Goal: Task Accomplishment & Management: Manage account settings

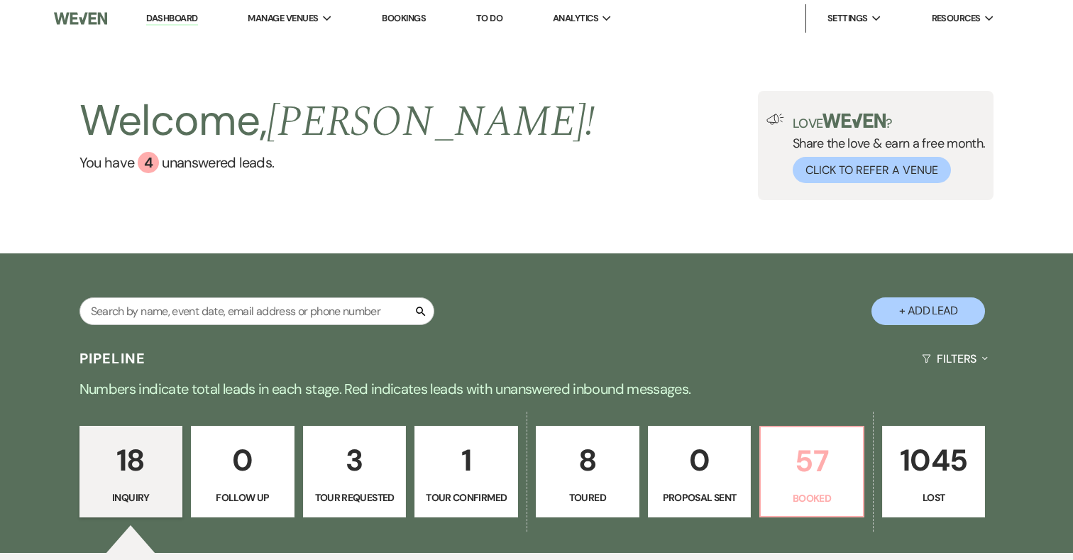
click at [811, 455] on p "57" at bounding box center [812, 461] width 85 height 48
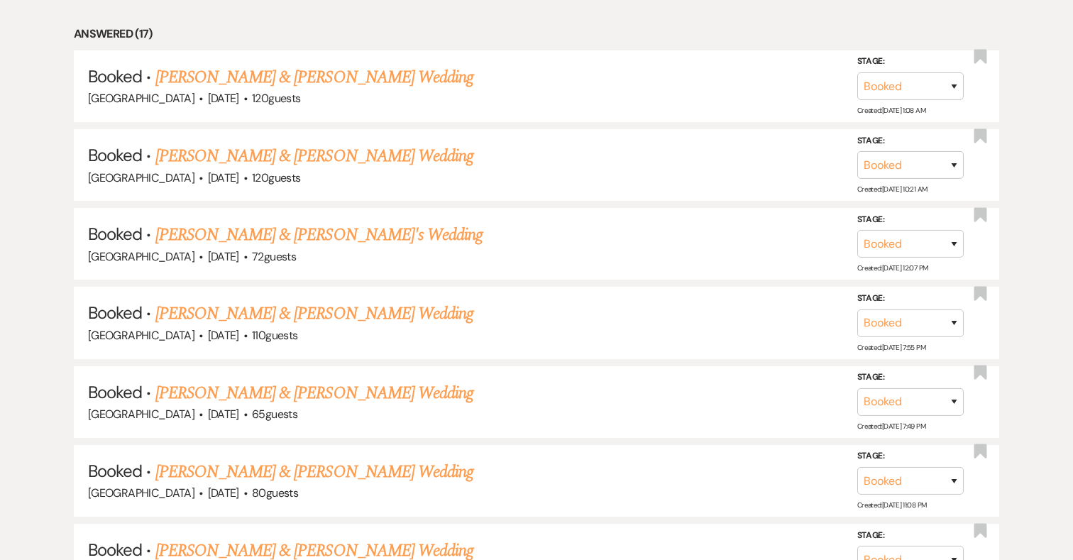
scroll to position [994, 0]
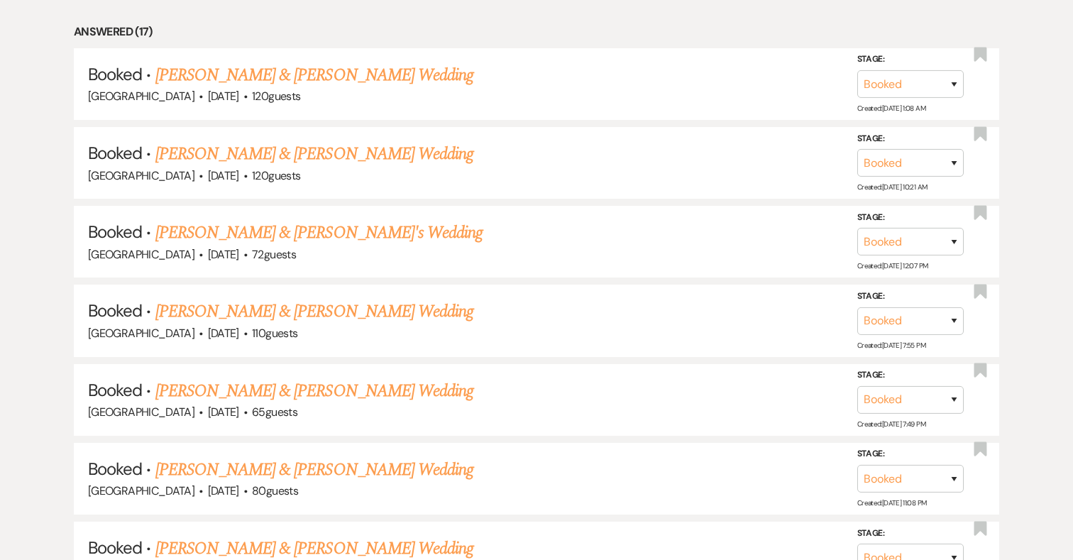
click at [319, 385] on link "[PERSON_NAME] & [PERSON_NAME] Wedding" at bounding box center [314, 391] width 318 height 26
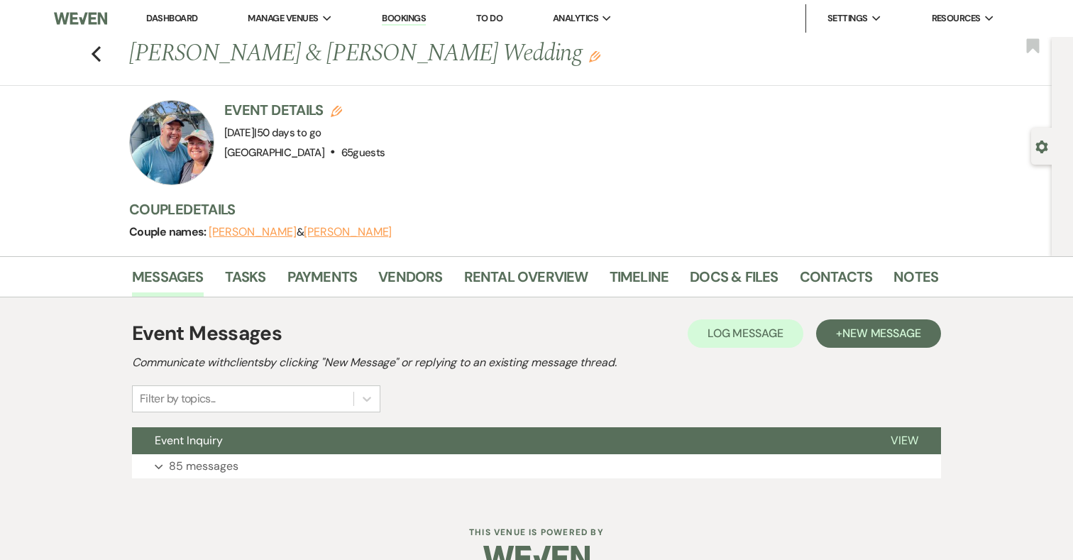
scroll to position [31, 0]
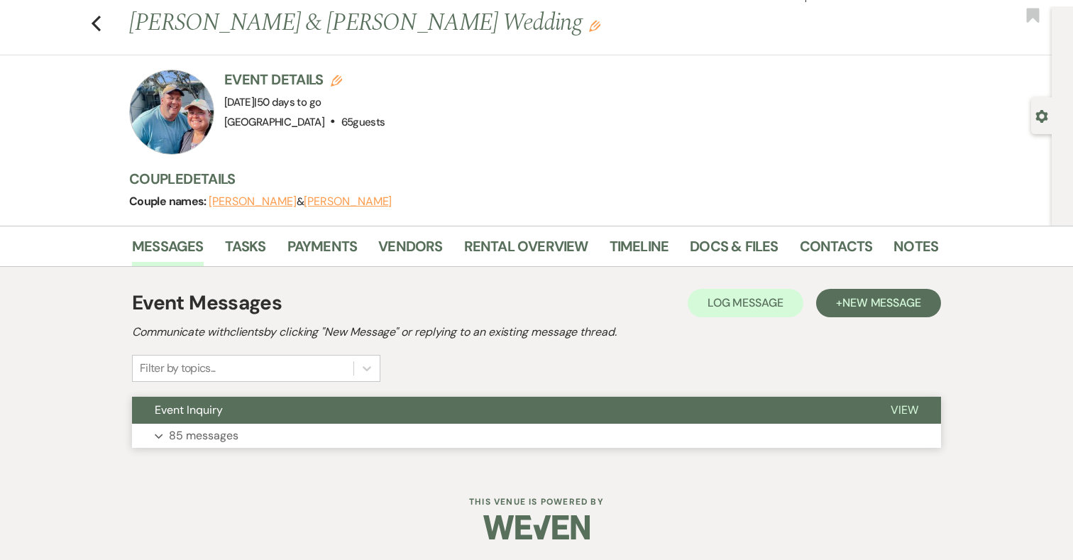
click at [219, 436] on p "85 messages" at bounding box center [204, 436] width 70 height 18
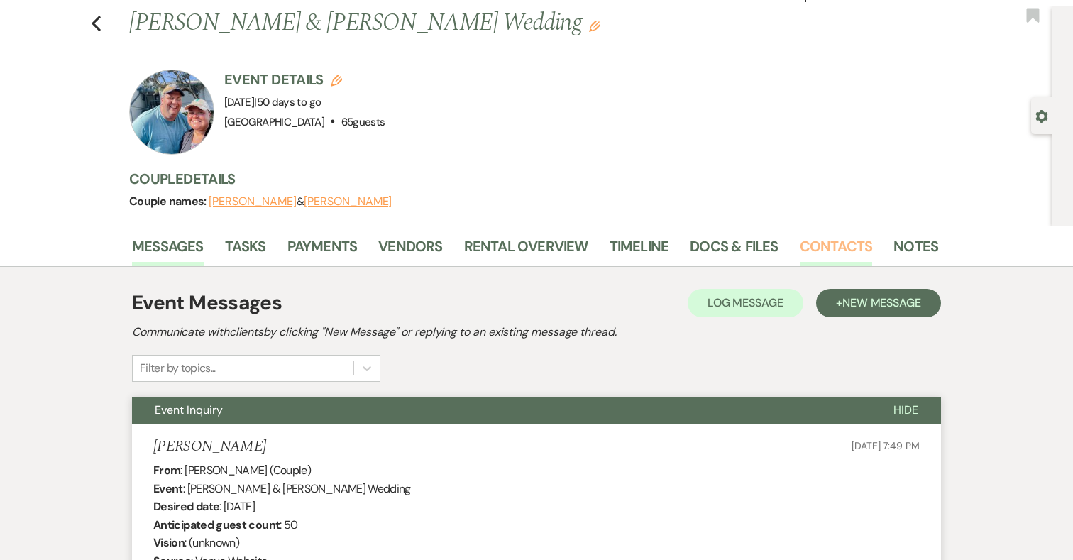
click at [828, 236] on link "Contacts" at bounding box center [836, 250] width 73 height 31
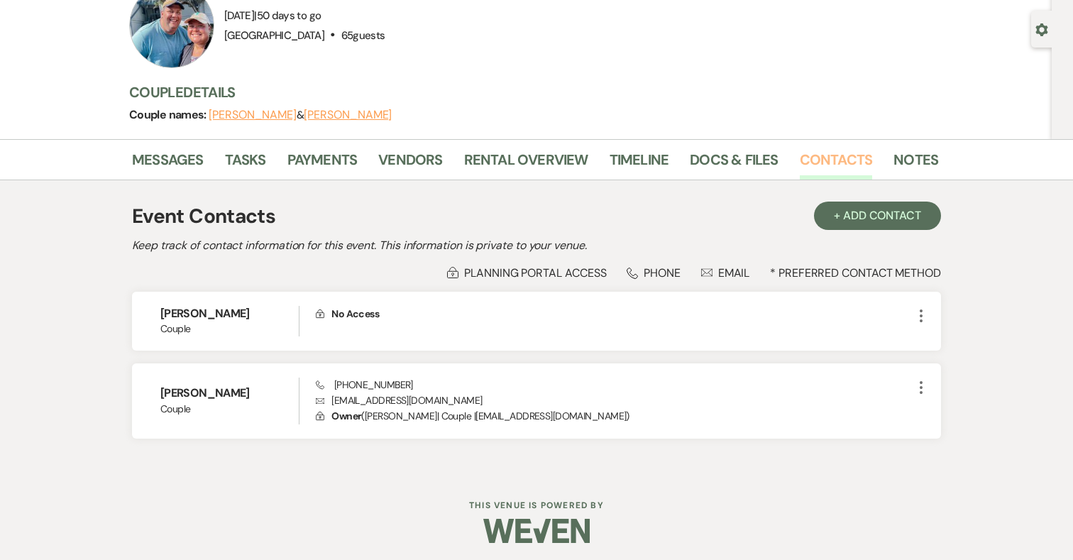
scroll to position [121, 0]
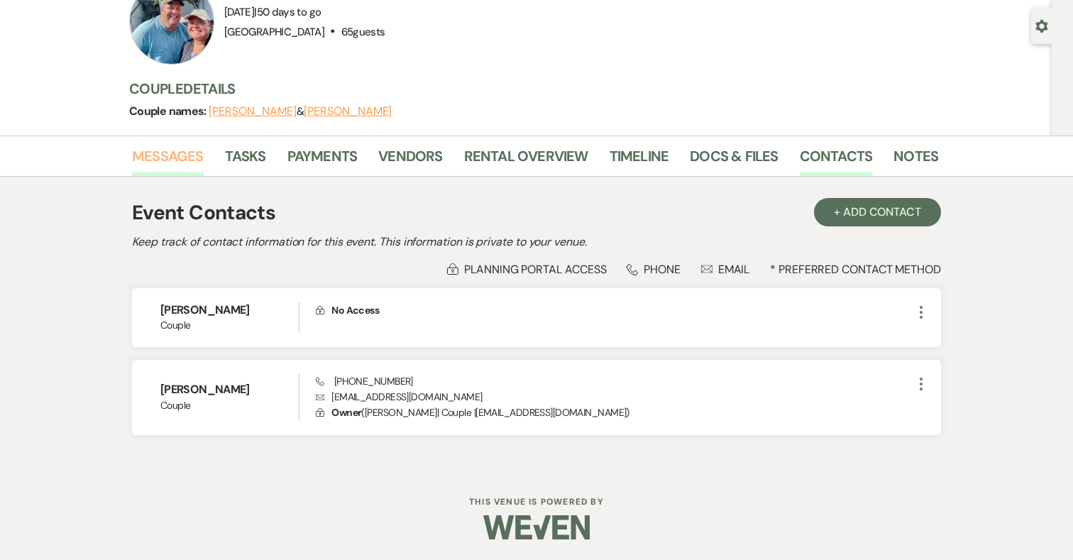
click at [154, 153] on link "Messages" at bounding box center [168, 160] width 72 height 31
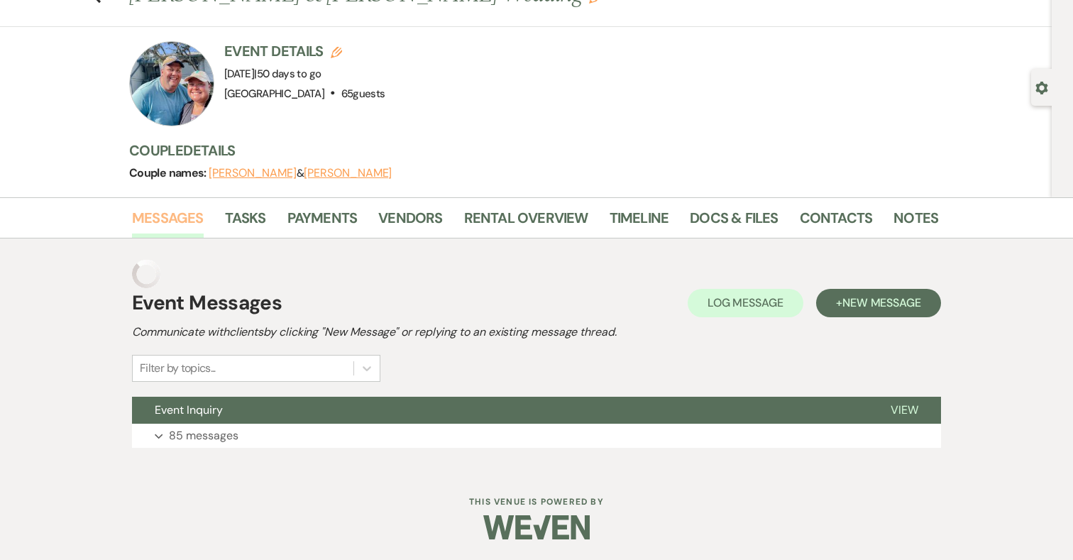
scroll to position [31, 0]
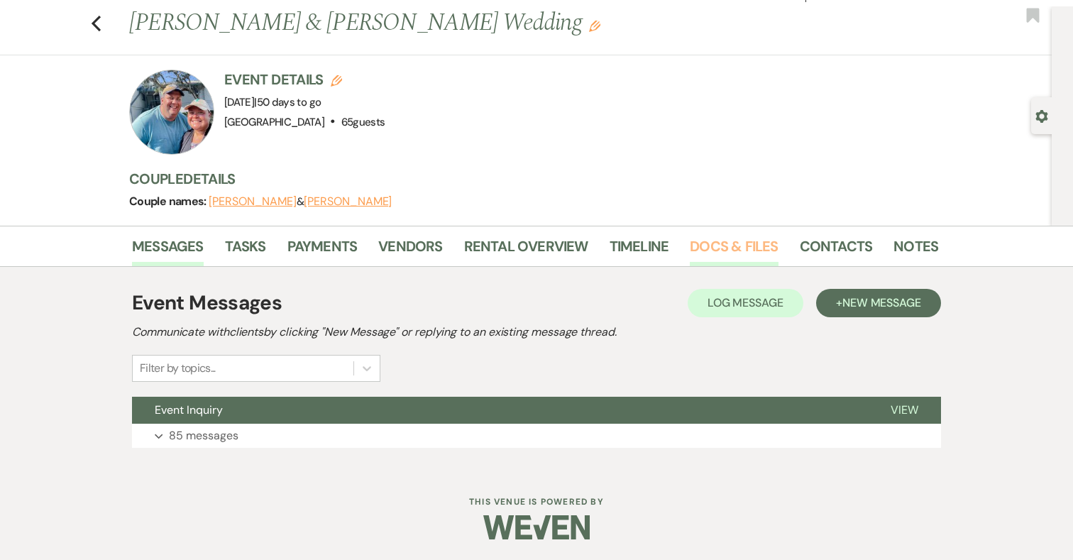
click at [724, 243] on link "Docs & Files" at bounding box center [734, 250] width 88 height 31
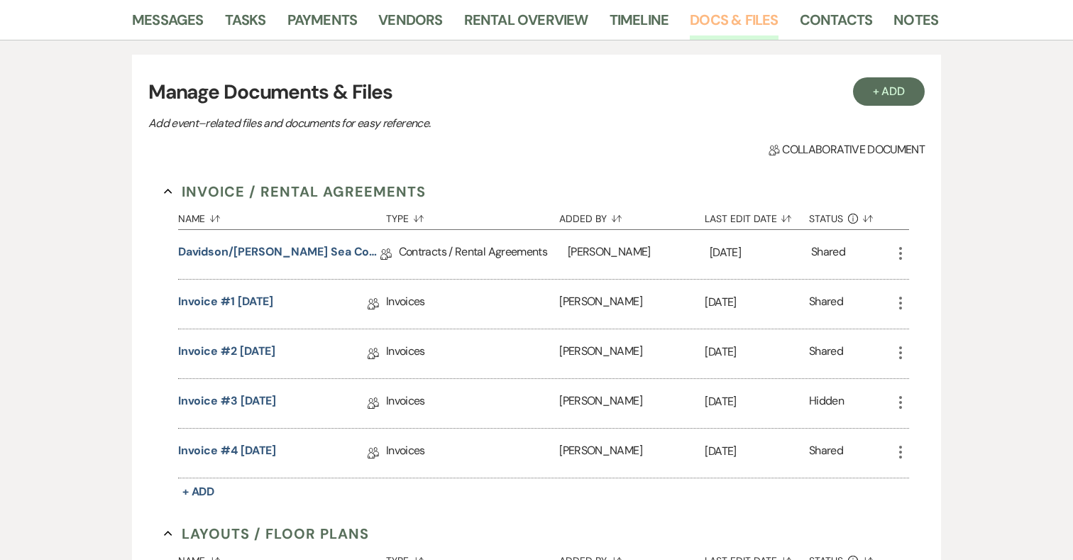
scroll to position [261, 0]
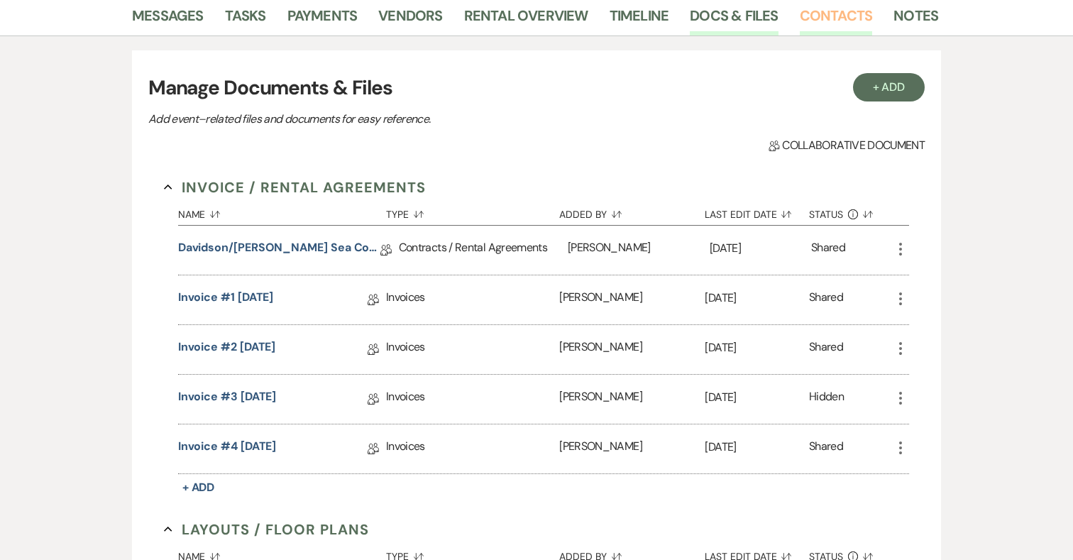
click at [856, 16] on link "Contacts" at bounding box center [836, 19] width 73 height 31
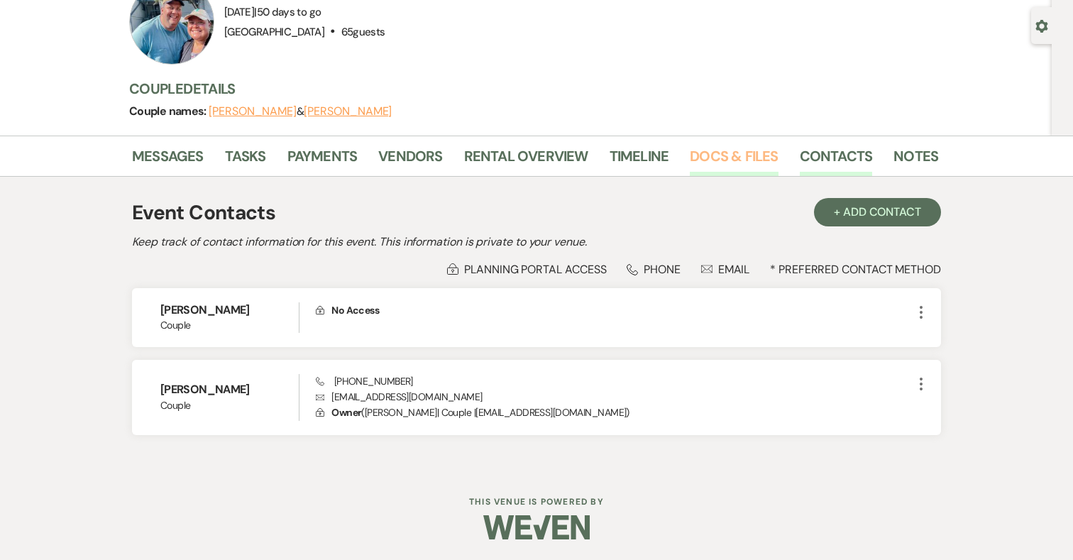
click at [716, 153] on link "Docs & Files" at bounding box center [734, 160] width 88 height 31
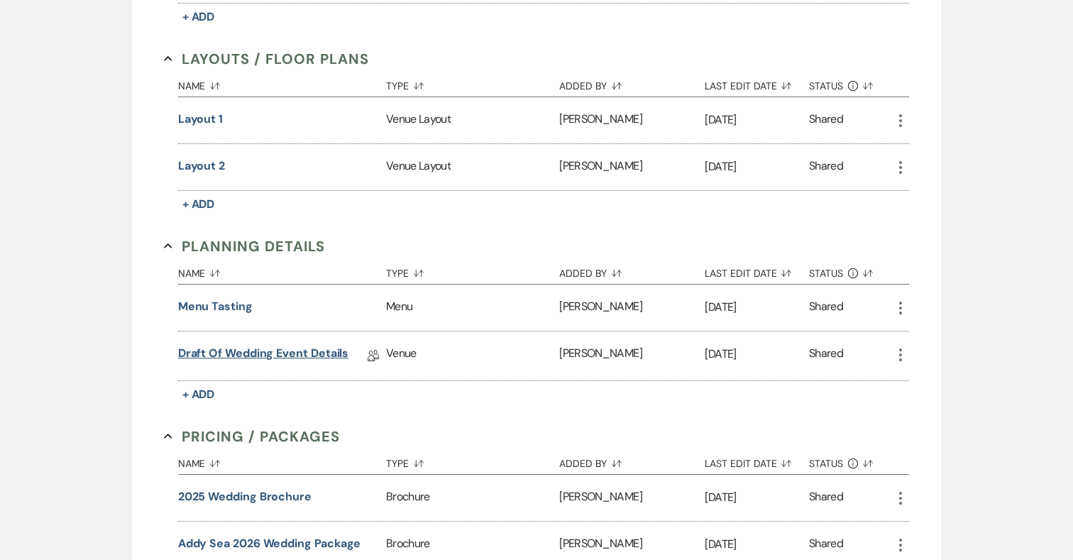
scroll to position [738, 0]
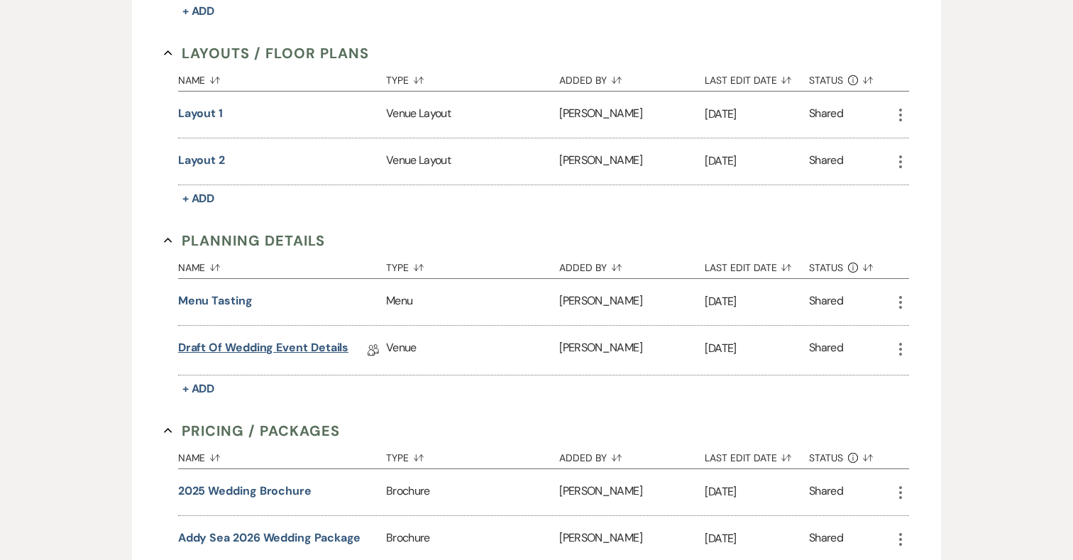
click at [313, 346] on link "Draft of Wedding Event Details" at bounding box center [263, 350] width 171 height 22
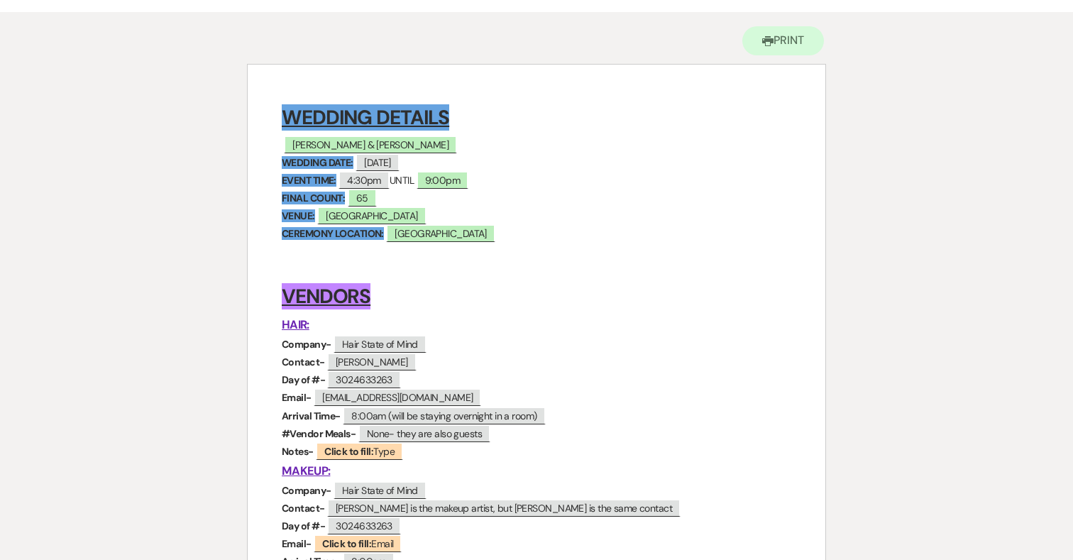
scroll to position [126, 0]
click at [367, 201] on span "65" at bounding box center [362, 199] width 29 height 18
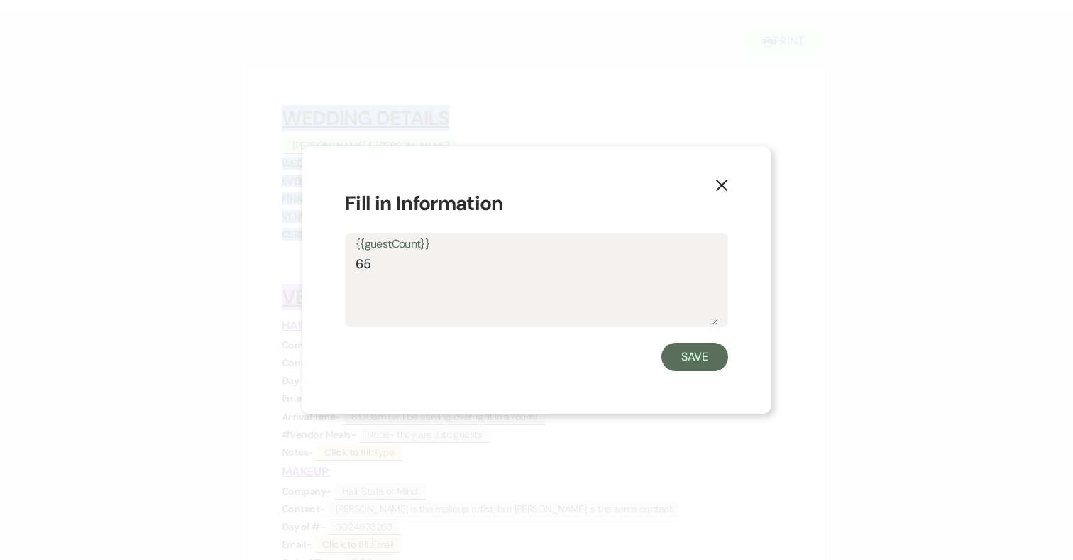
click at [406, 266] on textarea "65" at bounding box center [537, 290] width 362 height 71
click at [706, 363] on button "Save" at bounding box center [695, 357] width 67 height 28
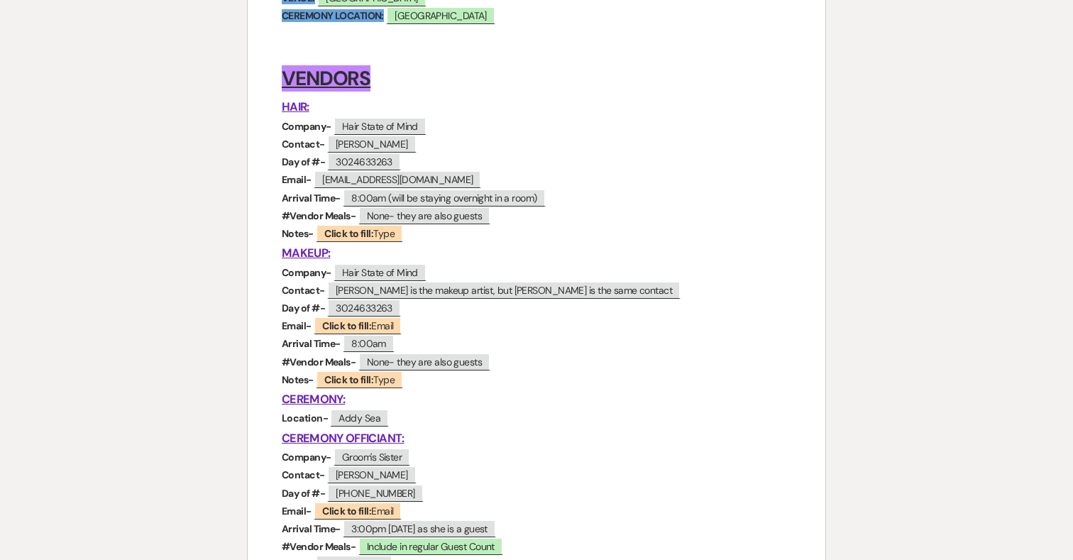
scroll to position [345, 0]
click at [435, 178] on span "[EMAIL_ADDRESS][DOMAIN_NAME]" at bounding box center [398, 179] width 168 height 18
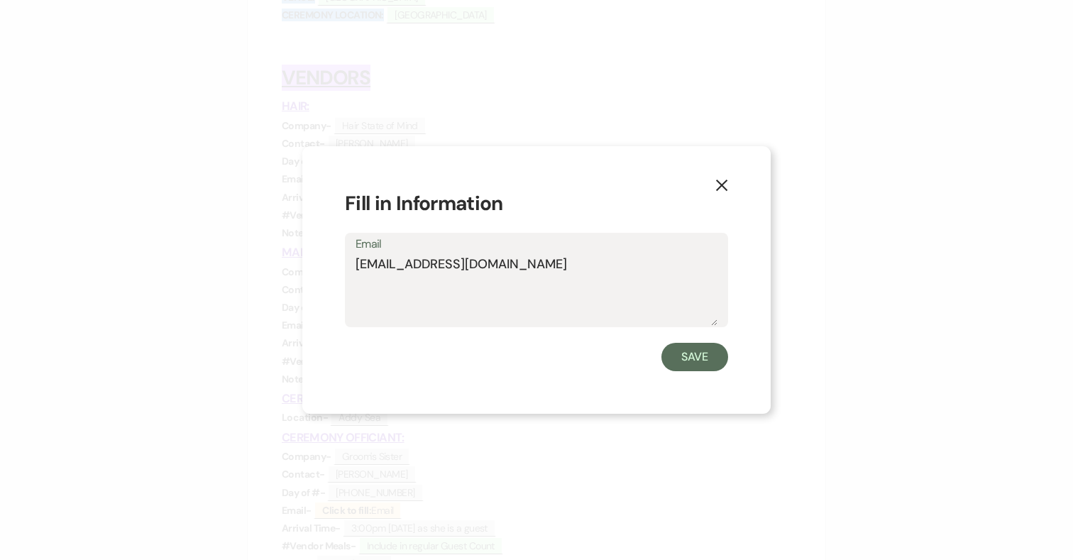
drag, startPoint x: 575, startPoint y: 269, endPoint x: 346, endPoint y: 268, distance: 229.3
click at [346, 268] on div "Email [EMAIL_ADDRESS][DOMAIN_NAME]" at bounding box center [536, 280] width 383 height 94
click at [679, 363] on button "Save" at bounding box center [695, 357] width 67 height 28
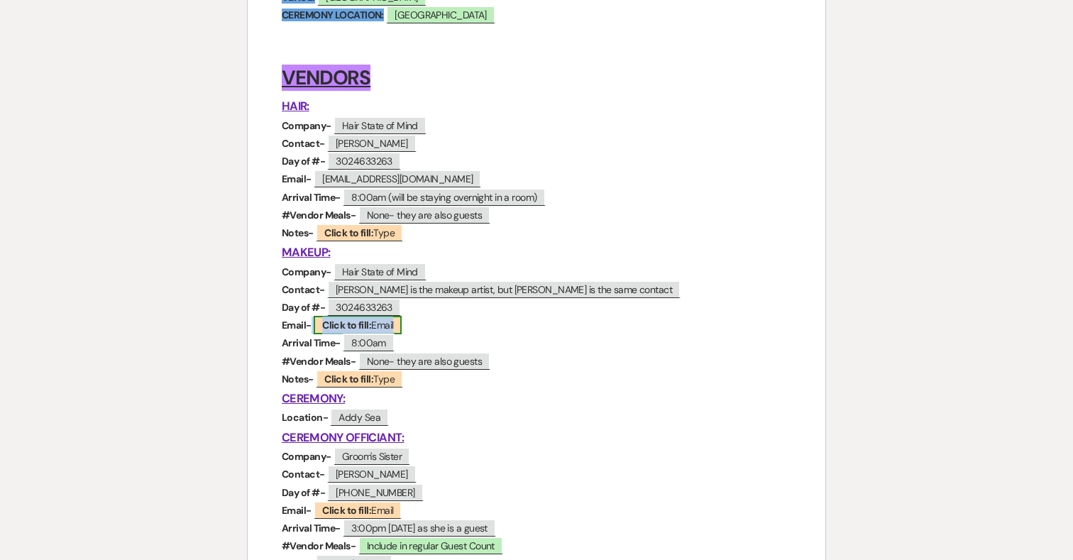
click at [354, 327] on b "Click to fill:" at bounding box center [346, 325] width 49 height 13
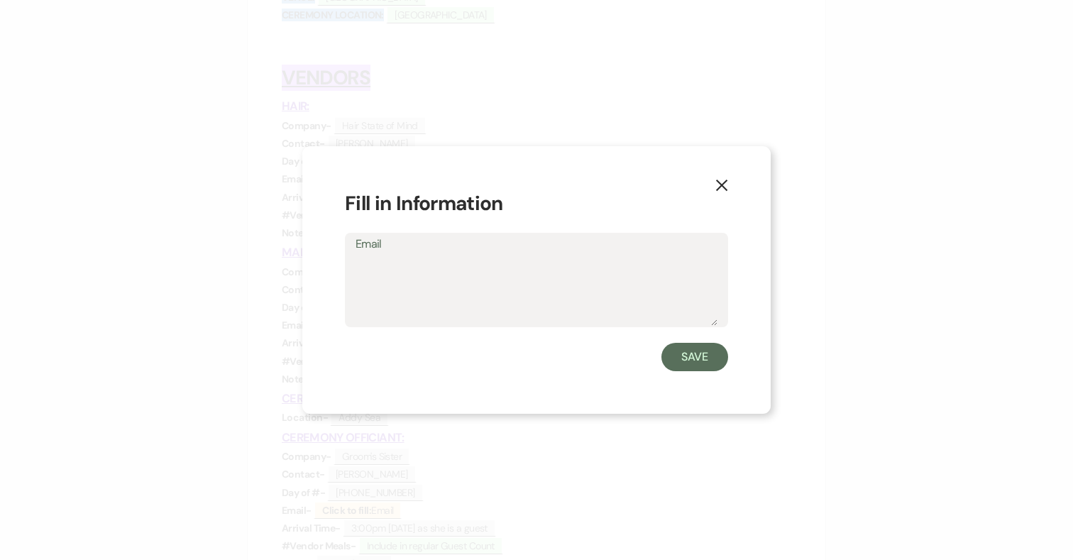
click at [476, 274] on textarea "Email" at bounding box center [537, 290] width 362 height 71
type textarea "[EMAIL_ADDRESS][DOMAIN_NAME]"
click at [689, 365] on button "Save" at bounding box center [695, 357] width 67 height 28
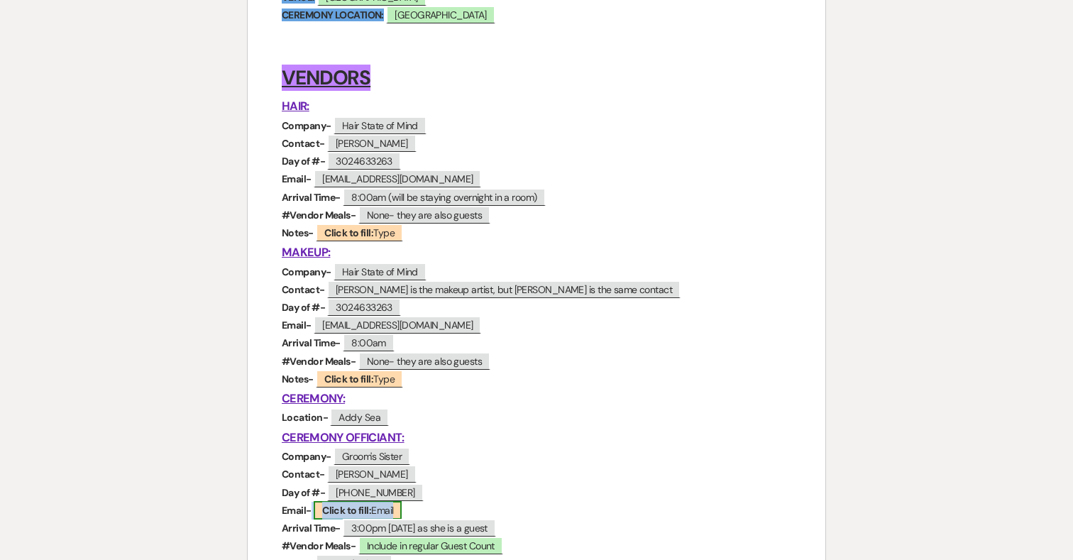
click at [346, 514] on b "Click to fill:" at bounding box center [346, 510] width 49 height 13
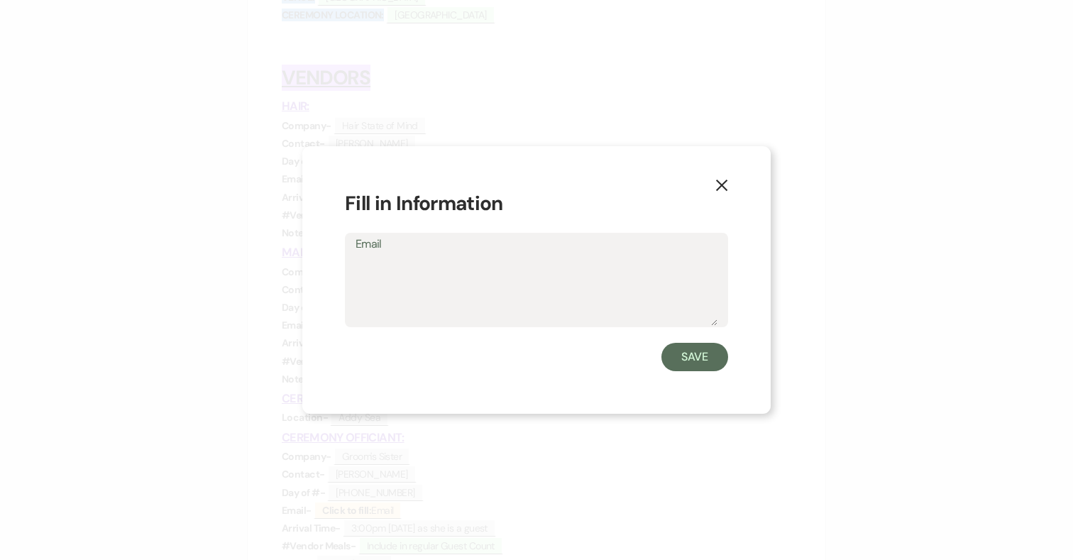
click at [435, 262] on textarea "Email" at bounding box center [537, 290] width 362 height 71
type textarea "[EMAIL_ADDRESS][DOMAIN_NAME]"
click at [703, 353] on button "Save" at bounding box center [695, 357] width 67 height 28
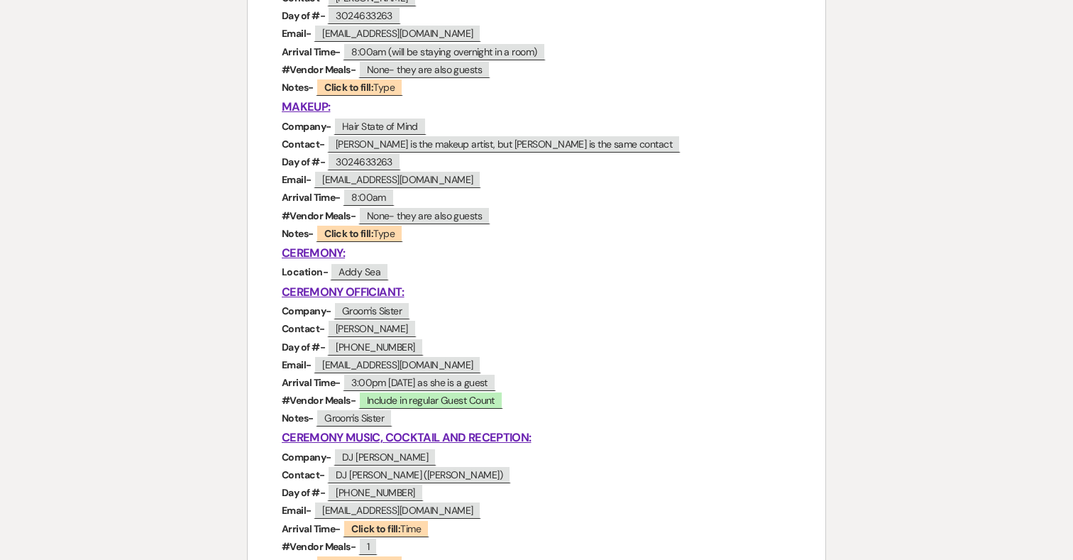
scroll to position [492, 0]
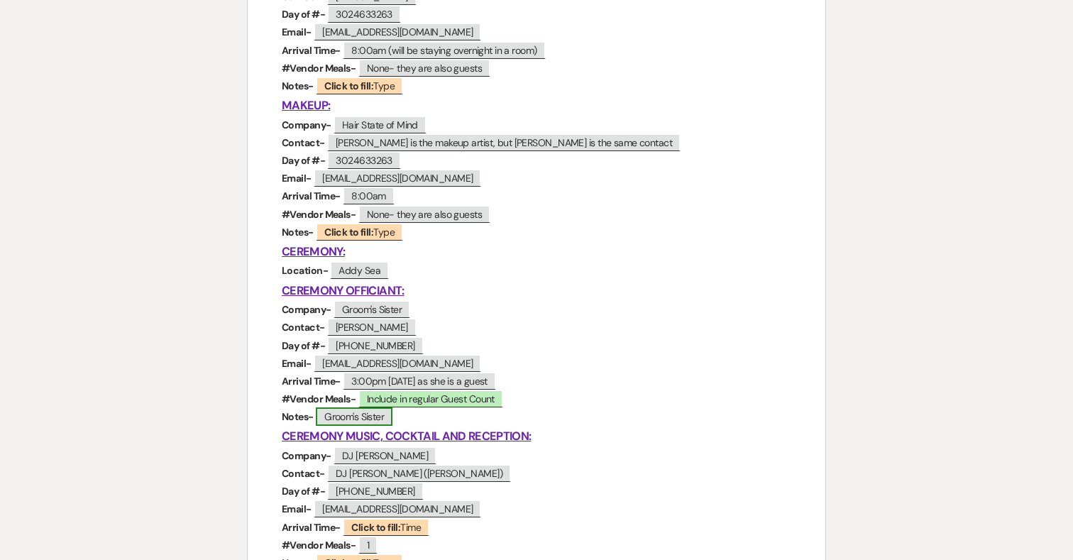
click at [348, 422] on span "Groom's Sister" at bounding box center [354, 416] width 77 height 18
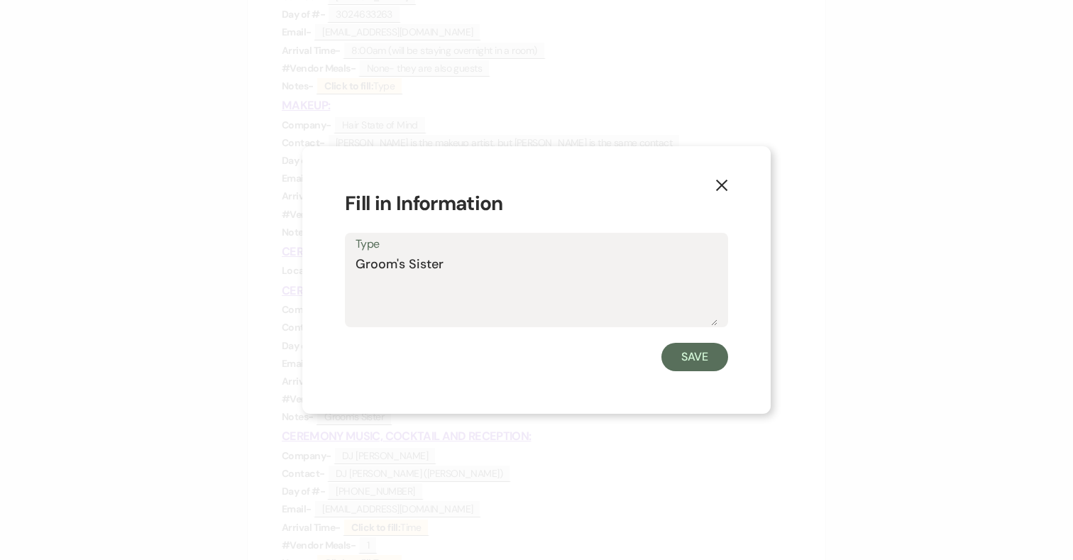
click at [490, 267] on textarea "Groom's Sister" at bounding box center [537, 290] width 362 height 71
type textarea "Groom's Sister- Coming to rehearsal"
click at [699, 362] on button "Save" at bounding box center [695, 357] width 67 height 28
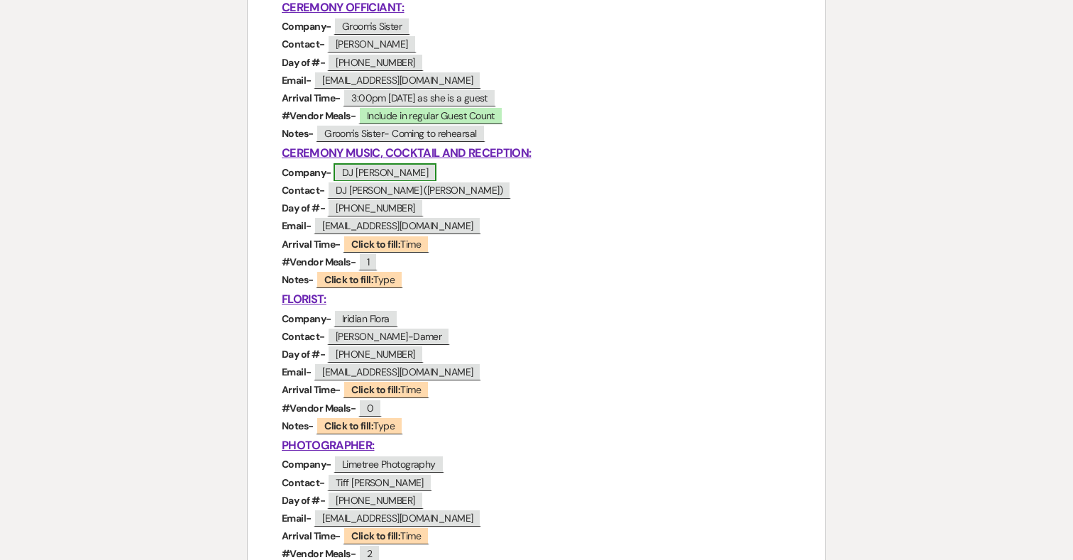
scroll to position [772, 0]
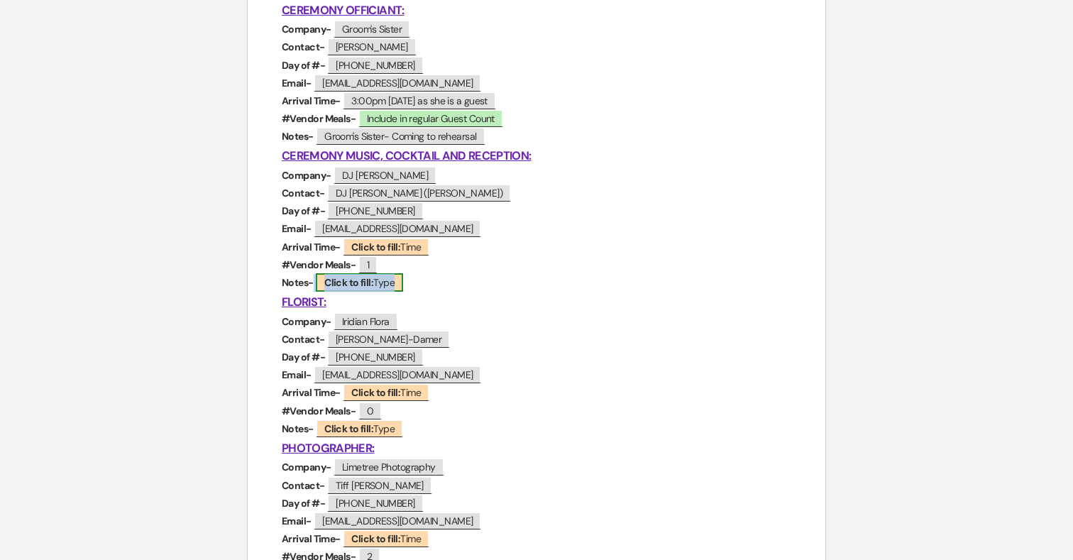
click at [374, 284] on span "Click to fill: Type" at bounding box center [359, 282] width 87 height 18
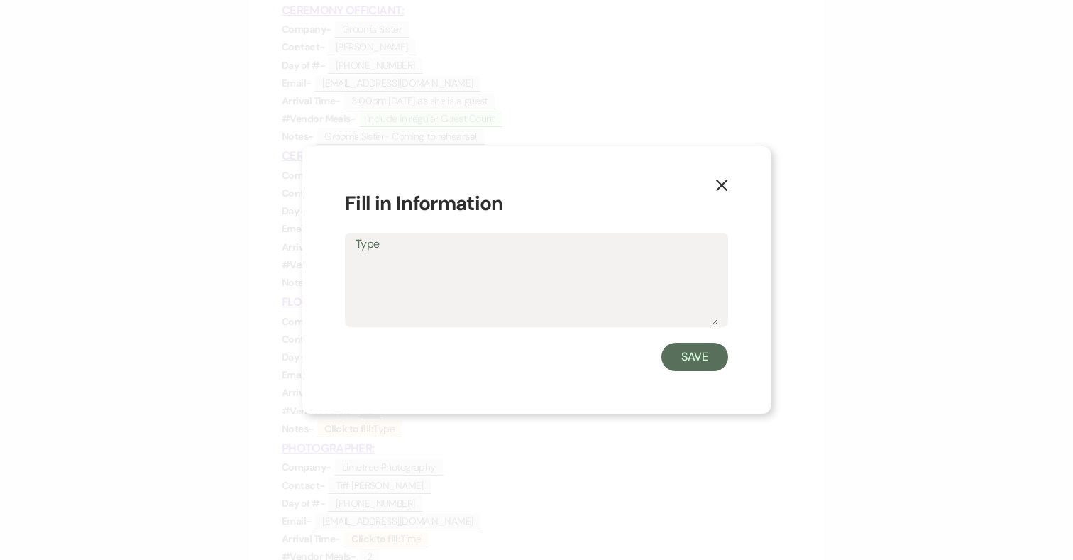
click at [426, 261] on textarea "Type" at bounding box center [537, 290] width 362 height 71
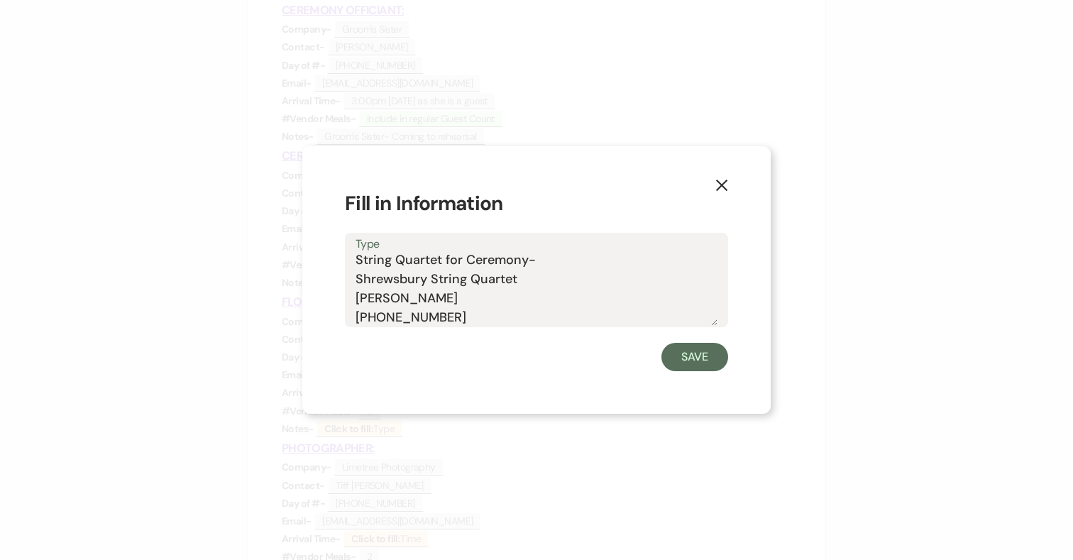
click at [465, 314] on textarea "String Quartet for Ceremony- Shrewsbury String Quartet [PERSON_NAME] [PHONE_NUM…" at bounding box center [537, 290] width 362 height 71
type textarea "String Quartet for Ceremony- Shrewsbury String Quartet [PERSON_NAME] [PHONE_NUM…"
click at [703, 354] on button "Save" at bounding box center [695, 357] width 67 height 28
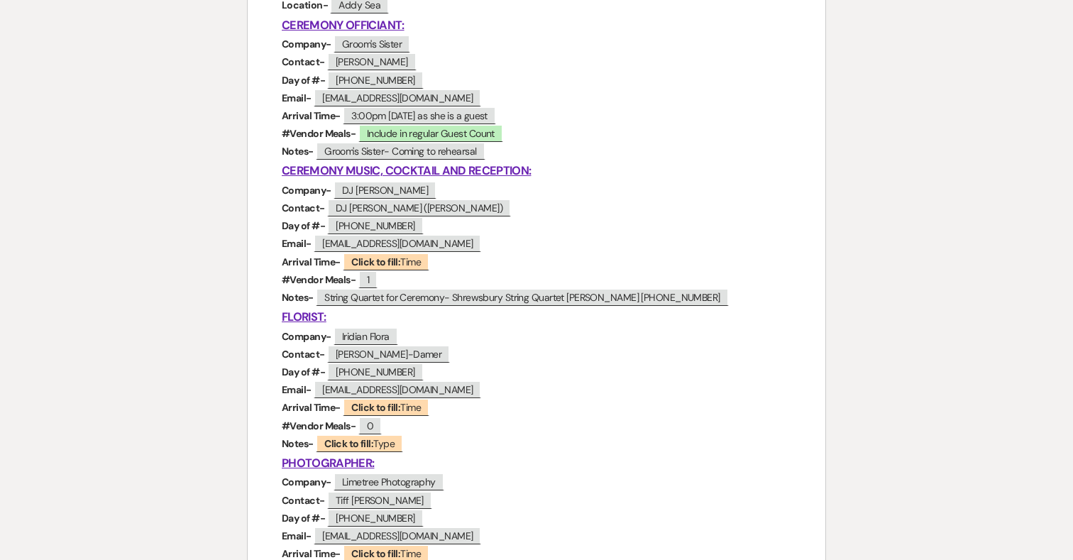
scroll to position [762, 0]
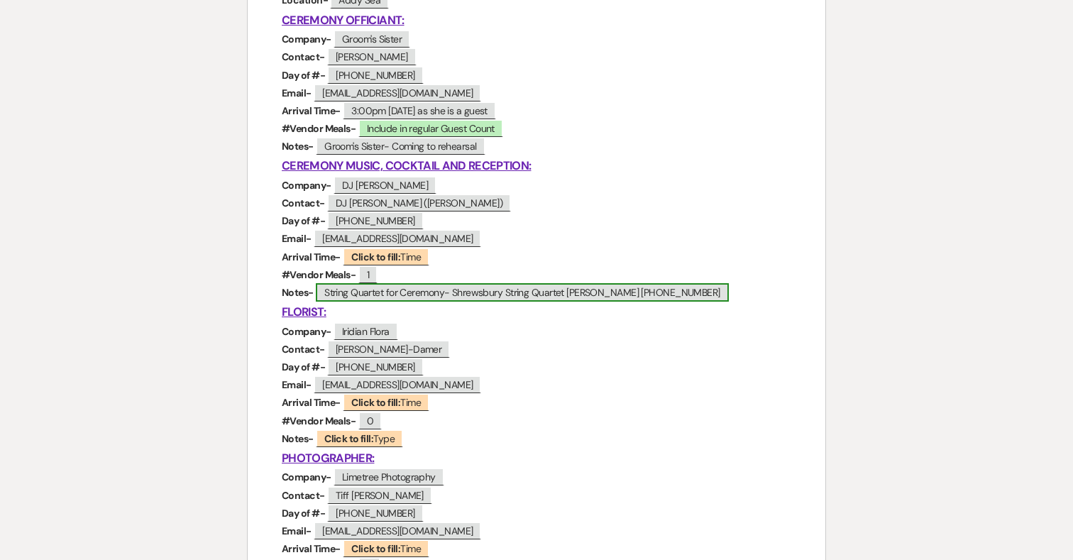
click at [412, 292] on span "String Quartet for Ceremony- Shrewsbury String Quartet [PERSON_NAME] [PHONE_NUM…" at bounding box center [522, 292] width 413 height 18
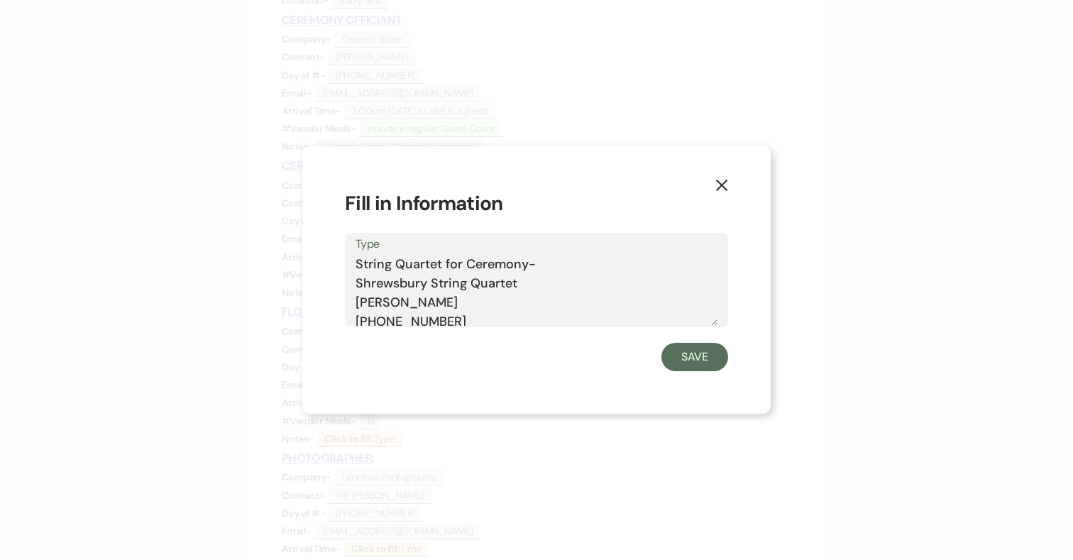
click at [527, 261] on textarea "String Quartet for Ceremony- Shrewsbury String Quartet [PERSON_NAME] [PHONE_NUM…" at bounding box center [537, 290] width 362 height 71
click at [584, 261] on textarea "String Quartet for Ceremony (4)- Shrewsbury String Quartet [PERSON_NAME] [PHONE…" at bounding box center [537, 290] width 362 height 71
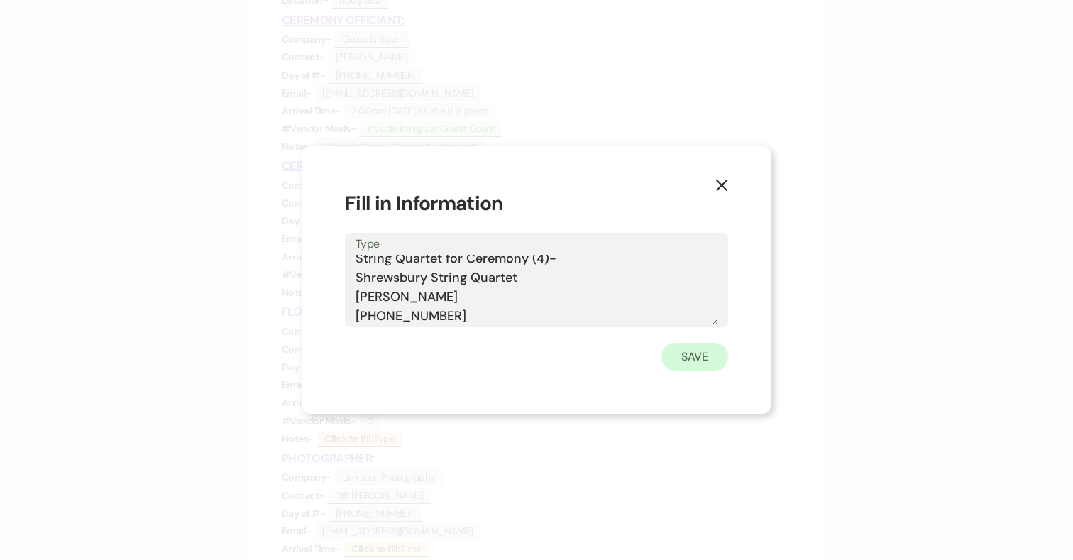
type textarea "String Quartet for Ceremony (4)- Shrewsbury String Quartet [PERSON_NAME] [PHONE…"
click at [693, 355] on button "Save" at bounding box center [695, 357] width 67 height 28
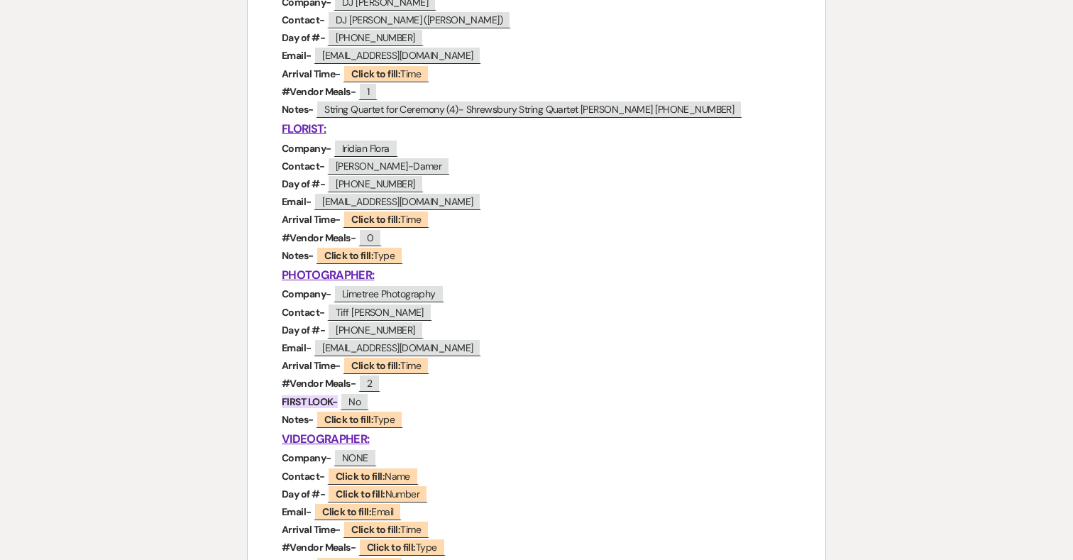
scroll to position [943, 0]
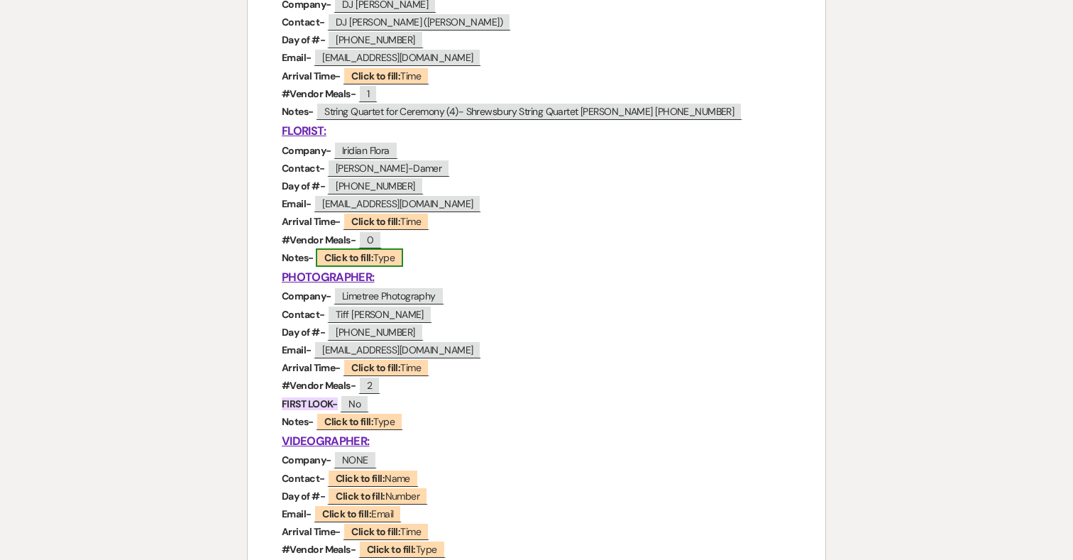
click at [344, 264] on b "Click to fill:" at bounding box center [348, 257] width 49 height 13
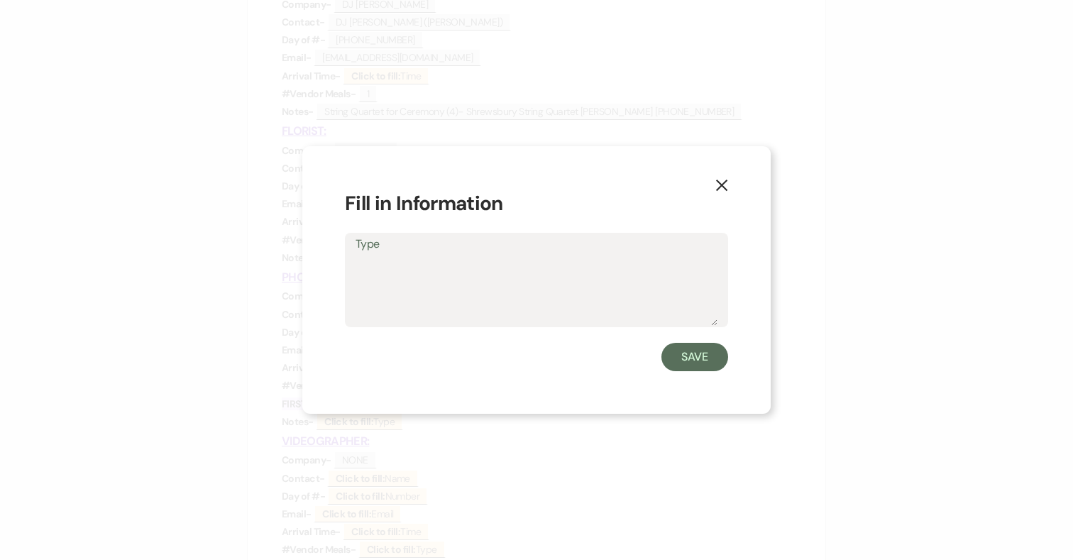
click at [479, 260] on textarea "Type" at bounding box center [537, 290] width 362 height 71
click at [539, 263] on textarea "Arch, centerpieces, Sweeheart piece," at bounding box center [537, 290] width 362 height 71
click at [625, 266] on textarea "Arch, centerpieces, Sweeheart table piece," at bounding box center [537, 290] width 362 height 71
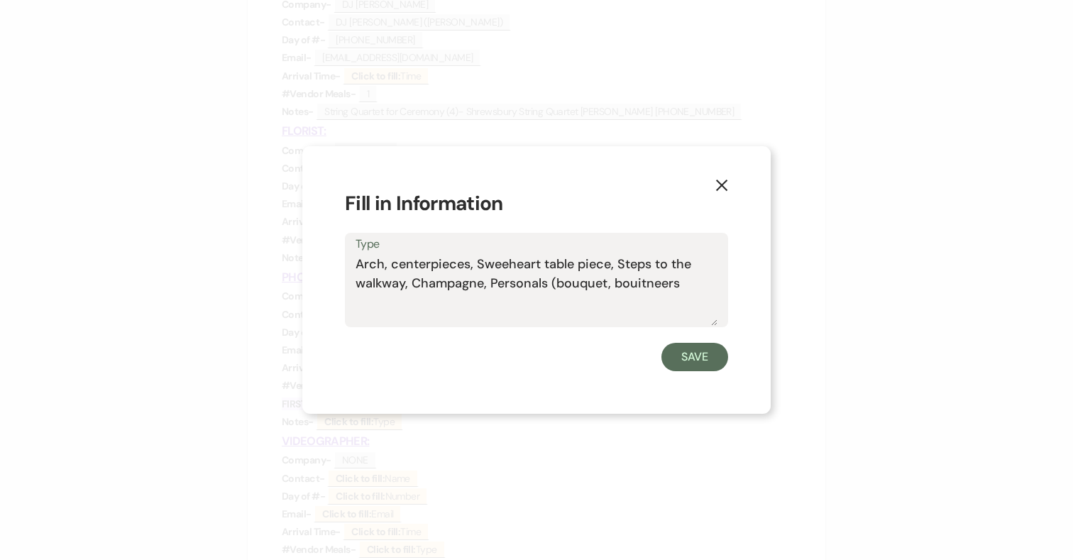
click at [635, 280] on textarea "Arch, centerpieces, Sweeheart table piece, Steps to the walkway, Champagne, Per…" at bounding box center [537, 290] width 362 height 71
click at [672, 281] on textarea "Arch, centerpieces, Sweeheart table piece, Steps to the walkway, Champagne, Per…" at bounding box center [537, 290] width 362 height 71
click at [636, 283] on textarea "Arch, centerpieces, Sweeheart table piece, Steps to the walkway, Champagne, Per…" at bounding box center [537, 290] width 362 height 71
click at [668, 280] on textarea "Arch, centerpieces, Sweeheart table piece, Steps to the walkway, Champagne, Per…" at bounding box center [537, 290] width 362 height 71
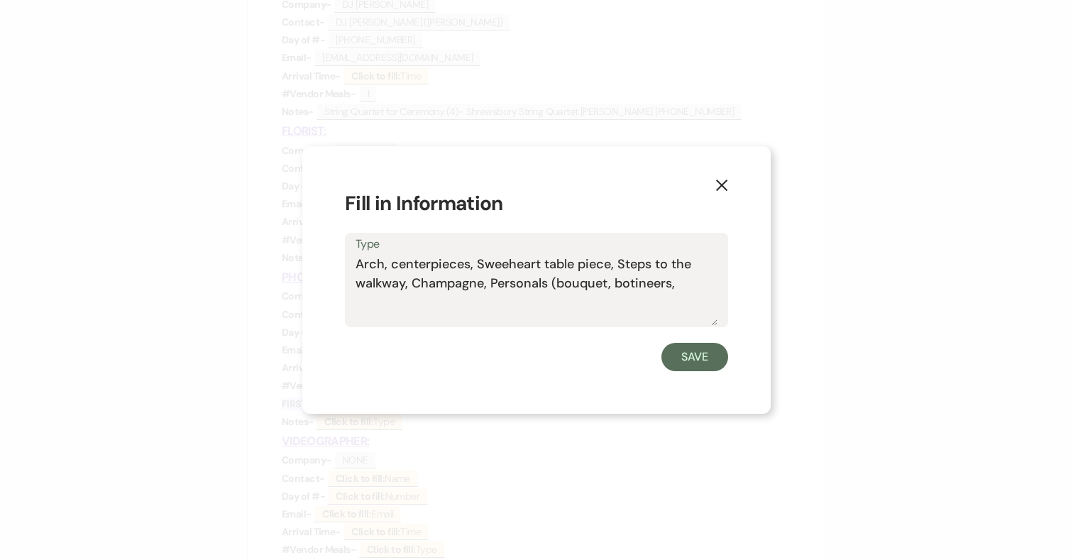
click at [669, 284] on textarea "Arch, centerpieces, Sweeheart table piece, Steps to the walkway, Champagne, Per…" at bounding box center [537, 290] width 362 height 71
click at [685, 283] on textarea "Arch, centerpieces, Sweeheart table piece, Steps to the walkway, Champagne, Per…" at bounding box center [537, 290] width 362 height 71
click at [690, 301] on textarea "Arch, centerpieces, Sweeheart table piece, Steps to the walkway, Champagne, Per…" at bounding box center [537, 290] width 362 height 71
click at [606, 283] on textarea "Arch, centerpieces, Sweeheart table piece, Steps to the walkway, Champagne, Per…" at bounding box center [537, 290] width 362 height 71
click at [718, 281] on div "Type Arch, centerpieces, Sweeheart table piece, Steps to the walkway, Champagne…" at bounding box center [536, 280] width 383 height 94
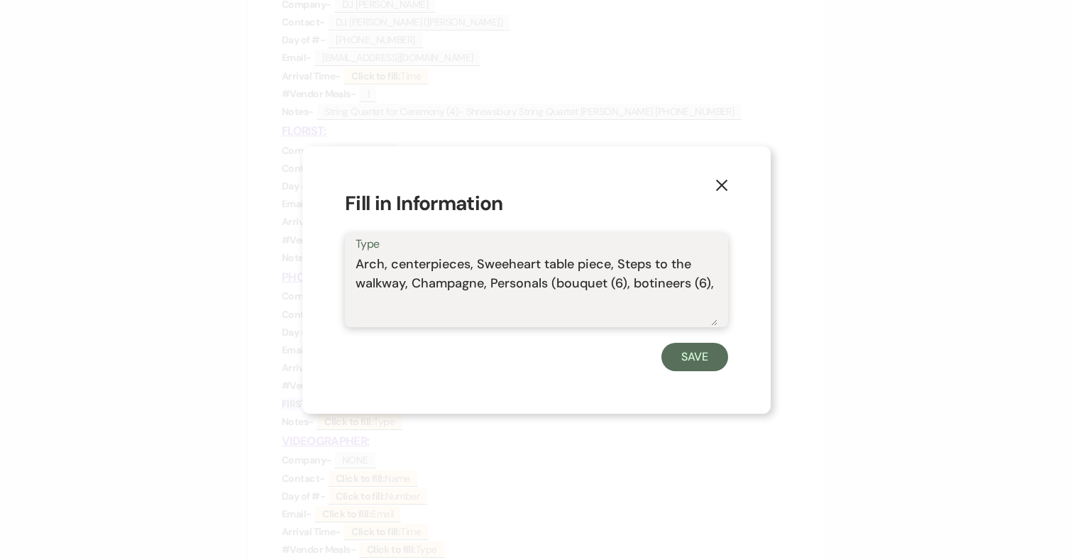
click at [715, 284] on textarea "Arch, centerpieces, Sweeheart table piece, Steps to the walkway, Champagne, Per…" at bounding box center [537, 290] width 362 height 71
click at [646, 283] on textarea "Arch, centerpieces, Sweeheart table piece, Steps to the walkway, Champagne, Per…" at bounding box center [537, 290] width 362 height 71
click at [677, 287] on textarea "Arch, centerpieces, Sweeheart table piece, Steps to the walkway, Champagne, Per…" at bounding box center [537, 290] width 362 height 71
click at [556, 283] on textarea "Arch, centerpieces, Sweeheart table piece, Steps to the walkway, Champagne, Per…" at bounding box center [537, 290] width 362 height 71
click at [367, 300] on textarea "Arch, centerpieces, Sweeheart table piece, Steps to the walkway, Champagne, Per…" at bounding box center [537, 290] width 362 height 71
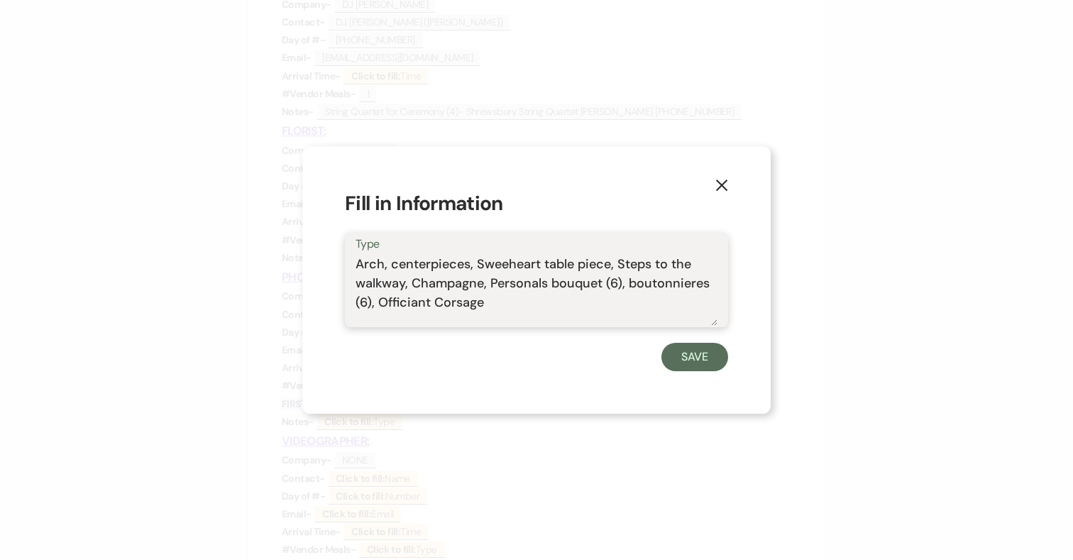
click at [483, 300] on textarea "Arch, centerpieces, Sweeheart table piece, Steps to the walkway, Champagne, Per…" at bounding box center [537, 290] width 362 height 71
click at [508, 263] on textarea "Arch, centerpieces, Sweeheart table piece, Steps to the walkway, Champagne, Per…" at bounding box center [537, 290] width 362 height 71
type textarea "Arch, centerpieces, Sweetheart table piece, Steps to the walkway, Champagne, Pe…"
click at [715, 359] on button "Save" at bounding box center [695, 357] width 67 height 28
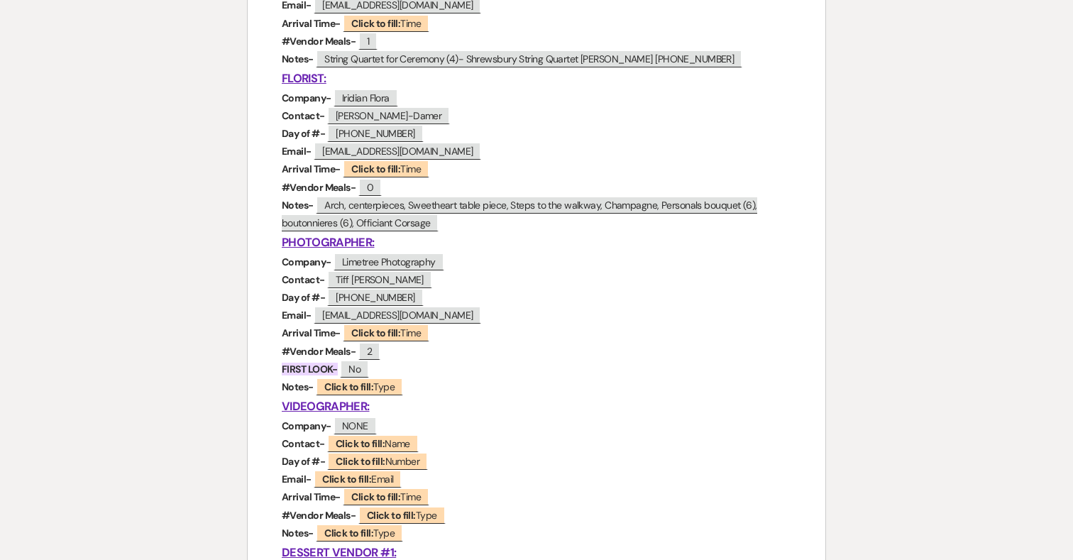
scroll to position [1000, 0]
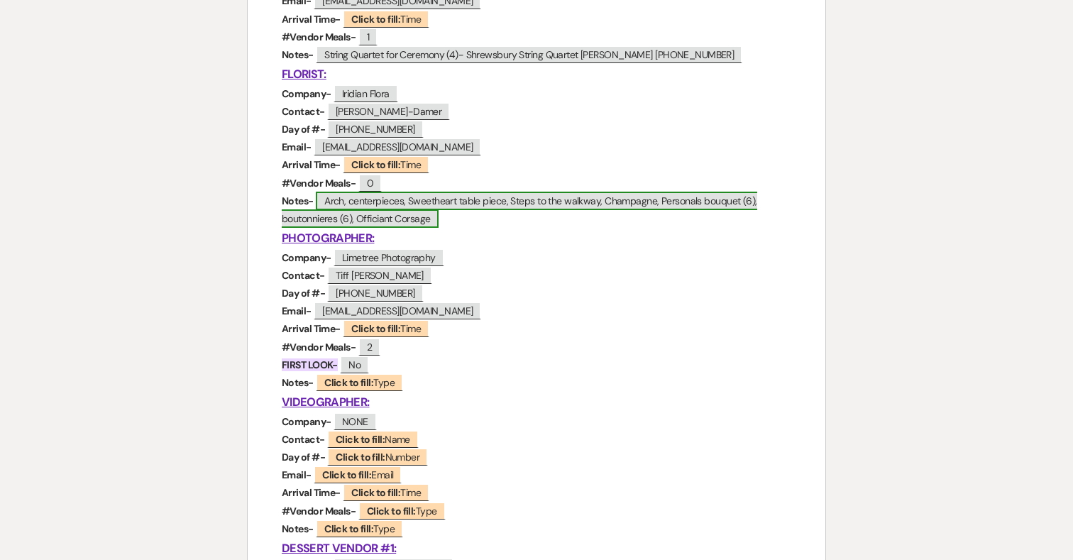
click at [431, 221] on span "Arch, centerpieces, Sweetheart table piece, Steps to the walkway, Champagne, Pe…" at bounding box center [520, 210] width 476 height 36
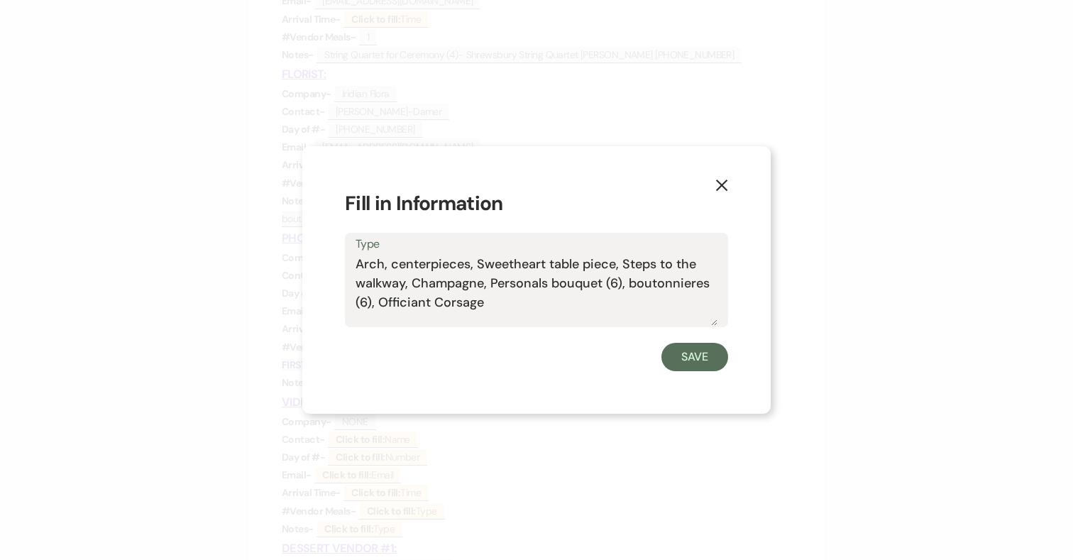
click at [491, 310] on textarea "Arch, centerpieces, Sweetheart table piece, Steps to the walkway, Champagne, Pe…" at bounding box center [537, 290] width 362 height 71
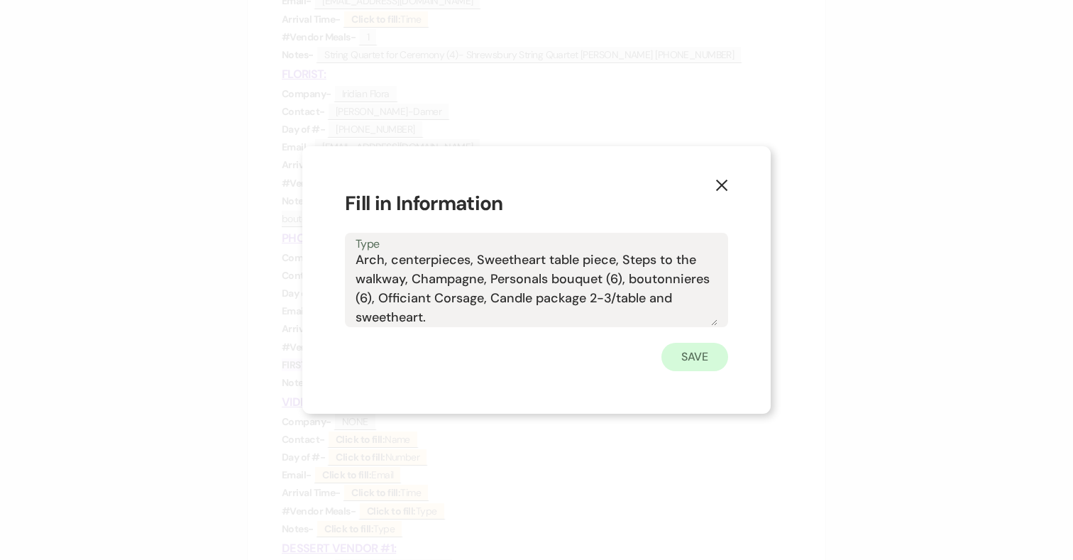
type textarea "Arch, centerpieces, Sweetheart table piece, Steps to the walkway, Champagne, Pe…"
click at [698, 344] on button "Save" at bounding box center [695, 357] width 67 height 28
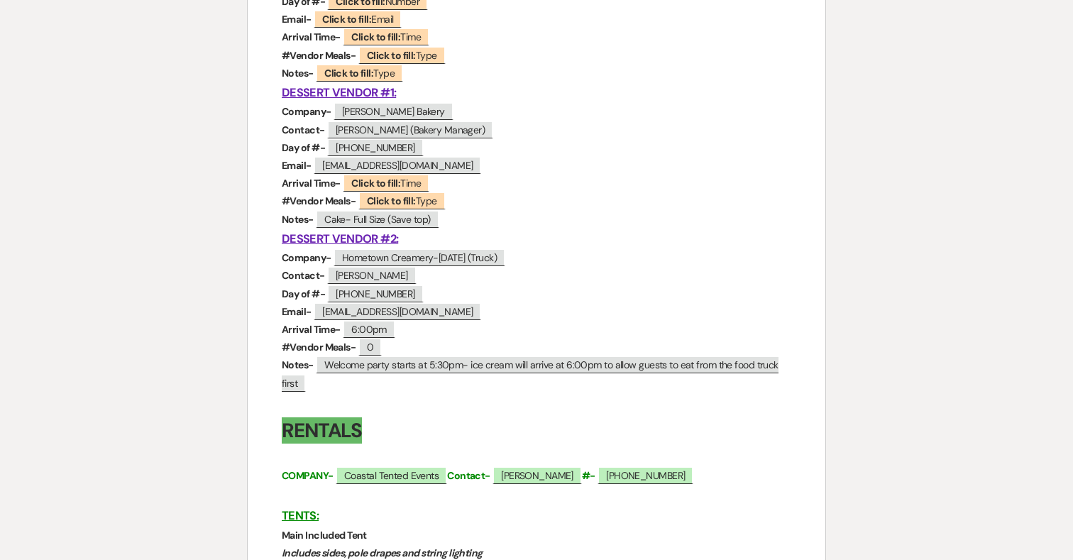
scroll to position [1460, 0]
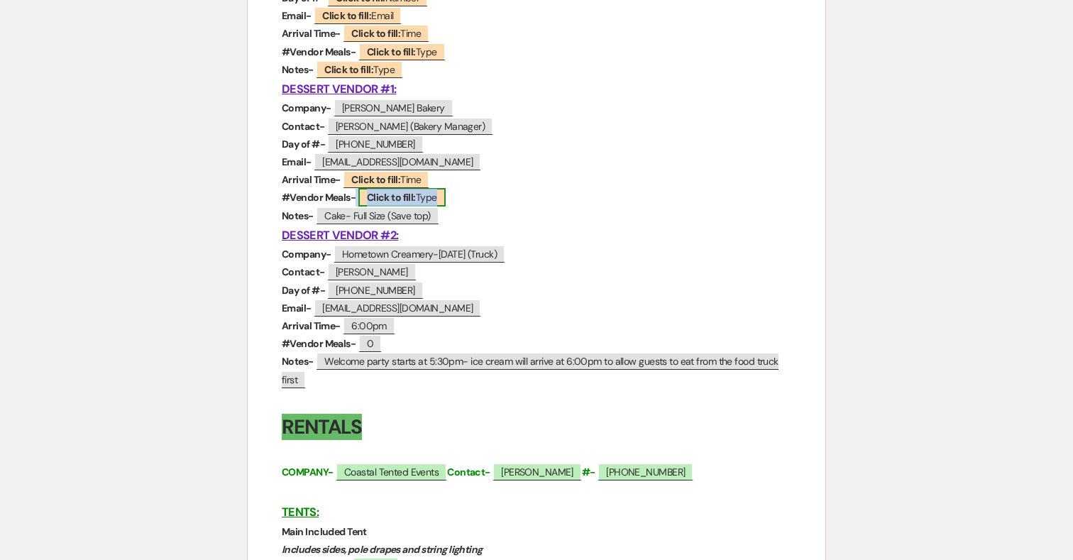
click at [377, 197] on b "Click to fill:" at bounding box center [391, 197] width 49 height 13
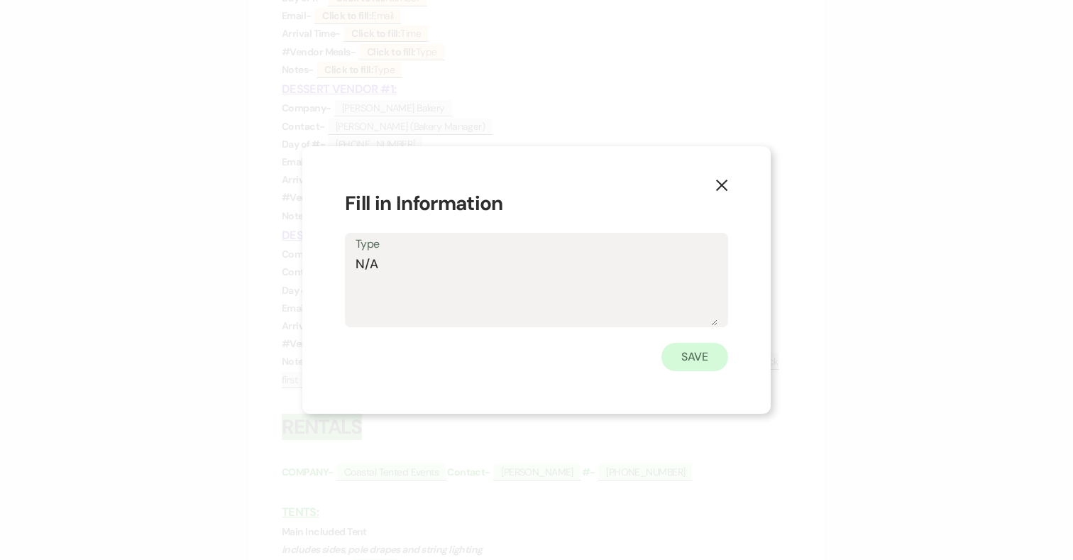
type textarea "N/A"
click at [674, 357] on button "Save" at bounding box center [695, 357] width 67 height 28
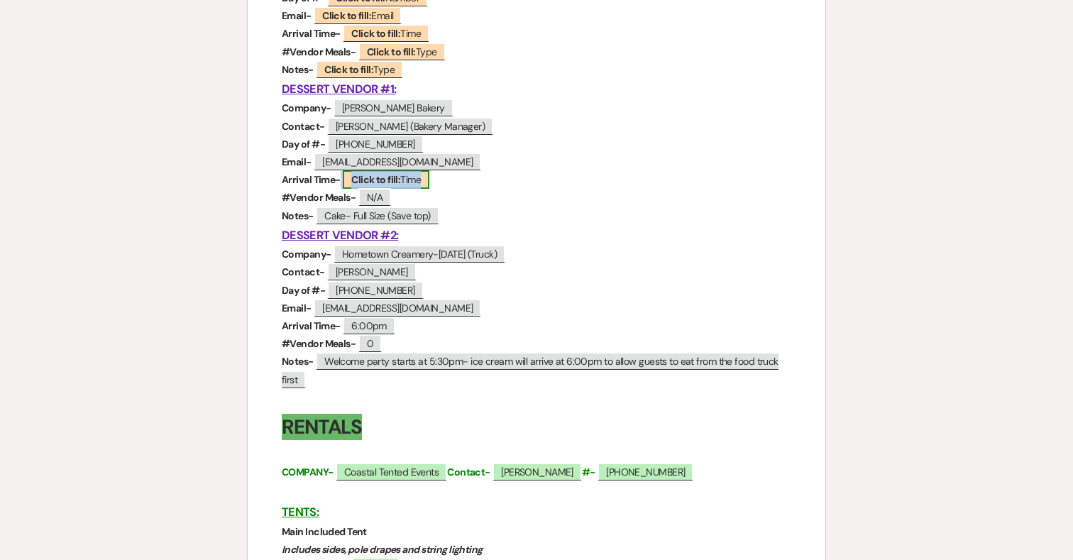
click at [405, 181] on span "Click to fill: Time" at bounding box center [386, 179] width 87 height 18
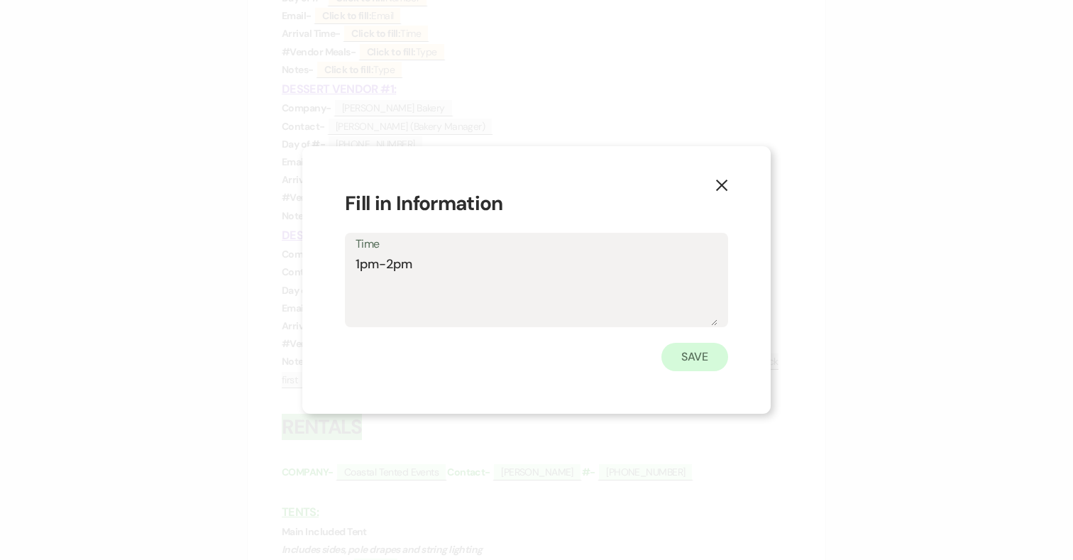
type textarea "1pm-2pm"
click at [722, 355] on button "Save" at bounding box center [695, 357] width 67 height 28
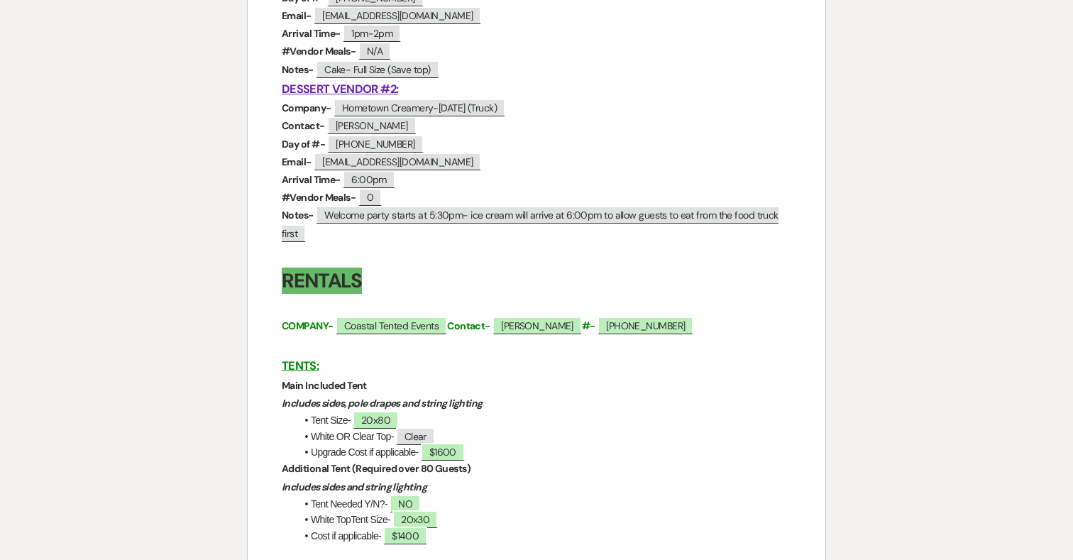
scroll to position [1601, 0]
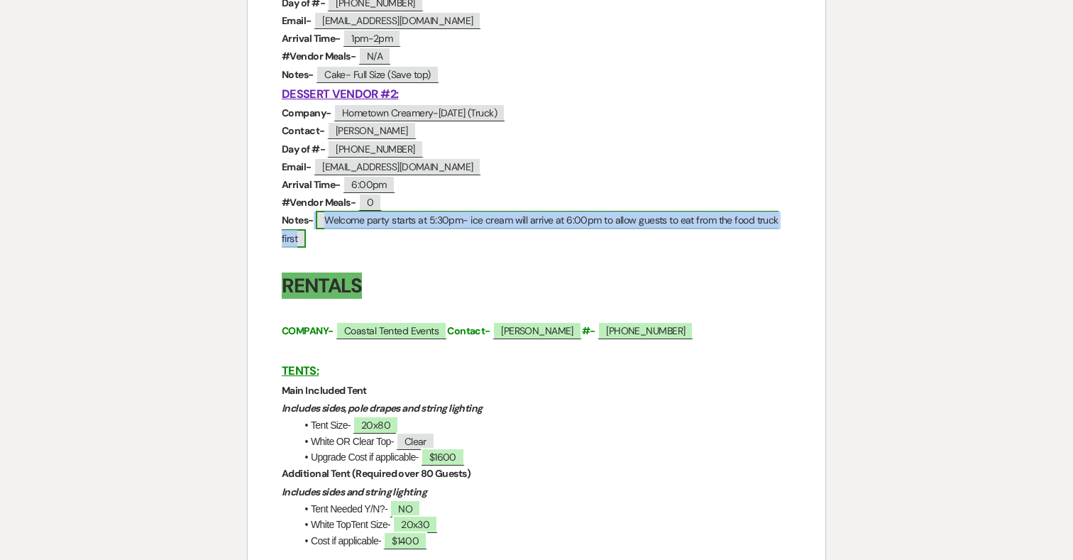
click at [325, 220] on span "Welcome party starts at 5:30pm- ice cream will arrive at 6:00pm to allow guests…" at bounding box center [530, 229] width 497 height 36
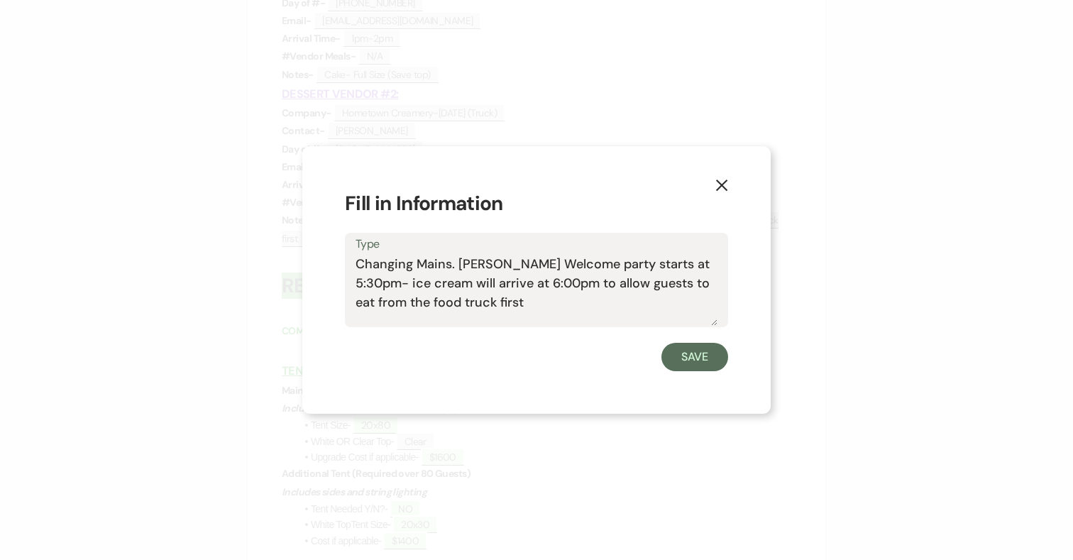
click at [452, 266] on textarea "Changing Mains. [PERSON_NAME] Welcome party starts at 5:30pm- ice cream will ar…" at bounding box center [537, 290] width 362 height 71
drag, startPoint x: 567, startPoint y: 260, endPoint x: 518, endPoint y: 260, distance: 49.0
click at [518, 260] on textarea "Changing Mains ([PERSON_NAME]). [PERSON_NAME] Welcome party starts at 5:30pm- i…" at bounding box center [537, 290] width 362 height 71
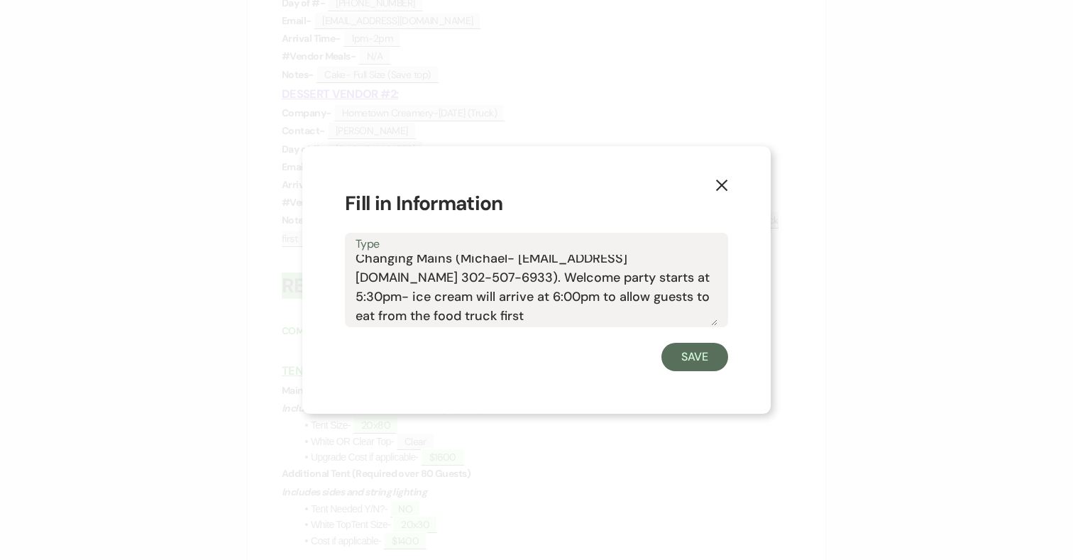
scroll to position [0, 0]
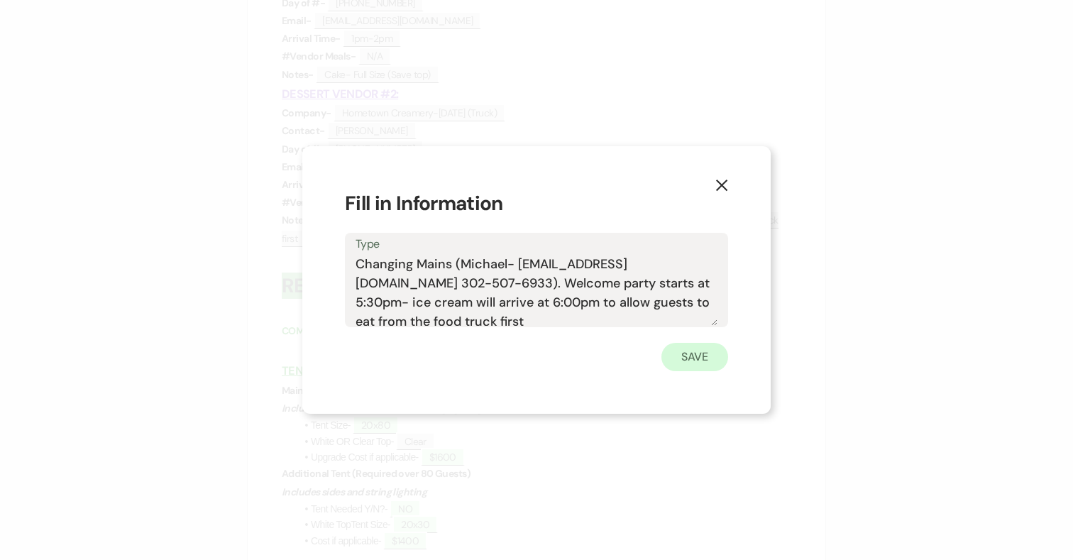
type textarea "Changing Mains (Michael- [EMAIL_ADDRESS][DOMAIN_NAME] 302-507-6933). Welcome pa…"
click at [693, 357] on button "Save" at bounding box center [695, 357] width 67 height 28
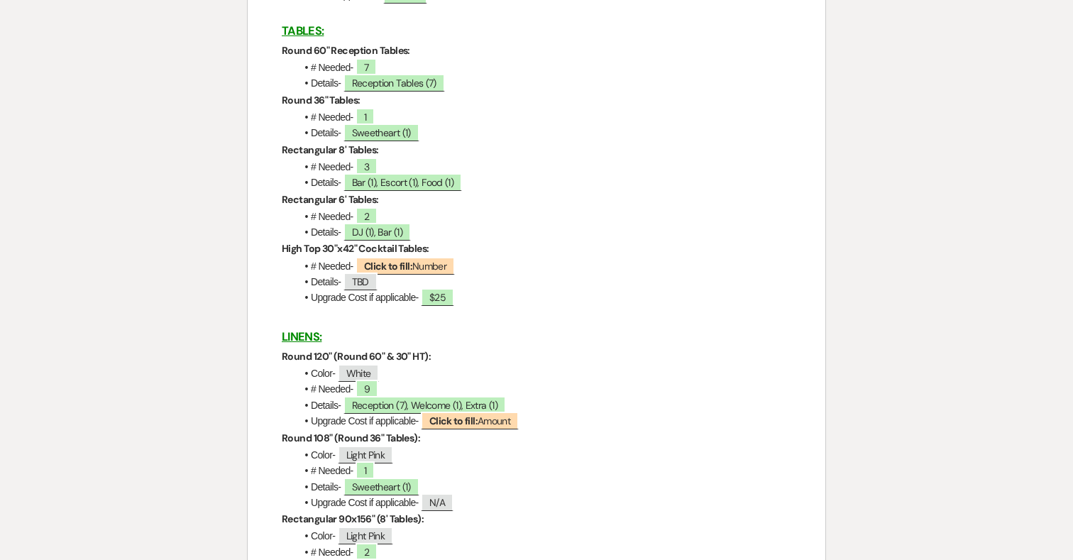
scroll to position [2175, 0]
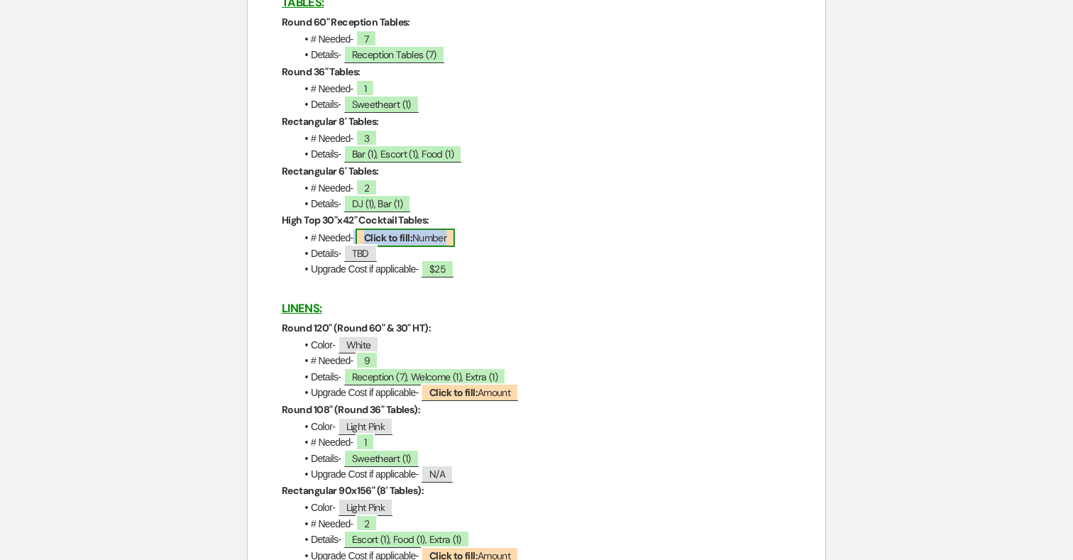
click at [430, 245] on span "Click to fill: Number" at bounding box center [405, 238] width 99 height 18
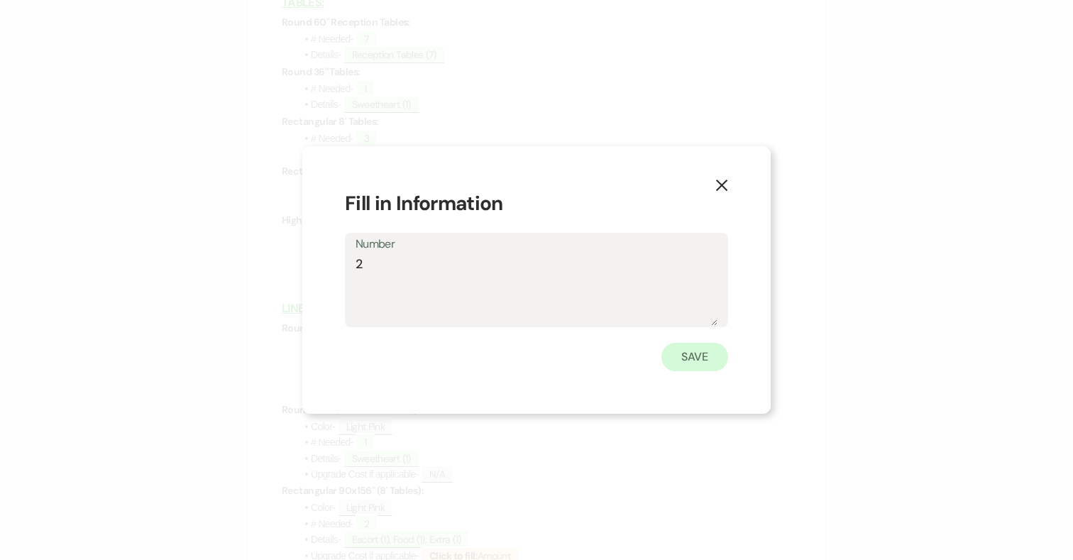
type textarea "2"
click at [708, 354] on button "Save" at bounding box center [695, 357] width 67 height 28
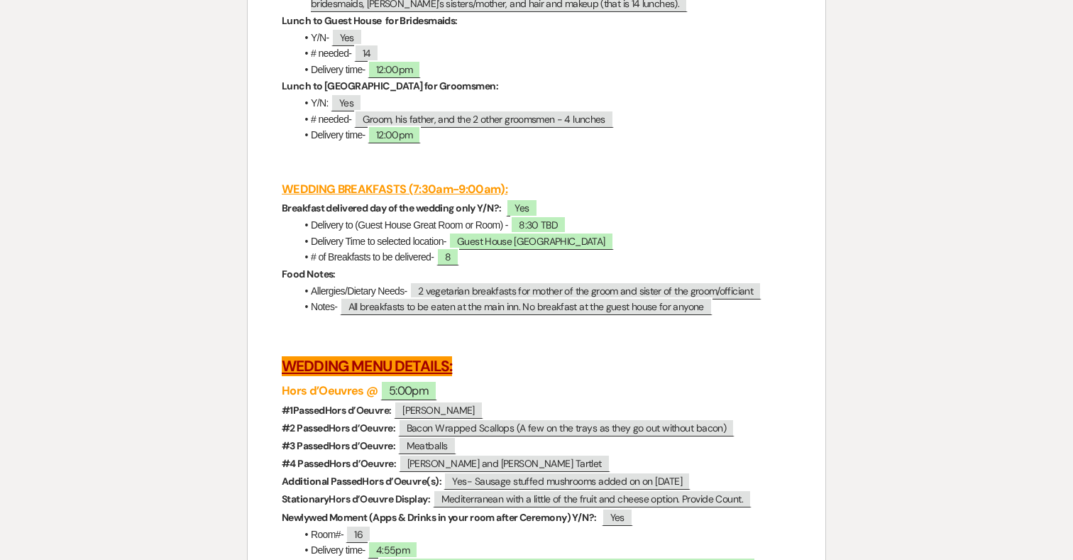
scroll to position [3587, 0]
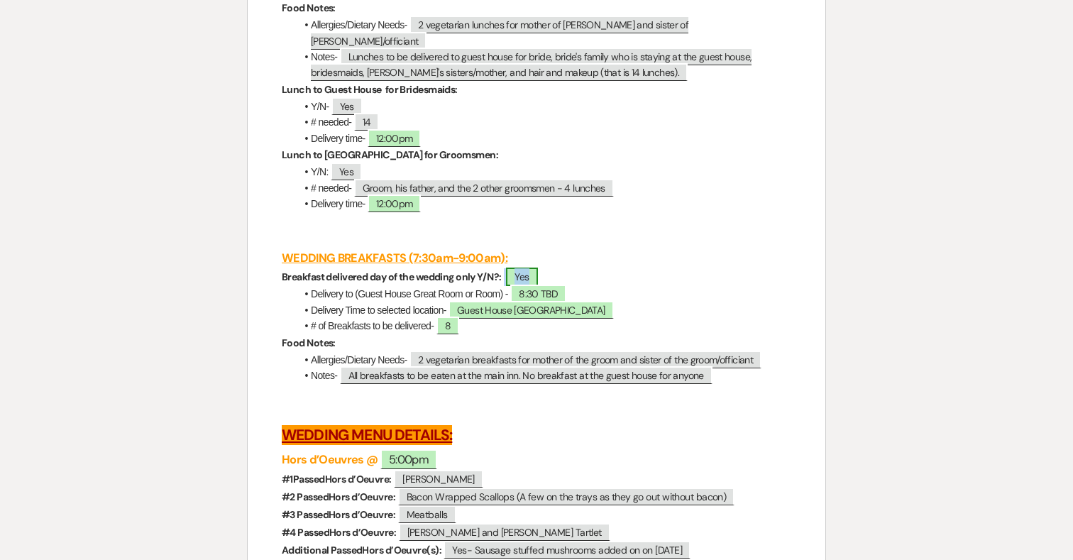
click at [531, 286] on span "Yes" at bounding box center [521, 277] width 31 height 18
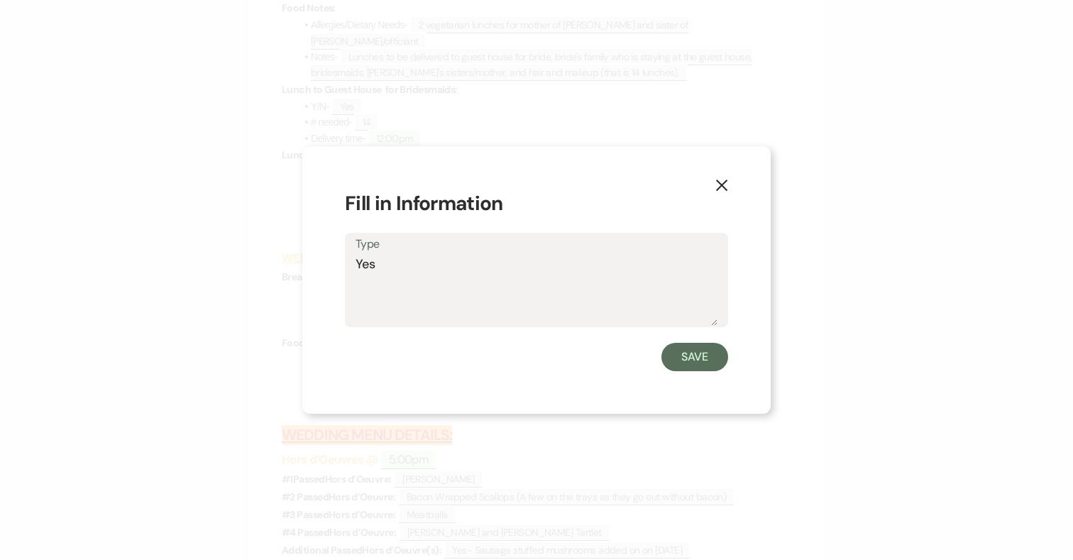
drag, startPoint x: 422, startPoint y: 284, endPoint x: 264, endPoint y: 263, distance: 159.7
click at [264, 263] on div "X Fill in Information Type Yes Save" at bounding box center [536, 280] width 1073 height 560
type textarea "No"
click at [694, 365] on button "Save" at bounding box center [695, 357] width 67 height 28
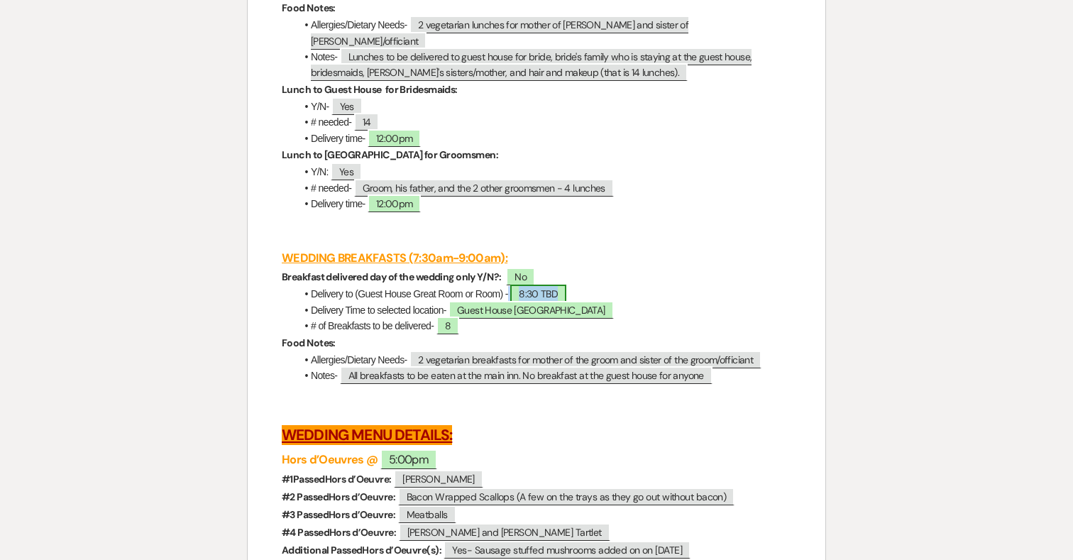
click at [528, 300] on span "8:30 TBD" at bounding box center [538, 294] width 56 height 18
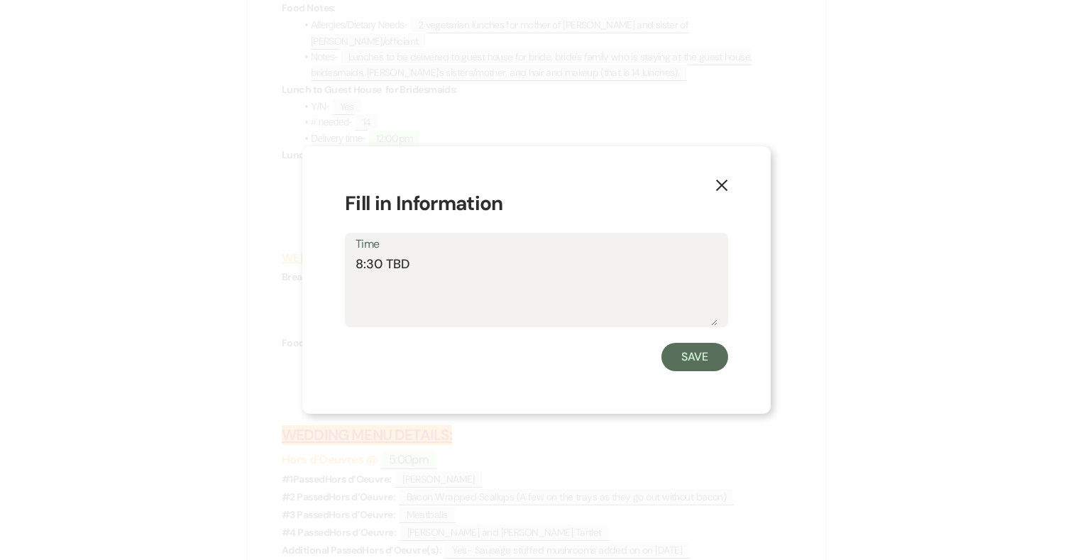
drag, startPoint x: 447, startPoint y: 272, endPoint x: 319, endPoint y: 272, distance: 127.8
click at [319, 272] on div "X Fill in Information Time 8:30 TBD Save" at bounding box center [536, 280] width 469 height 268
click at [711, 350] on button "Save" at bounding box center [695, 357] width 67 height 28
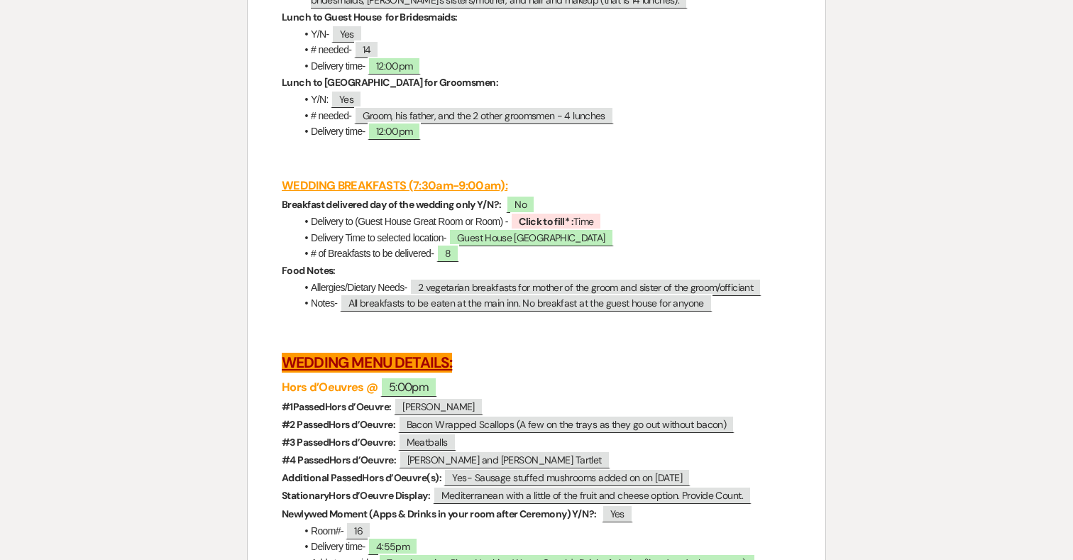
scroll to position [3687, 0]
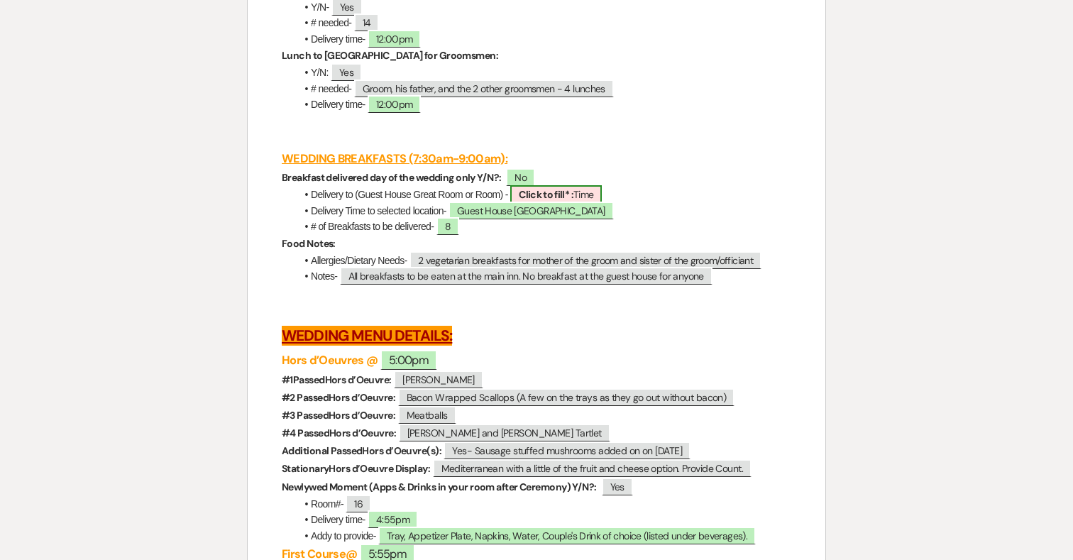
click at [571, 201] on b "Click to fill* :" at bounding box center [546, 194] width 55 height 13
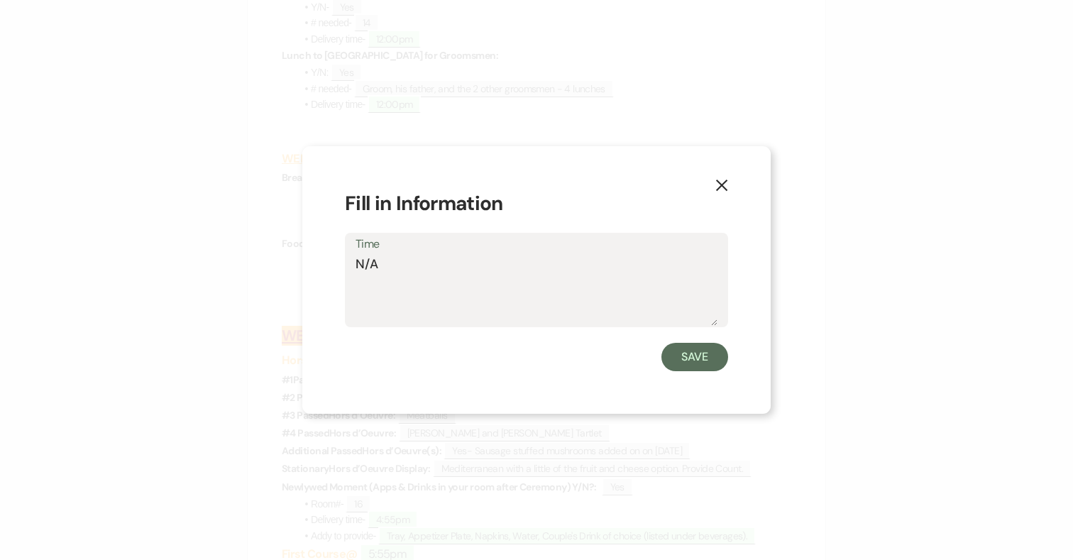
type textarea "N/A"
click at [714, 341] on form "Fill in Information Time N/A Save" at bounding box center [536, 280] width 383 height 182
click at [688, 368] on button "Save" at bounding box center [695, 357] width 67 height 28
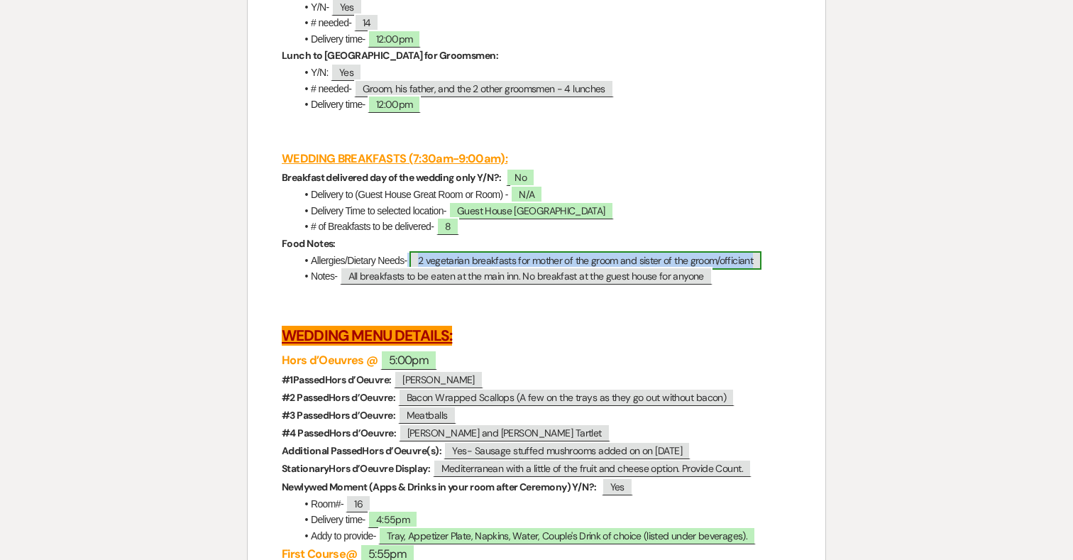
click at [541, 268] on span "2 vegetarian breakfasts for mother of the groom and sister of the groom/officia…" at bounding box center [586, 260] width 352 height 18
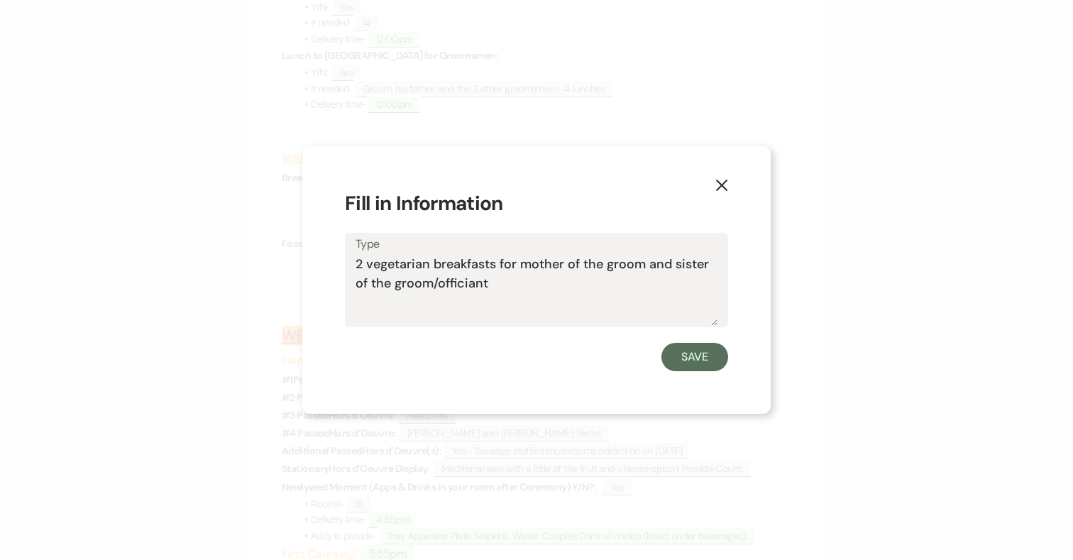
click at [722, 185] on use "button" at bounding box center [721, 185] width 11 height 11
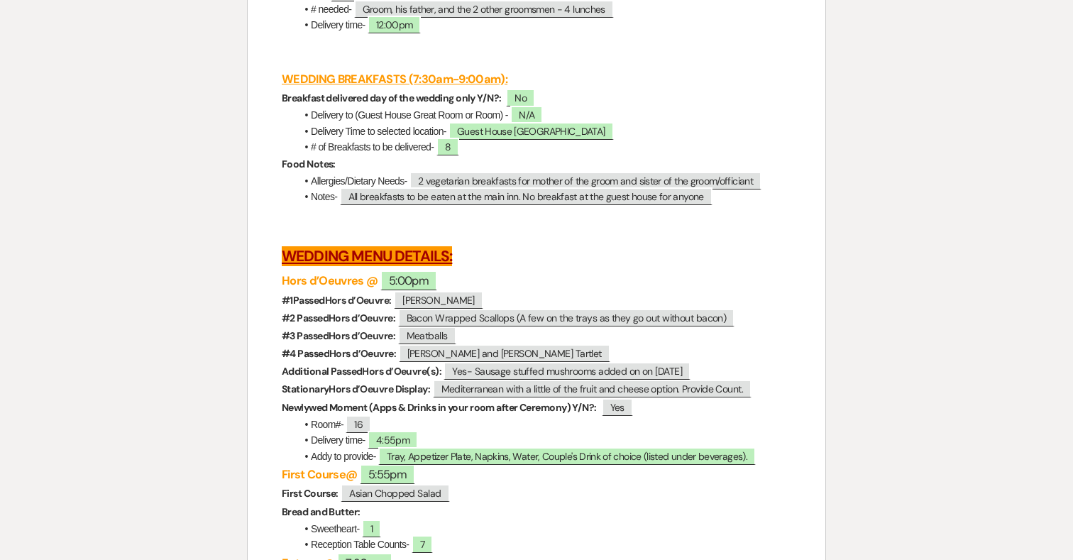
scroll to position [3767, 0]
click at [454, 155] on span "8" at bounding box center [448, 146] width 23 height 18
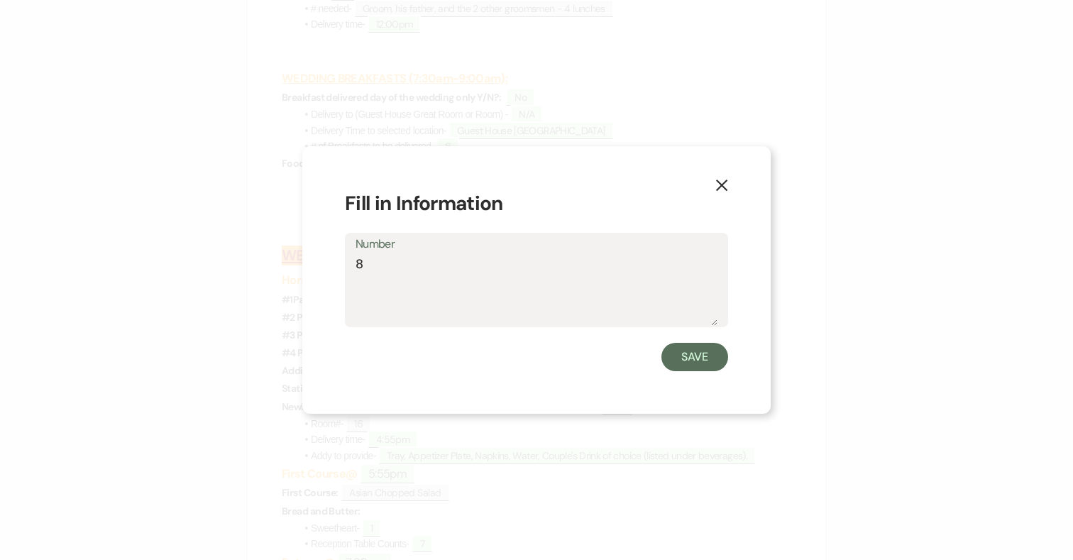
drag, startPoint x: 474, startPoint y: 263, endPoint x: 354, endPoint y: 263, distance: 120.0
click at [354, 263] on div "Number 8" at bounding box center [536, 280] width 383 height 94
type textarea "0"
click at [703, 351] on button "Save" at bounding box center [695, 357] width 67 height 28
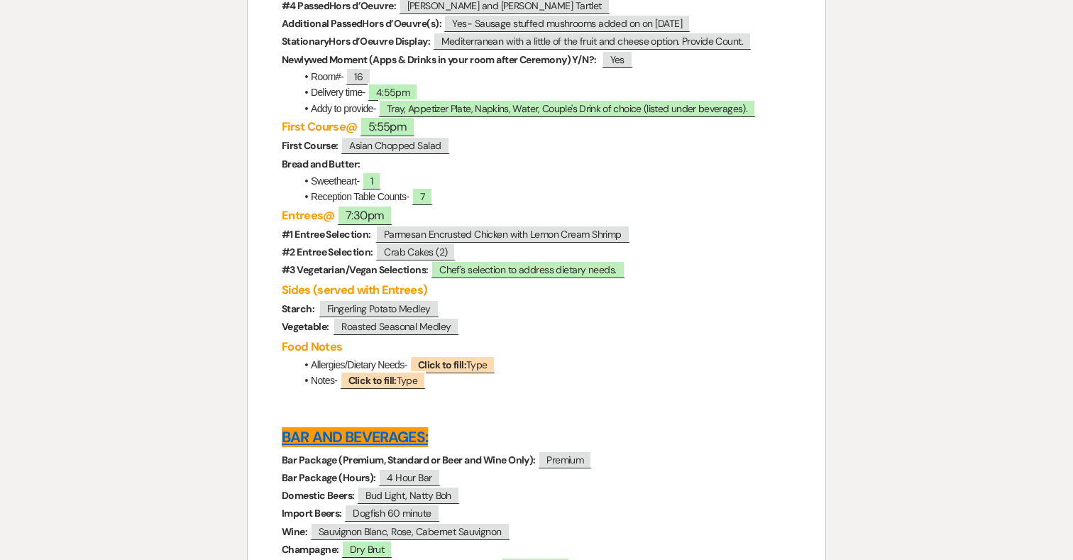
scroll to position [4186, 0]
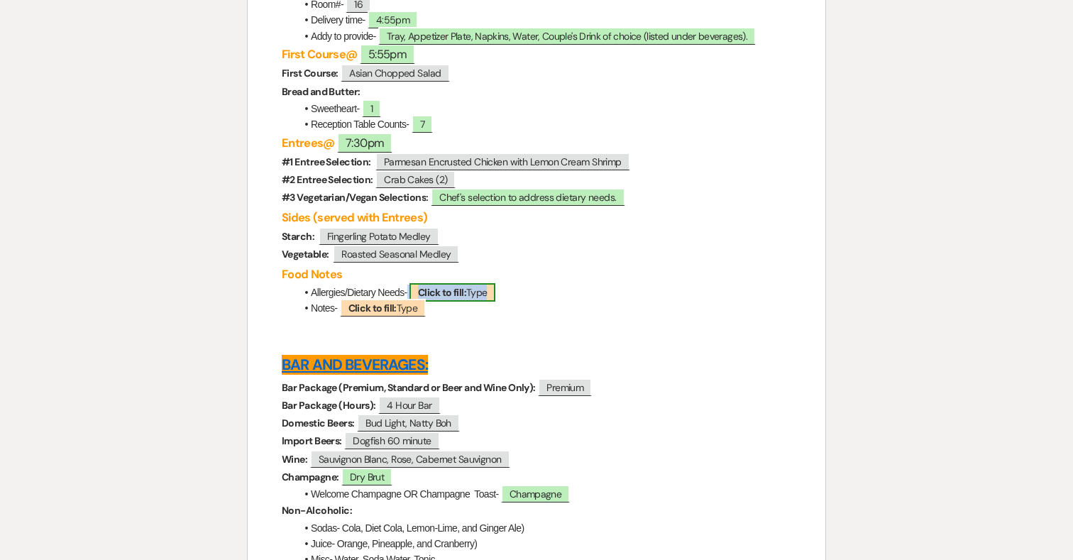
click at [470, 299] on span "Click to fill: Type" at bounding box center [453, 292] width 87 height 18
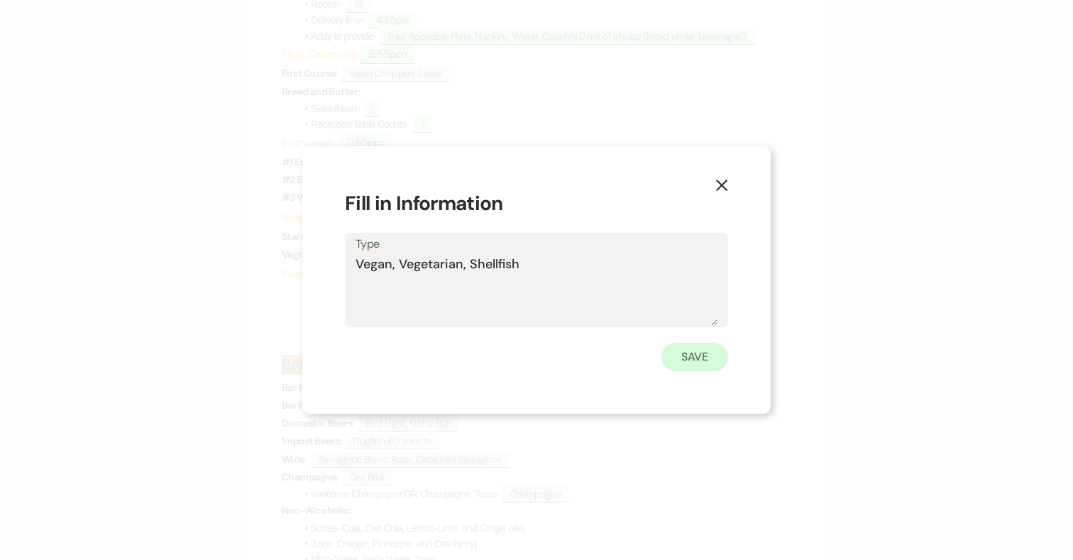
type textarea "Vegan, Vegetarian, Shellfish"
click at [705, 358] on button "Save" at bounding box center [695, 357] width 67 height 28
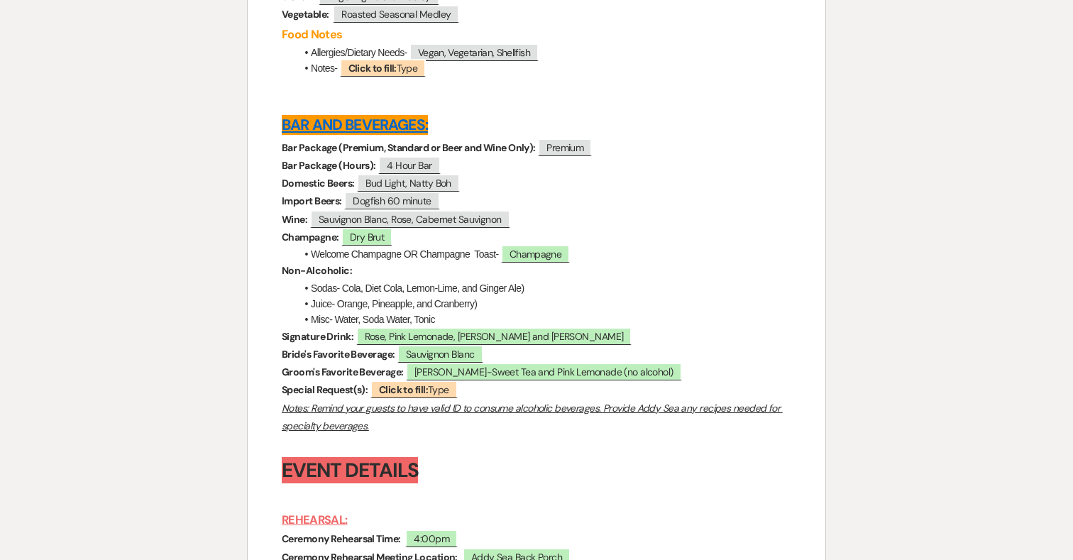
scroll to position [4426, 0]
click at [563, 264] on span "Champagne" at bounding box center [535, 255] width 69 height 18
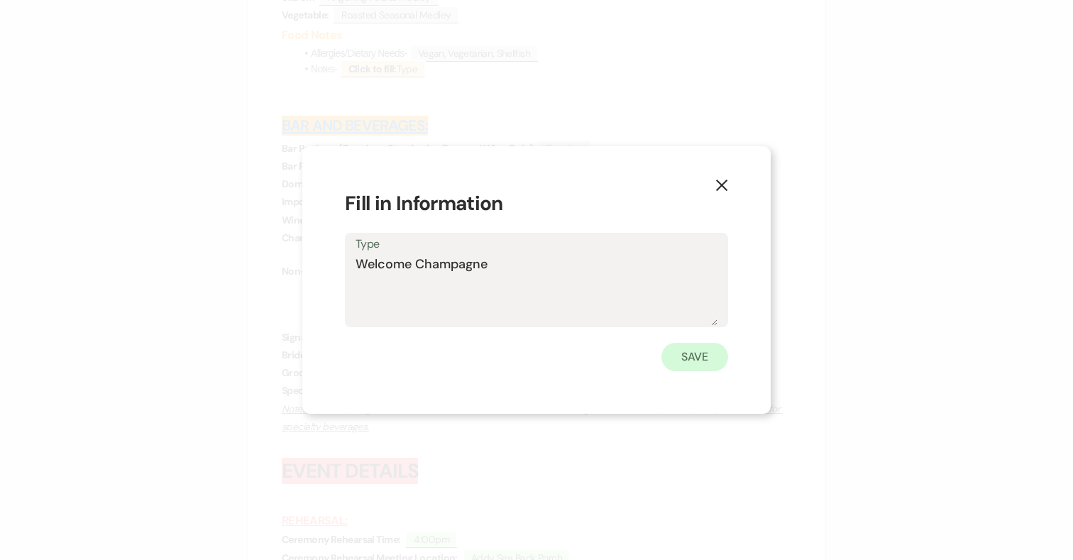
type textarea "Welcome Champagne"
click at [692, 357] on button "Save" at bounding box center [695, 357] width 67 height 28
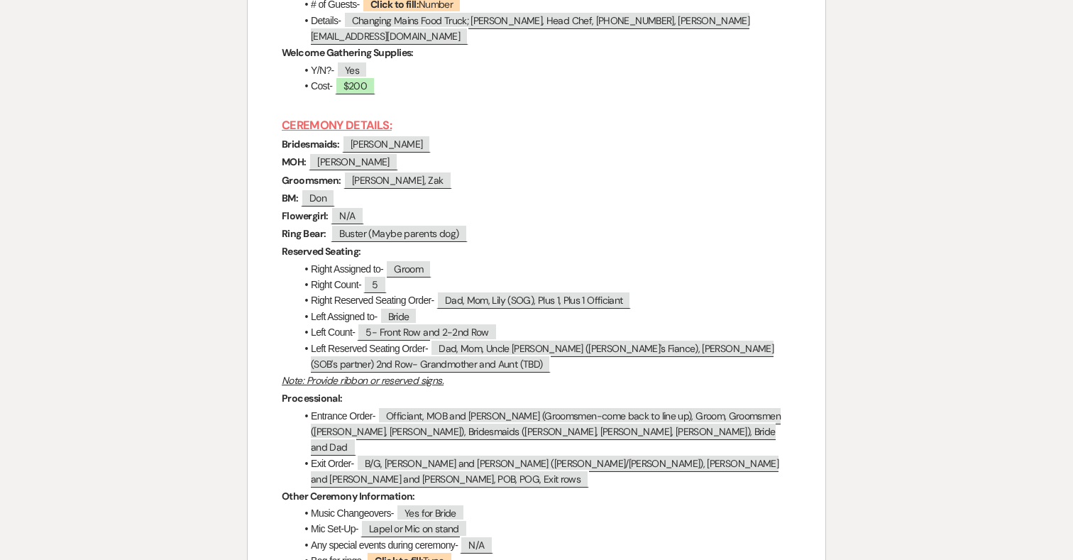
scroll to position [5063, 0]
click at [420, 242] on span "Buster (Maybe parents dog)" at bounding box center [399, 233] width 136 height 18
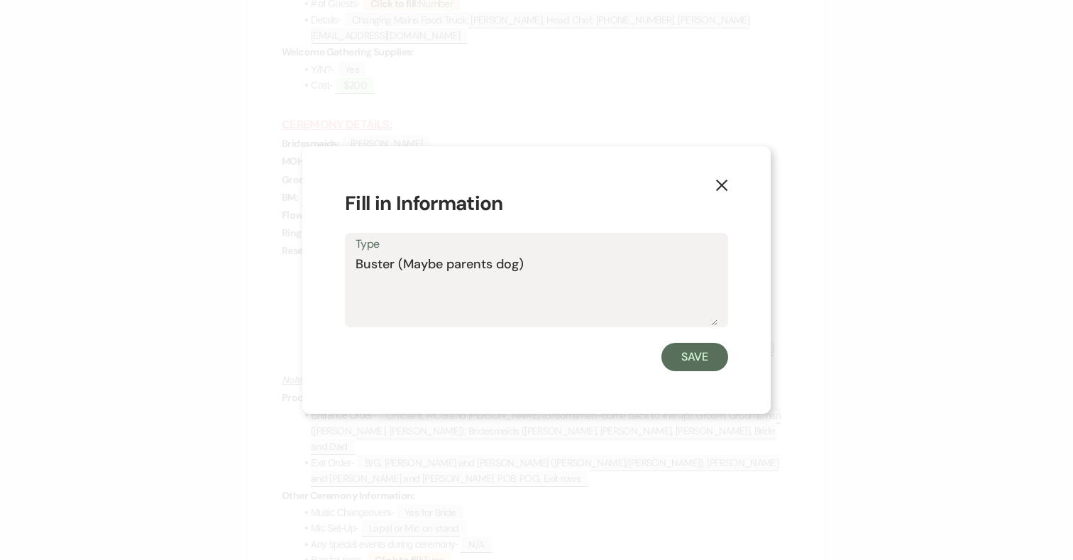
drag, startPoint x: 537, startPoint y: 269, endPoint x: 317, endPoint y: 268, distance: 220.8
click at [317, 268] on div "X Fill in Information Type Buster (Maybe parents dog) Save" at bounding box center [536, 280] width 469 height 268
type textarea "N/A"
click at [712, 354] on button "Save" at bounding box center [695, 357] width 67 height 28
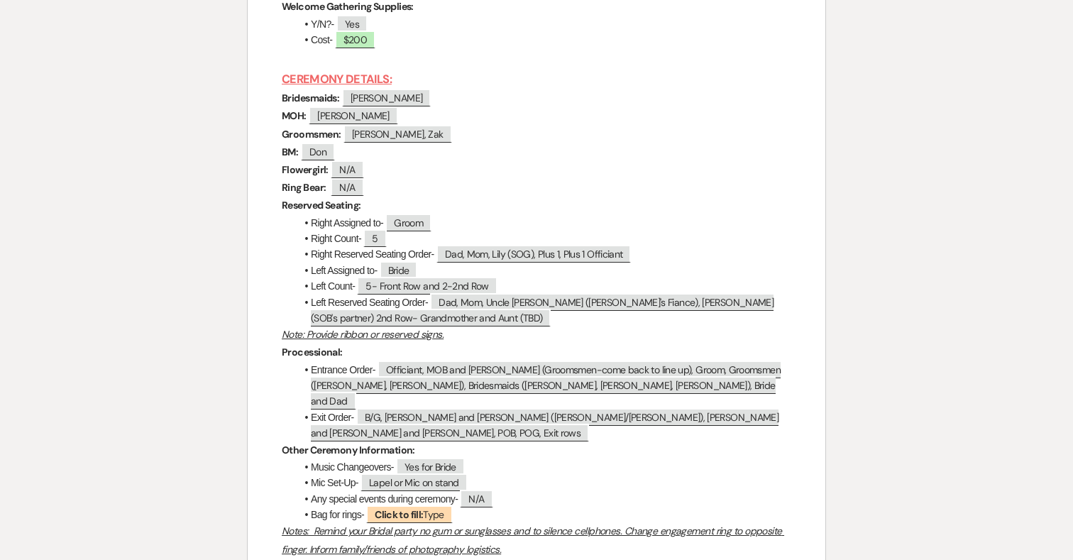
scroll to position [5110, 0]
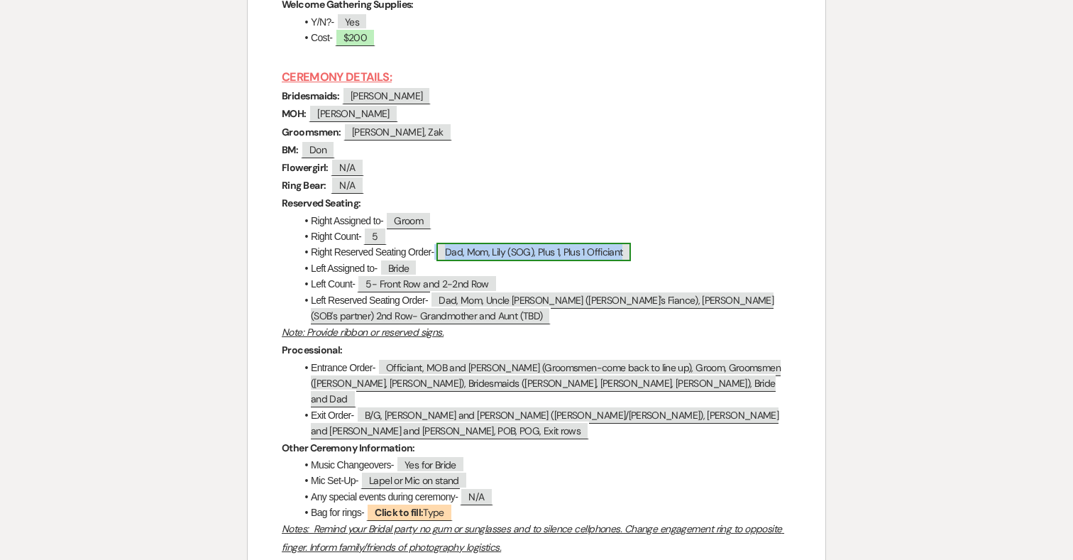
click at [553, 261] on span "Dad, Mom, Lily (SOG), Plus 1, Plus 1 Officiant" at bounding box center [534, 252] width 195 height 18
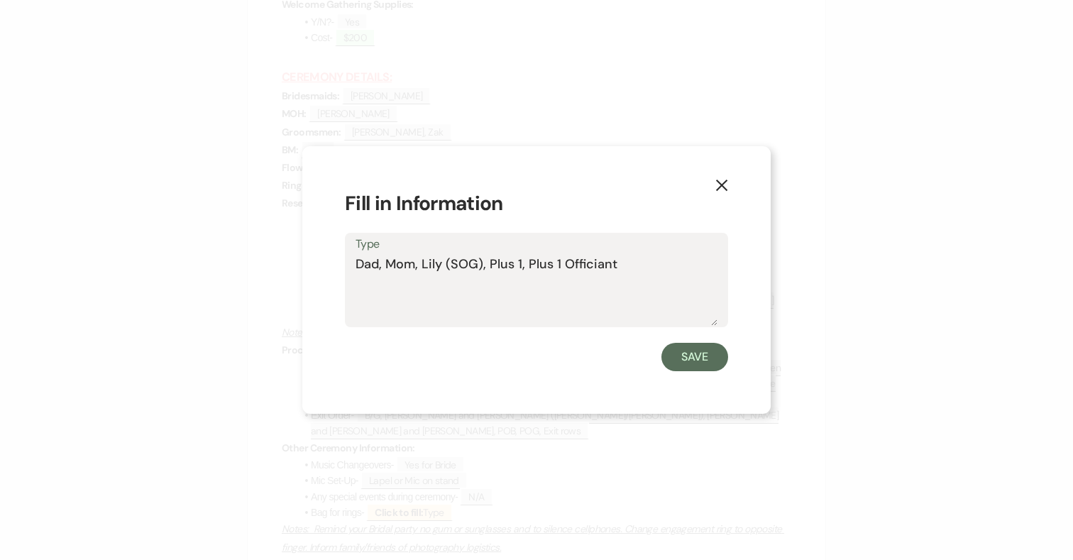
drag, startPoint x: 524, startPoint y: 265, endPoint x: 490, endPoint y: 264, distance: 34.1
click at [489, 264] on textarea "Dad, Mom, Lily (SOG), Plus 1, Plus 1 Officiant" at bounding box center [537, 290] width 362 height 71
click at [493, 261] on textarea "Dad, Mom, [PERSON_NAME] (SOG), Plus 1 Officiant" at bounding box center [537, 290] width 362 height 71
drag, startPoint x: 591, startPoint y: 265, endPoint x: 483, endPoint y: 258, distance: 107.4
click at [483, 258] on textarea "Dad, Mom, [PERSON_NAME] (SOG), Plus 1 Officiant" at bounding box center [537, 290] width 362 height 71
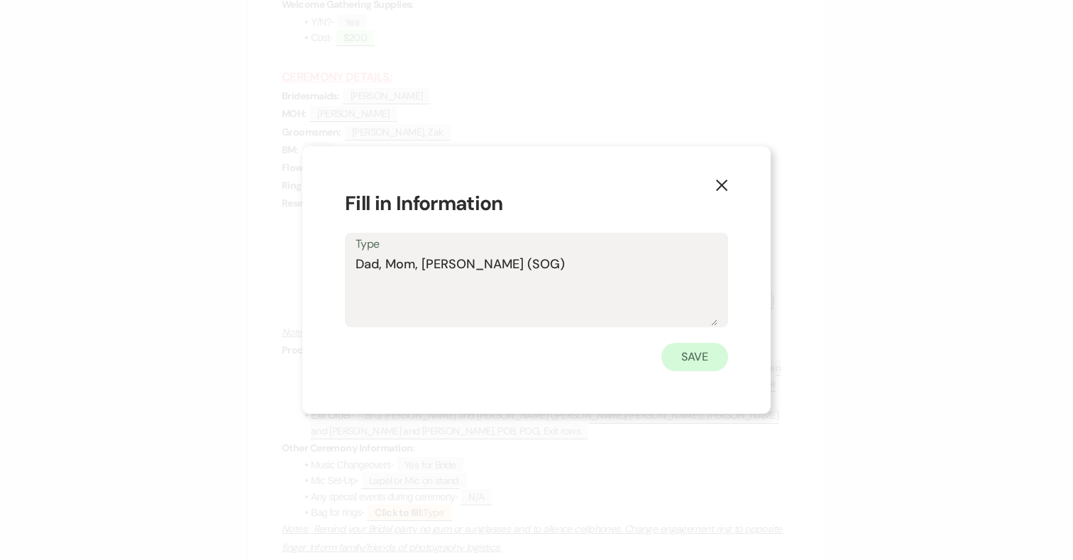
type textarea "Dad, Mom, [PERSON_NAME] (SOG)"
click at [688, 353] on button "Save" at bounding box center [695, 357] width 67 height 28
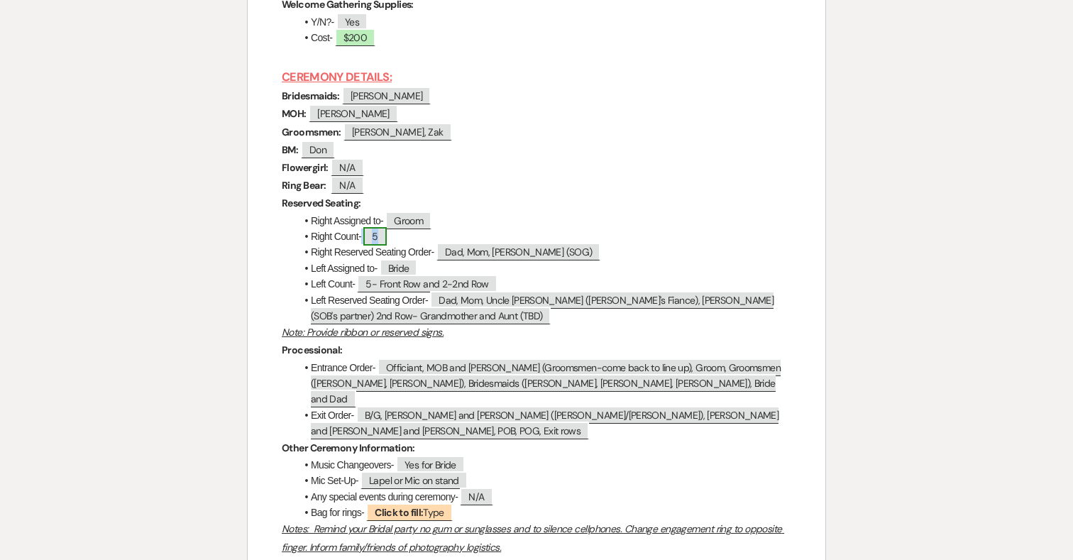
click at [378, 246] on span "5" at bounding box center [374, 236] width 23 height 18
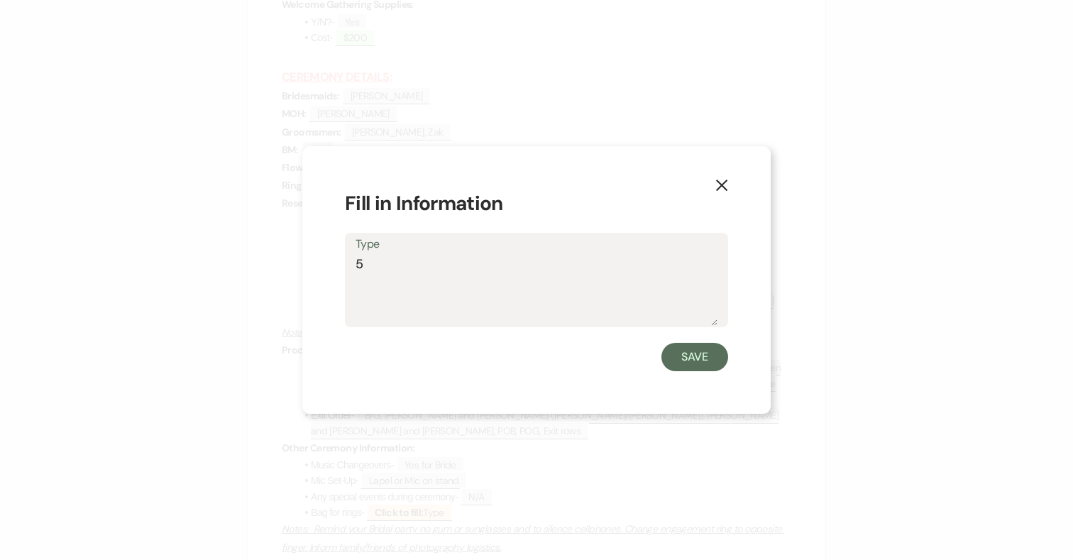
drag, startPoint x: 371, startPoint y: 264, endPoint x: 310, endPoint y: 264, distance: 61.1
click at [310, 264] on div "X Fill in Information Type 5 Save" at bounding box center [536, 280] width 469 height 268
type textarea "3"
click at [710, 356] on button "Save" at bounding box center [695, 357] width 67 height 28
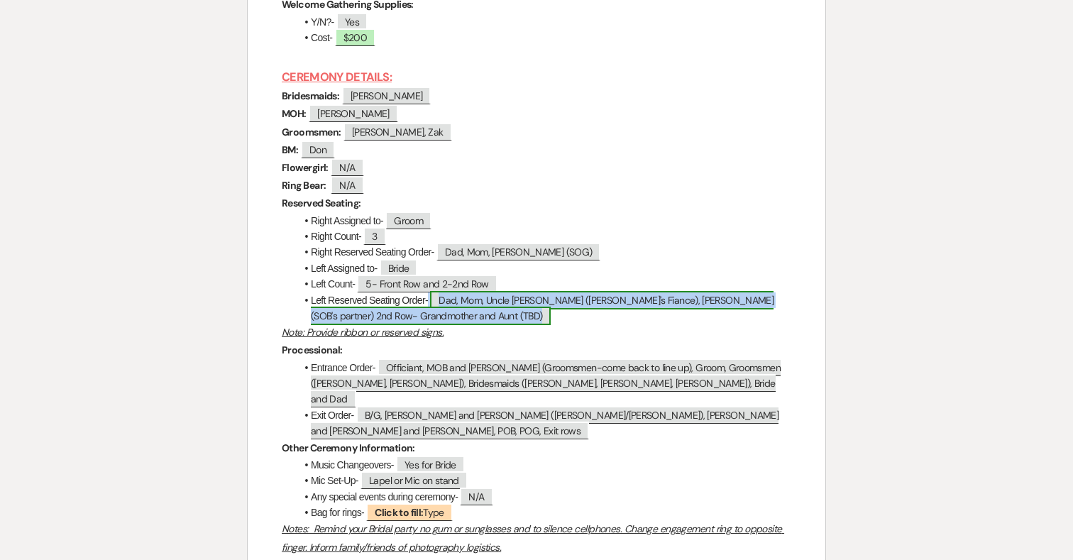
click at [370, 325] on span "Dad, Mom, Uncle [PERSON_NAME] ([PERSON_NAME]'s Fiance), [PERSON_NAME] (SOB's pa…" at bounding box center [542, 308] width 463 height 34
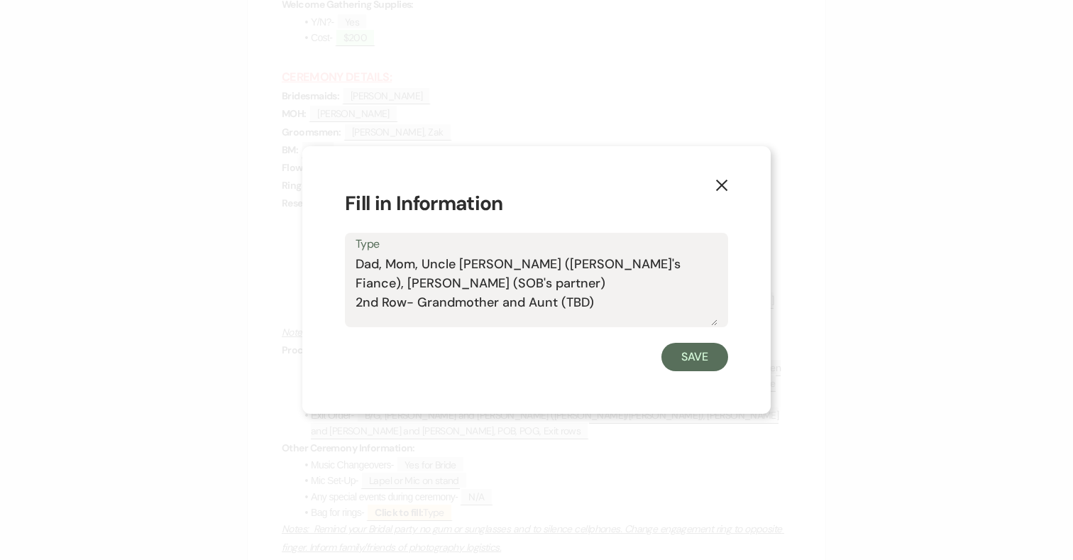
drag, startPoint x: 599, startPoint y: 303, endPoint x: 337, endPoint y: 302, distance: 262.0
click at [337, 302] on div "X Fill in Information Type Dad, Mom, Uncle [PERSON_NAME] ([PERSON_NAME]'s Fianc…" at bounding box center [536, 280] width 469 height 268
click at [508, 284] on textarea "Dad, Mom, Uncle [PERSON_NAME] ([PERSON_NAME]'s Fiance), [PERSON_NAME] (SOB's pa…" at bounding box center [537, 290] width 362 height 71
type textarea "Dad, Mom, Uncle [PERSON_NAME] ([PERSON_NAME]'s Fiance), [PERSON_NAME] (SOB's pa…"
click at [704, 357] on button "Save" at bounding box center [695, 357] width 67 height 28
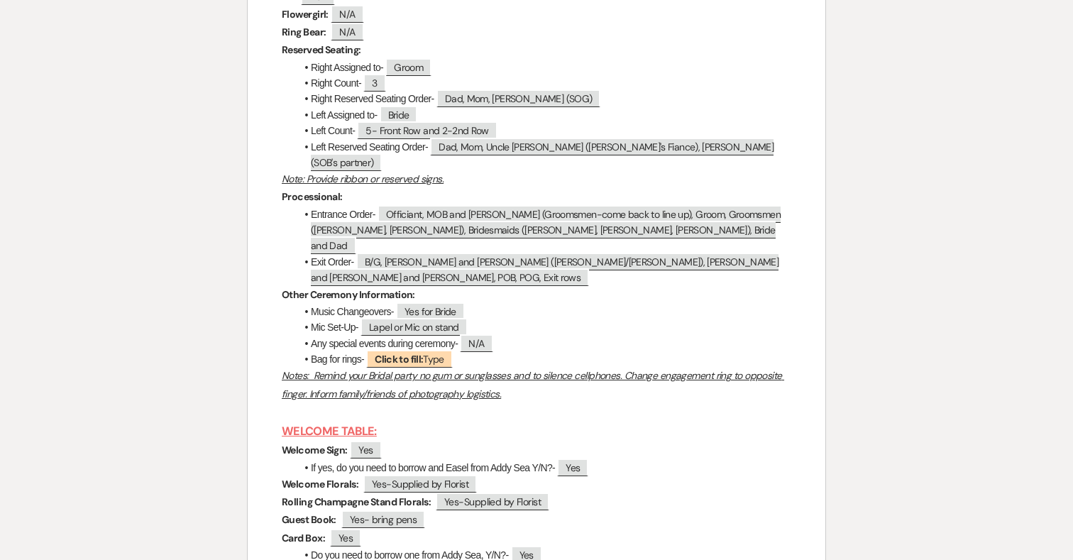
scroll to position [5265, 0]
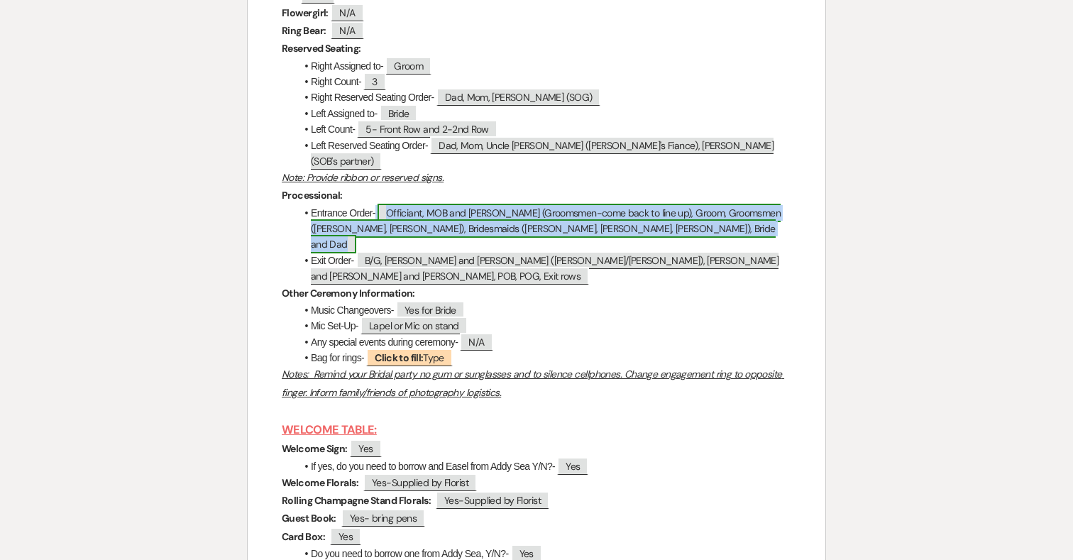
click at [643, 217] on span "Officiant, MOB and [PERSON_NAME] (Groomsmen-come back to line up), Groom, Groom…" at bounding box center [546, 229] width 470 height 50
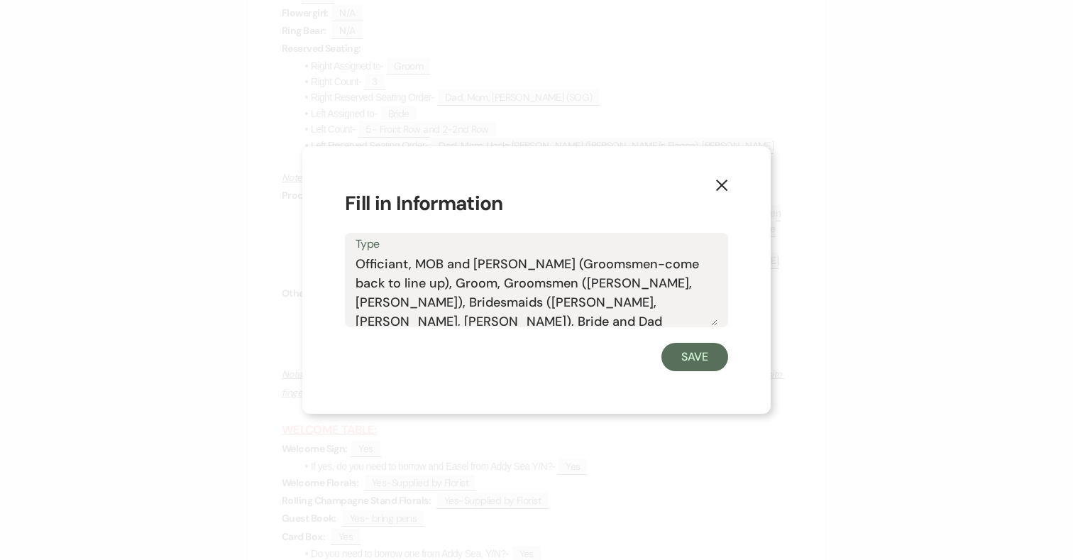
click at [381, 284] on textarea "Officiant, MOB and [PERSON_NAME] (Groomsmen-come back to line up), Groom, Groom…" at bounding box center [537, 290] width 362 height 71
click at [451, 285] on textarea "Officiant, MOB and [PERSON_NAME] (Groomsmen-come back to line up), FOG/MOG, Gro…" at bounding box center [537, 290] width 362 height 71
type textarea "Officiant, MOB and [PERSON_NAME] (Groomsmen-come back to line up), FOG/MOG walk…"
click at [687, 359] on button "Save" at bounding box center [695, 357] width 67 height 28
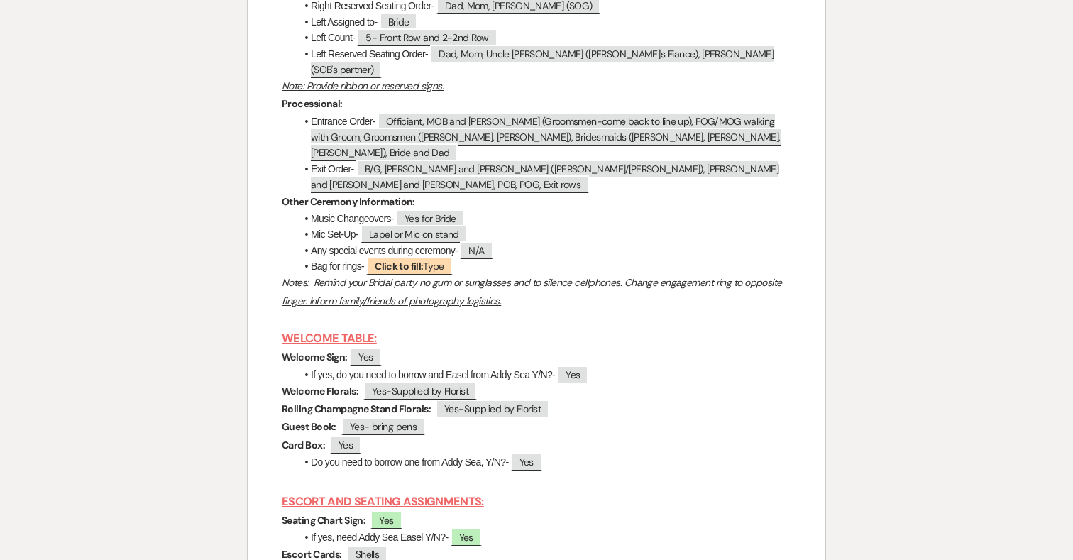
scroll to position [5366, 0]
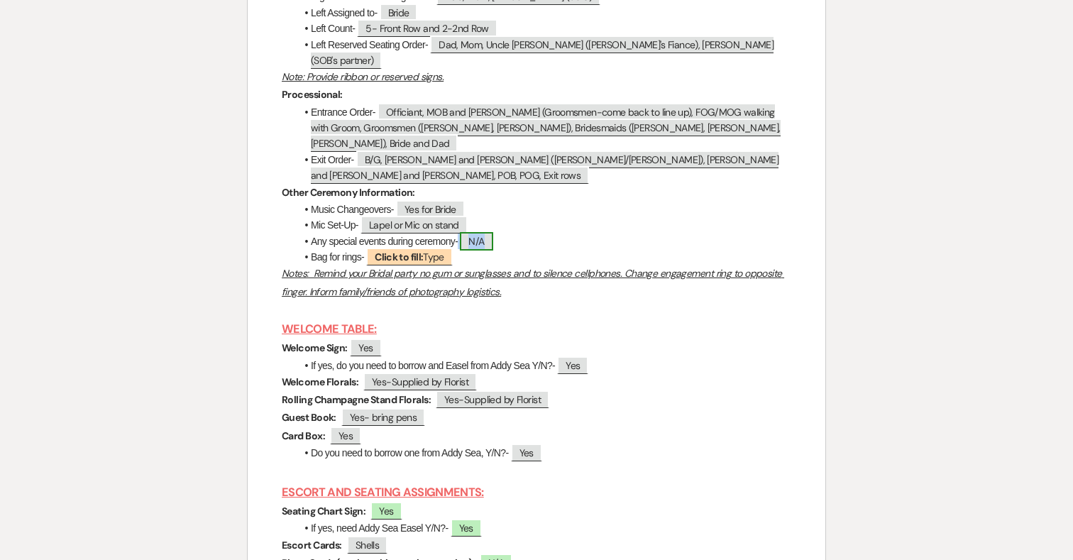
click at [487, 232] on span "N/A" at bounding box center [476, 241] width 33 height 18
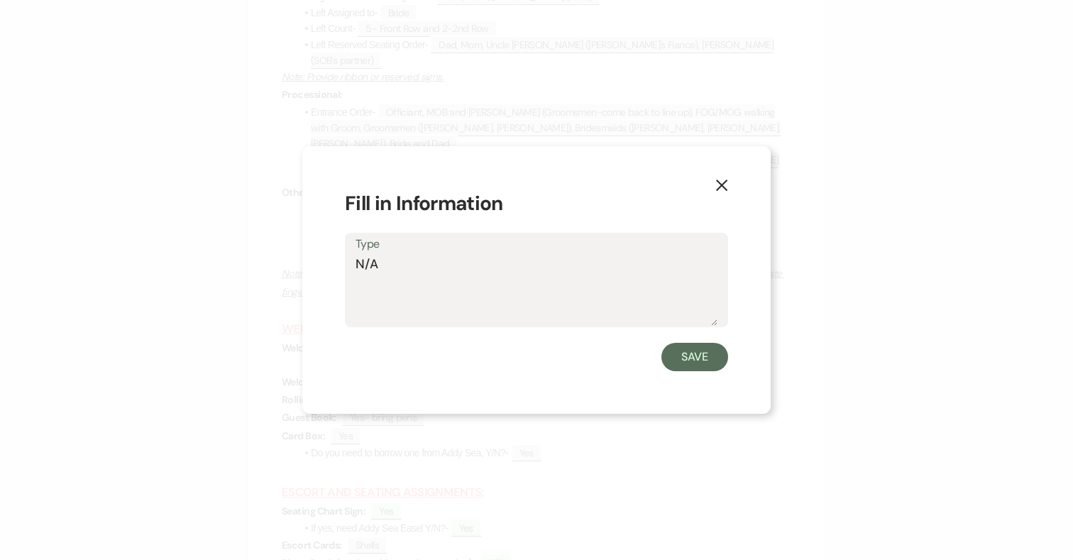
drag, startPoint x: 434, startPoint y: 272, endPoint x: 324, endPoint y: 266, distance: 110.9
click at [324, 266] on div "X Fill in Information Type N/A Save" at bounding box center [536, 280] width 469 height 268
type textarea "J"
type textarea "N/A"
click at [691, 356] on button "Save" at bounding box center [695, 357] width 67 height 28
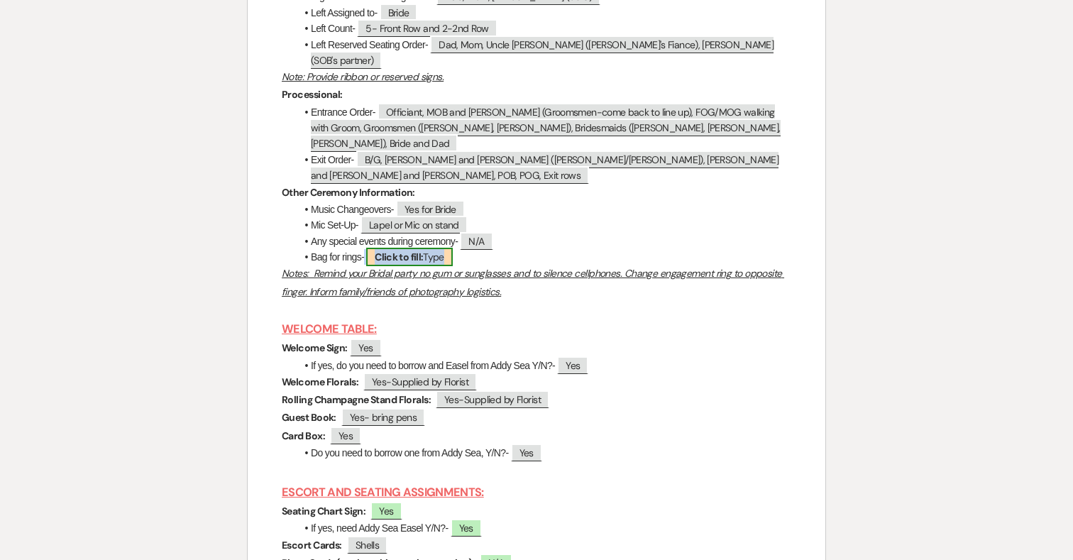
click at [415, 251] on b "Click to fill:" at bounding box center [399, 257] width 48 height 13
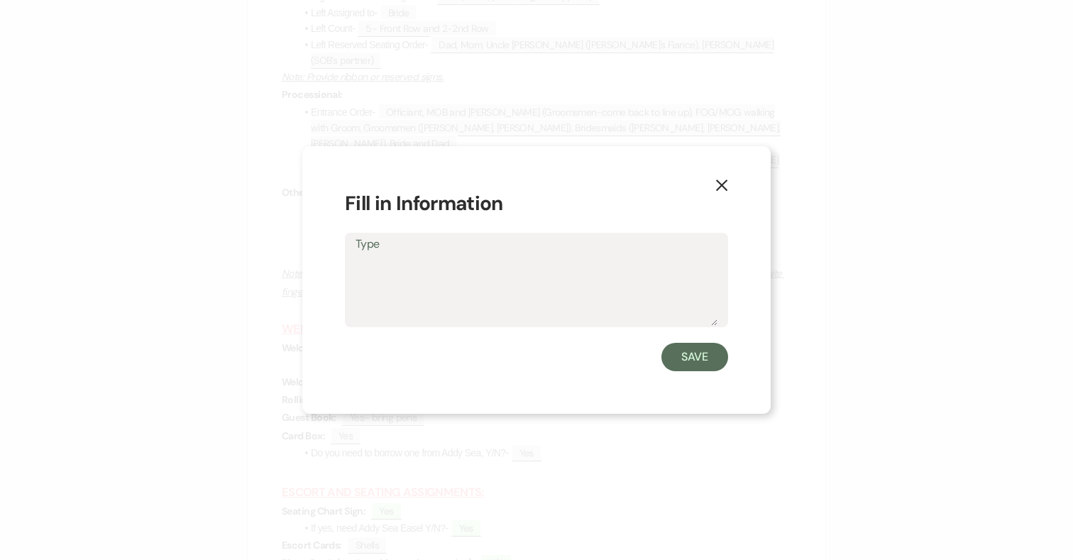
click at [427, 283] on textarea "Type" at bounding box center [537, 290] width 362 height 71
type textarea "[PERSON_NAME] to provide"
click at [708, 357] on button "Save" at bounding box center [695, 357] width 67 height 28
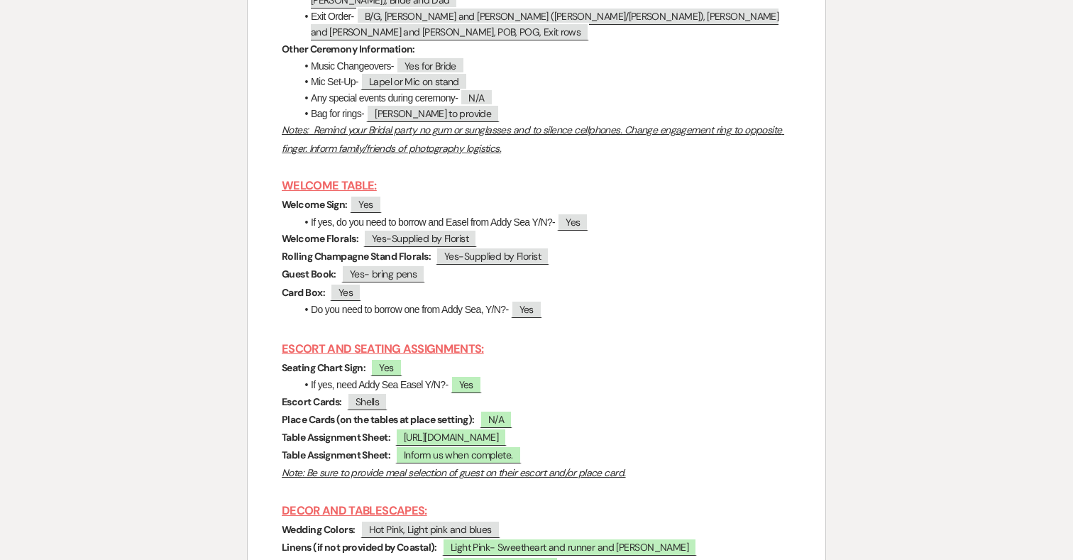
scroll to position [5512, 0]
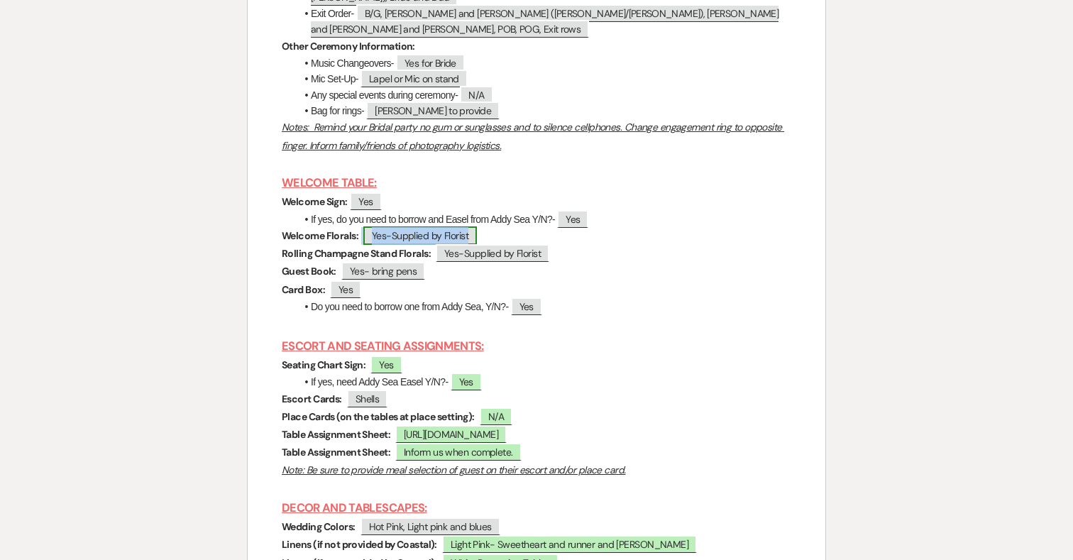
click at [438, 226] on span "Yes-Supplied by Florist" at bounding box center [420, 235] width 114 height 18
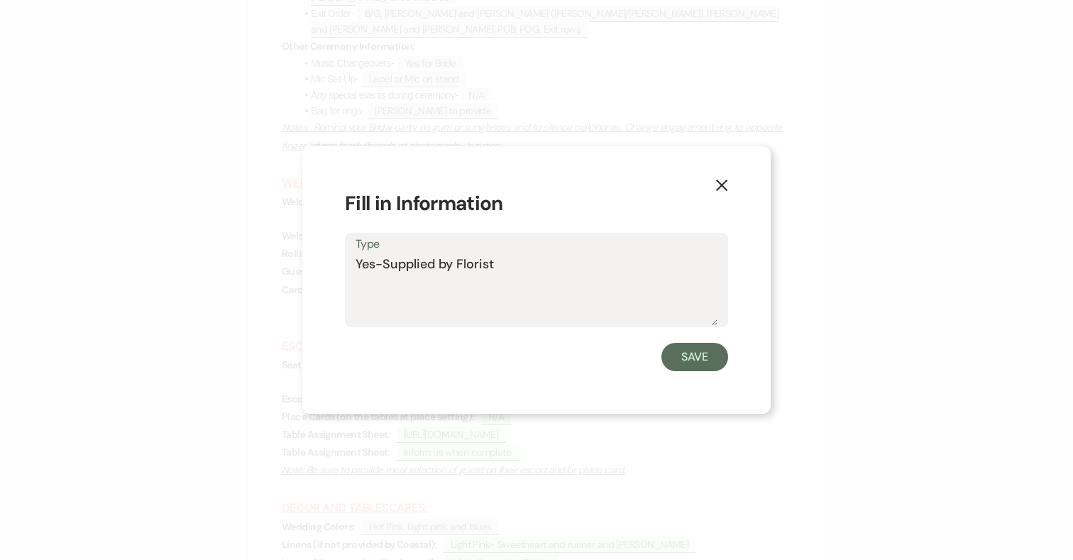
drag, startPoint x: 503, startPoint y: 270, endPoint x: 324, endPoint y: 266, distance: 178.9
click at [324, 266] on div "X Fill in Information Type Yes-Supplied by Florist Save" at bounding box center [536, 280] width 469 height 268
type textarea "Possible bud vases and move to high tops."
click at [678, 349] on button "Save" at bounding box center [695, 357] width 67 height 28
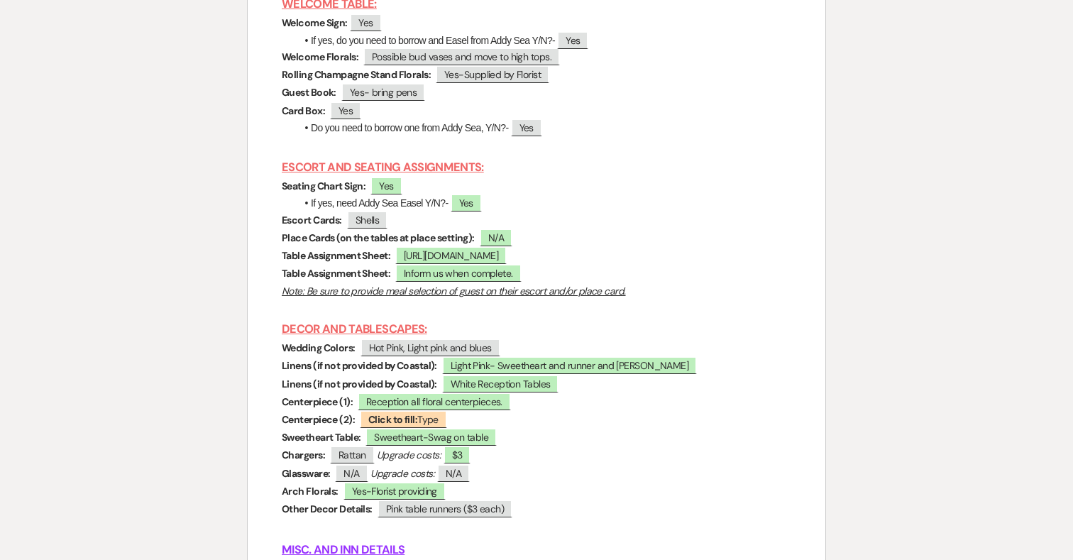
scroll to position [5695, 0]
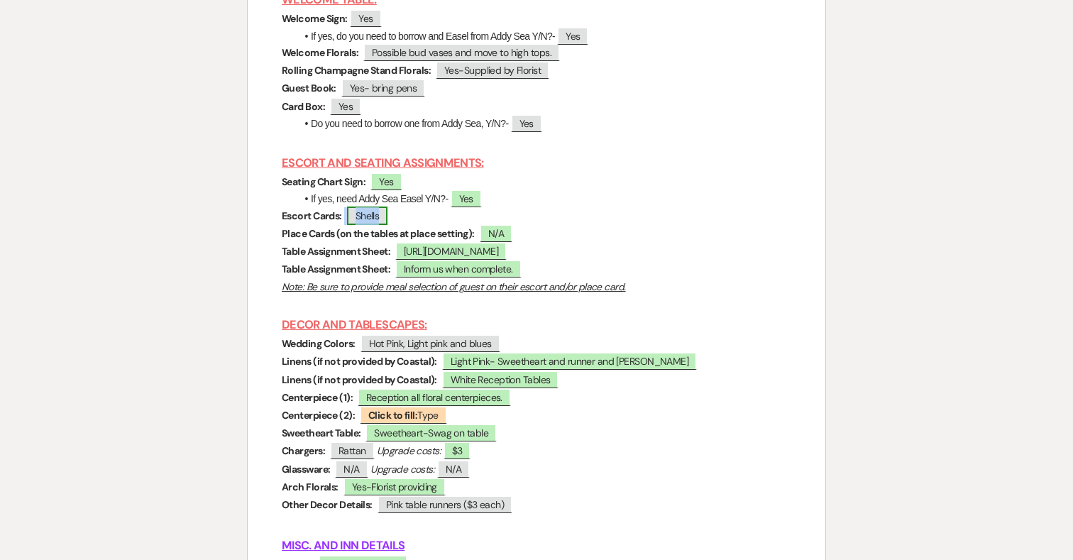
click at [381, 207] on span "Shells" at bounding box center [367, 216] width 41 height 18
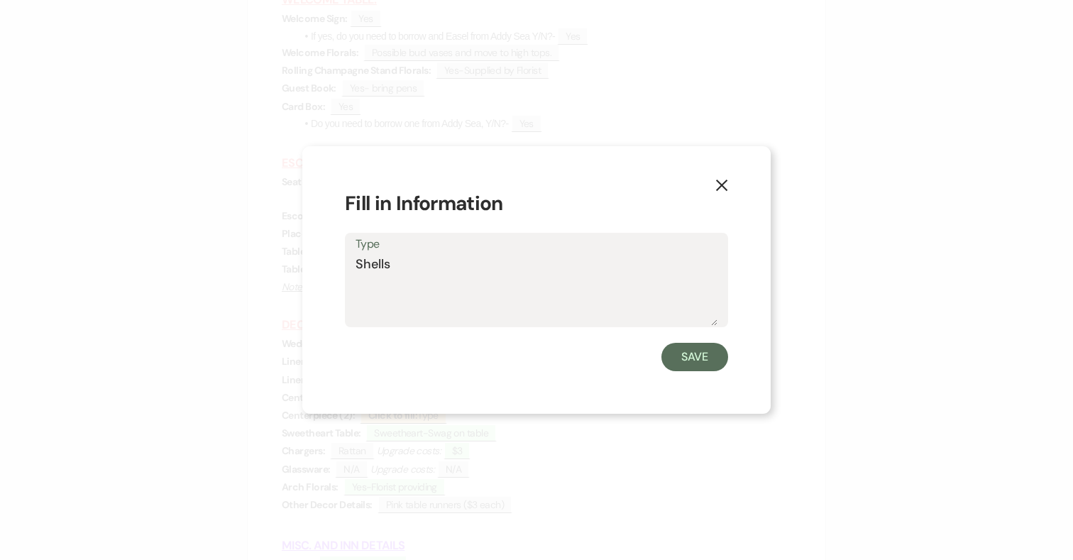
drag, startPoint x: 413, startPoint y: 270, endPoint x: 329, endPoint y: 270, distance: 84.5
click at [329, 270] on div "X Fill in Information Type Shells Save" at bounding box center [536, 280] width 469 height 268
type textarea "N/A"
click at [704, 358] on button "Save" at bounding box center [695, 357] width 67 height 28
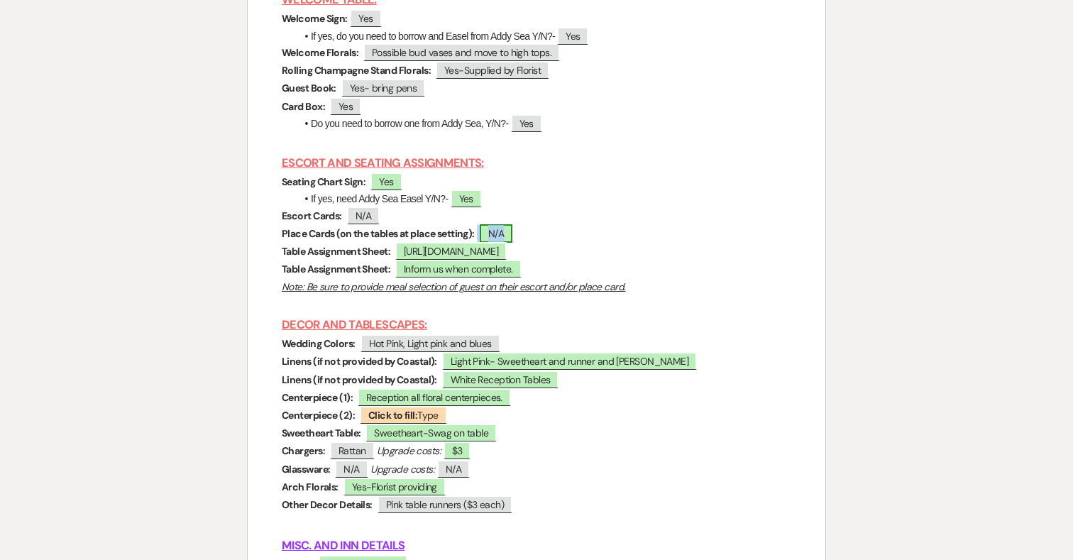
click at [501, 224] on span "N/A" at bounding box center [496, 233] width 33 height 18
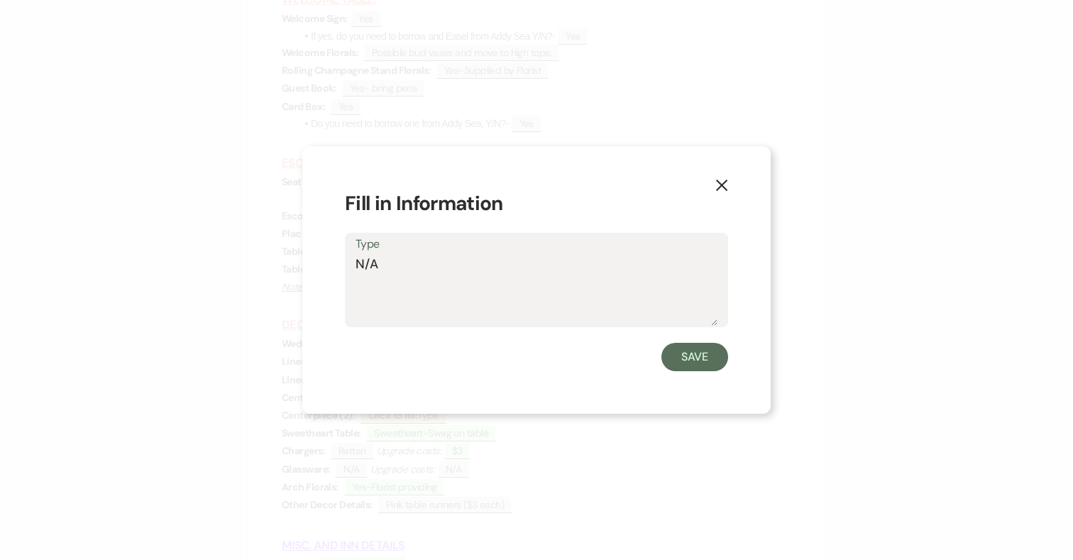
drag, startPoint x: 466, startPoint y: 269, endPoint x: 268, endPoint y: 269, distance: 198.8
click at [268, 269] on div "X Fill in Information Type N/A Save" at bounding box center [536, 280] width 1073 height 560
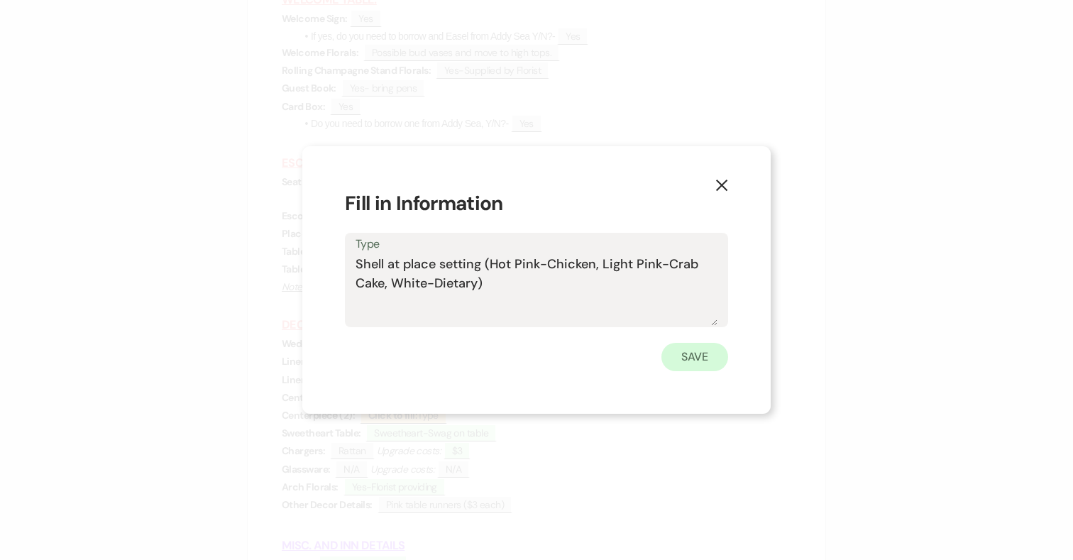
type textarea "Shell at place setting (Hot Pink-Chicken, Light Pink-Crab Cake, White-Dietary)"
click at [704, 352] on button "Save" at bounding box center [695, 357] width 67 height 28
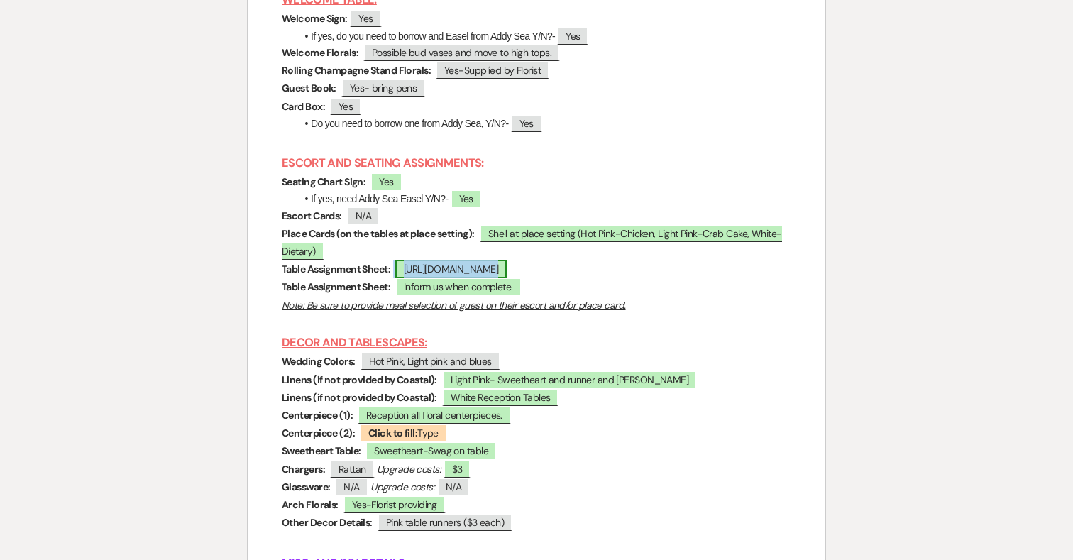
click at [507, 260] on span "[URL][DOMAIN_NAME]" at bounding box center [450, 269] width 111 height 18
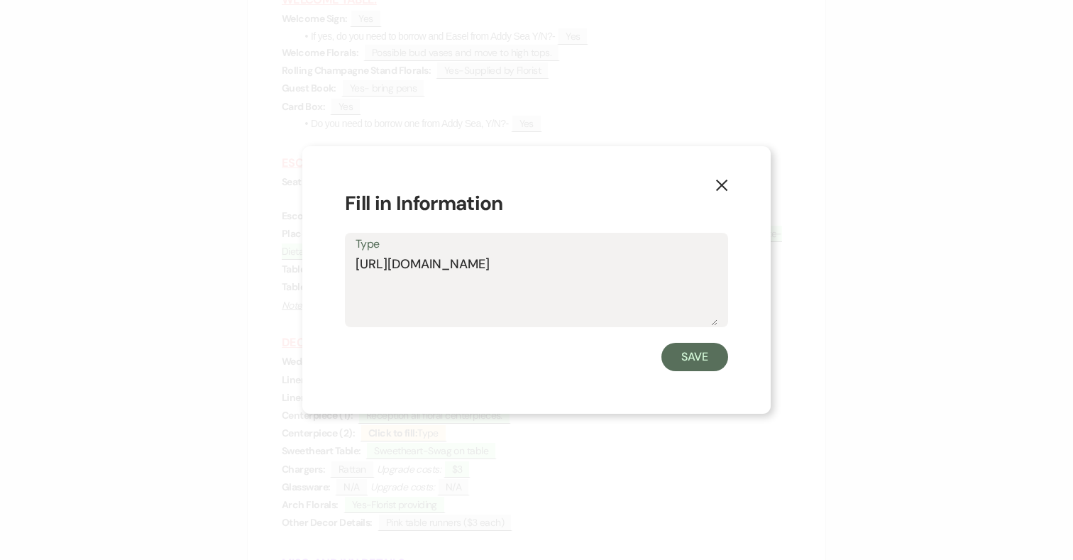
drag, startPoint x: 443, startPoint y: 303, endPoint x: 337, endPoint y: 247, distance: 119.7
click at [337, 247] on div "X Fill in Information Type [URL][DOMAIN_NAME] Save" at bounding box center [536, 280] width 469 height 268
click at [713, 352] on button "Save" at bounding box center [695, 357] width 67 height 28
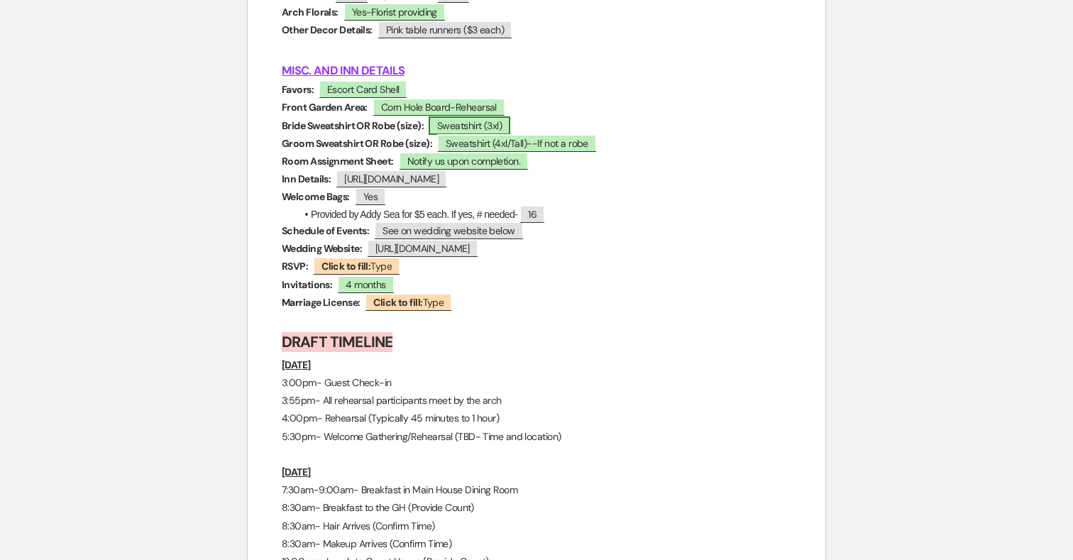
scroll to position [6188, 0]
click at [367, 81] on span "Escort Card Shell" at bounding box center [363, 89] width 89 height 18
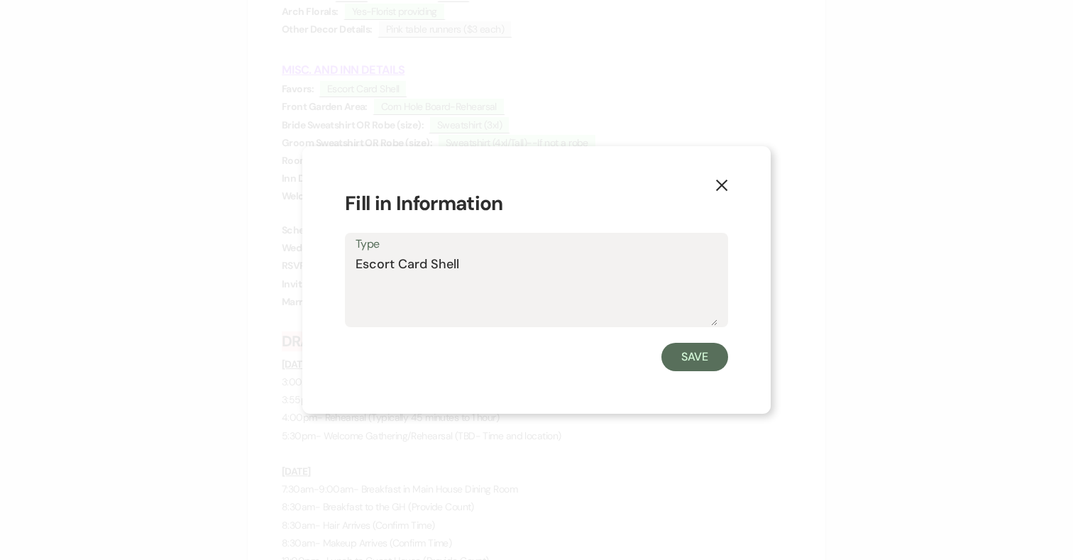
drag, startPoint x: 431, startPoint y: 262, endPoint x: 350, endPoint y: 262, distance: 80.9
click at [350, 262] on div "Type Escort Card Shell" at bounding box center [536, 280] width 383 height 94
click at [496, 279] on textarea "Escort Card Shell" at bounding box center [537, 290] width 362 height 71
drag, startPoint x: 395, startPoint y: 264, endPoint x: 312, endPoint y: 264, distance: 82.4
click at [312, 264] on div "X Fill in Information Type Escort Card Shell Save" at bounding box center [536, 280] width 469 height 268
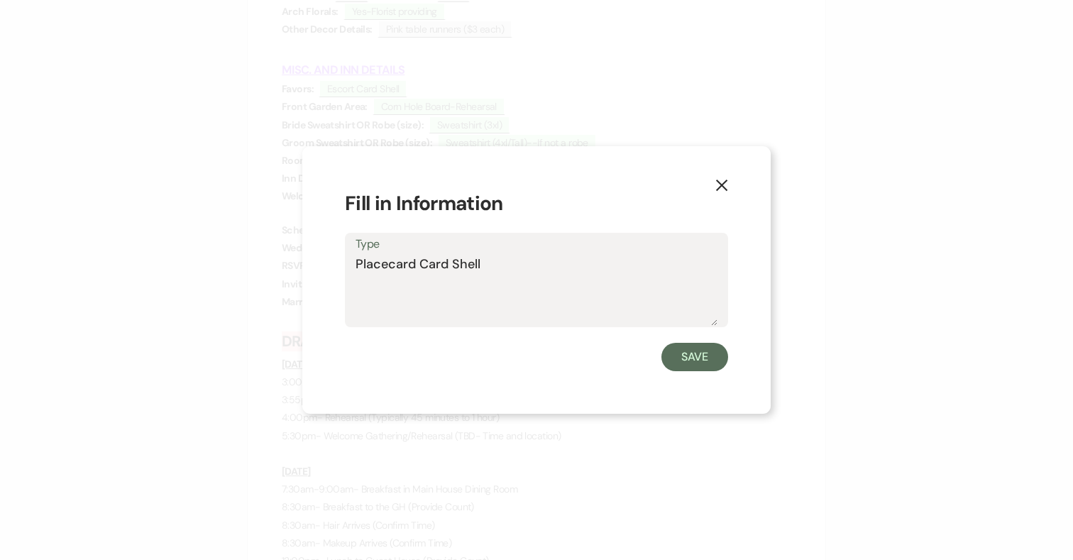
drag, startPoint x: 452, startPoint y: 266, endPoint x: 422, endPoint y: 264, distance: 29.9
click at [422, 264] on textarea "Placecard Card Shell" at bounding box center [537, 290] width 362 height 71
type textarea "Placecard Shell"
click at [682, 352] on button "Save" at bounding box center [695, 357] width 67 height 28
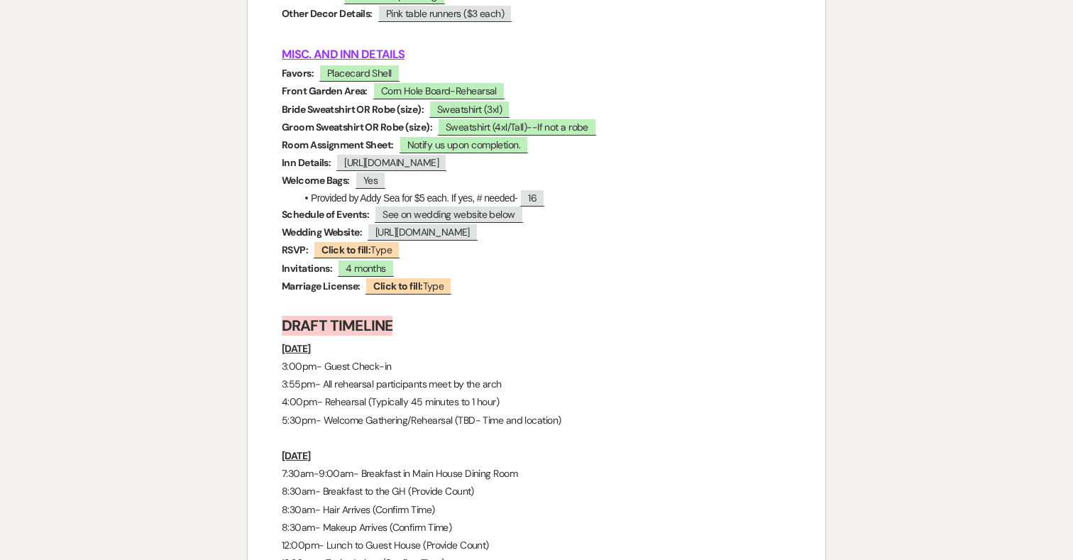
scroll to position [6208, 0]
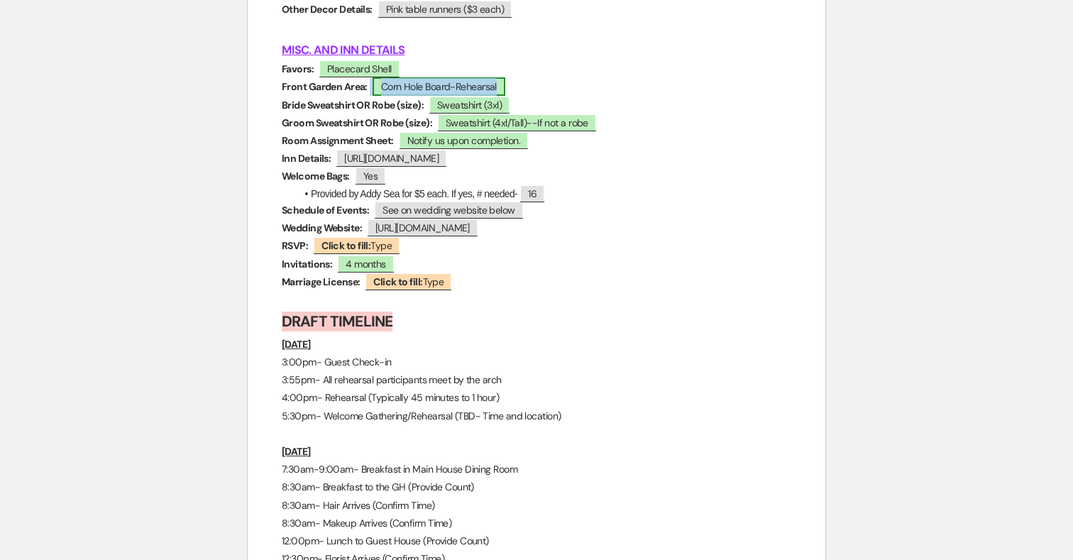
click at [491, 79] on span "Corn Hole Board-Rehearsal" at bounding box center [439, 86] width 133 height 18
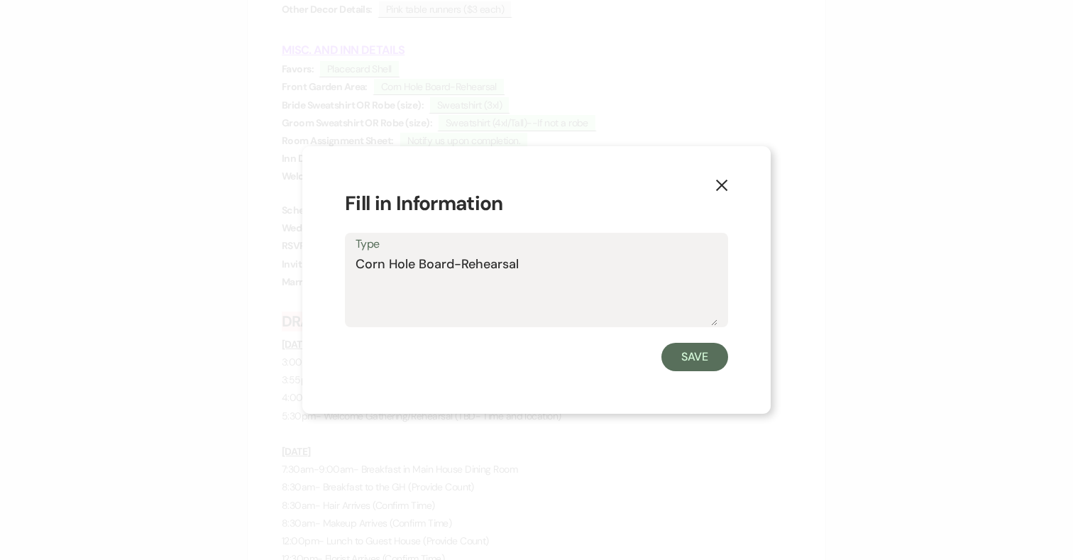
click at [555, 276] on textarea "Corn Hole Board-Rehearsal" at bounding box center [537, 290] width 362 height 71
type textarea "Corn Hole Board-Rehearsal/Lighting"
click at [694, 350] on button "Save" at bounding box center [695, 357] width 67 height 28
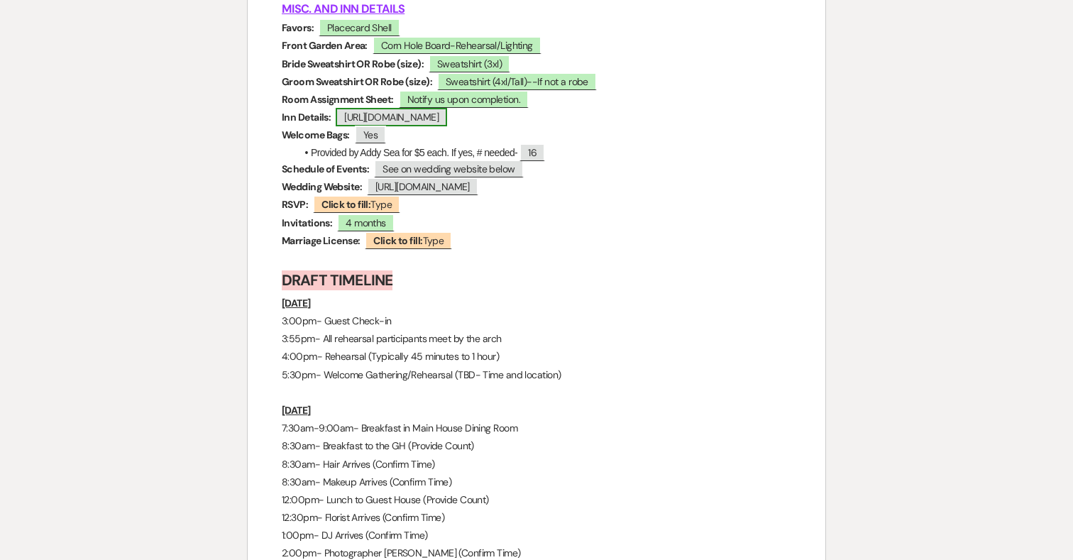
scroll to position [6257, 0]
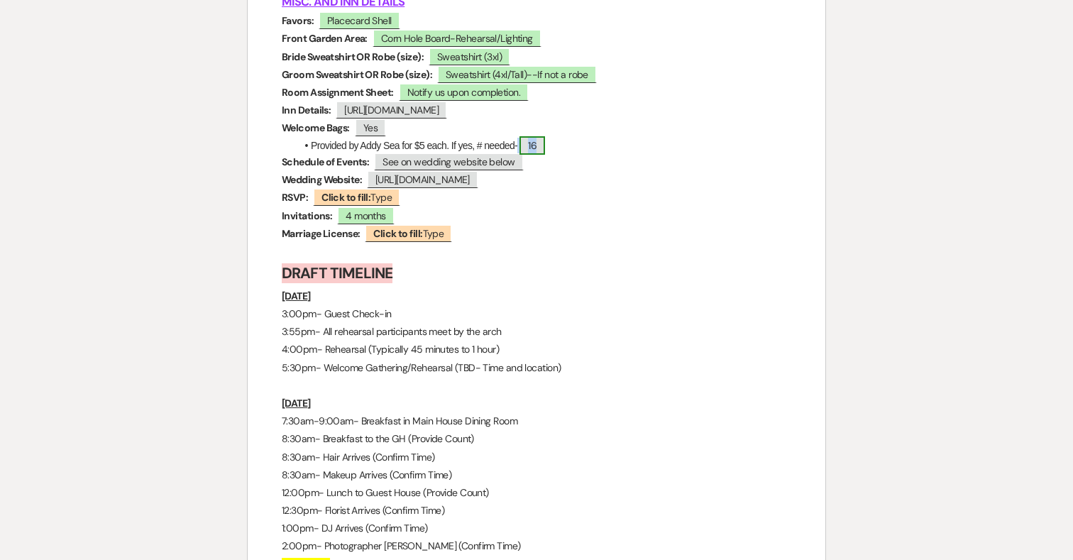
click at [545, 155] on span "16" at bounding box center [533, 145] width 26 height 18
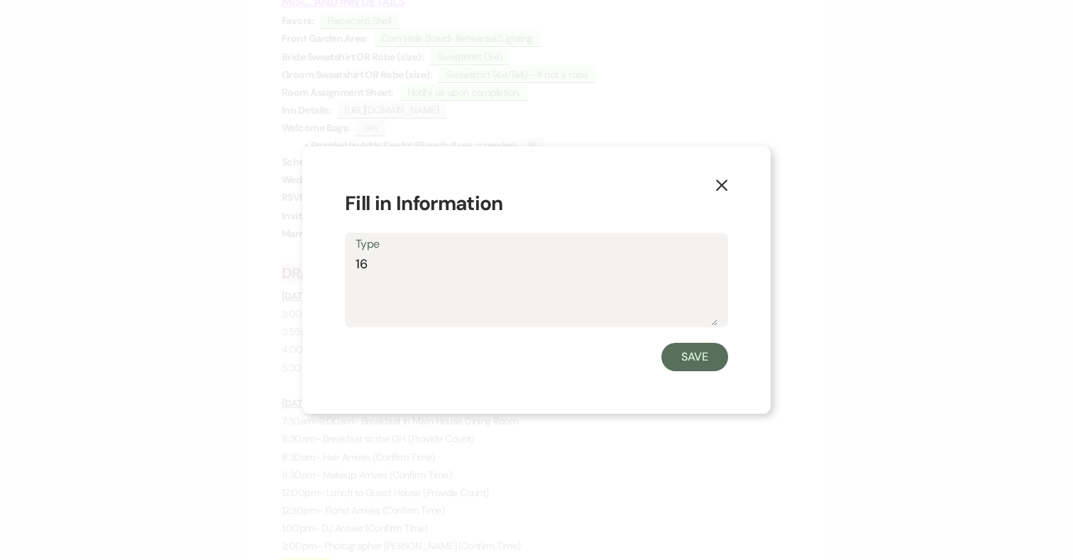
click at [515, 248] on label "Type" at bounding box center [537, 244] width 362 height 21
click at [515, 255] on textarea "16" at bounding box center [537, 290] width 362 height 71
click at [456, 270] on textarea "16" at bounding box center [537, 290] width 362 height 71
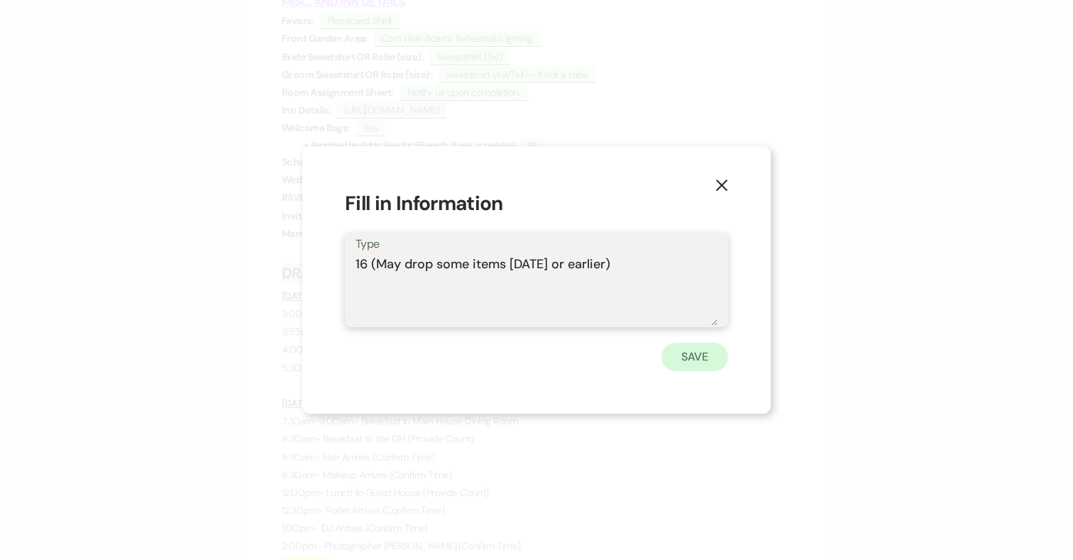
type textarea "16 (May drop some items [DATE] or earlier)"
click at [710, 348] on button "Save" at bounding box center [695, 357] width 67 height 28
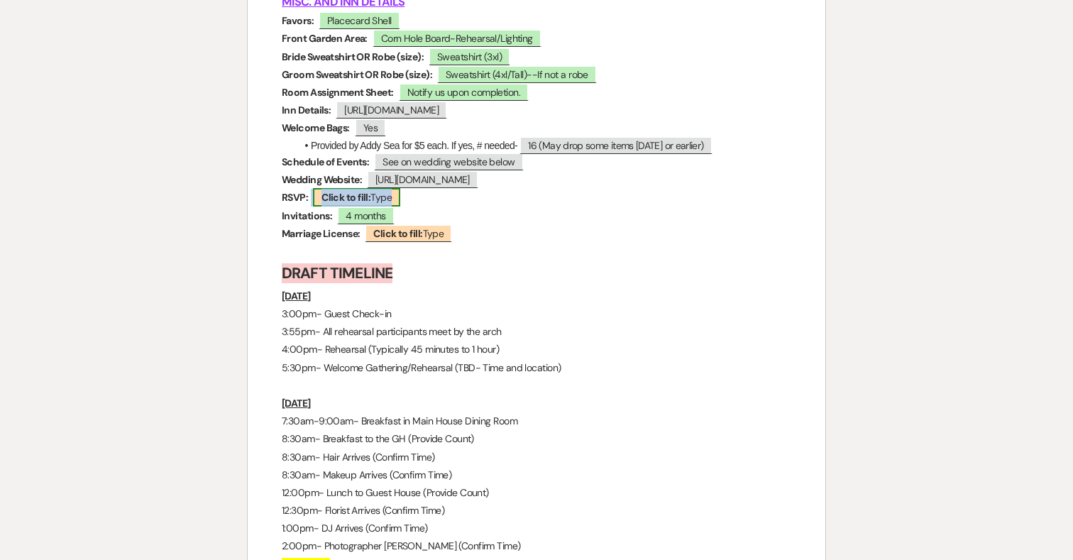
click at [388, 205] on span "Click to fill: Type" at bounding box center [356, 197] width 87 height 18
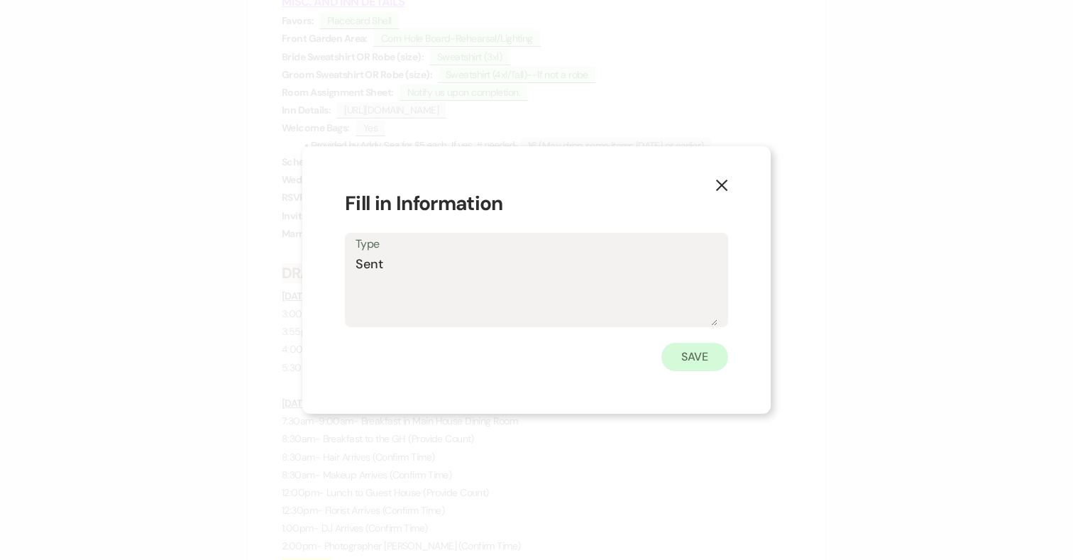
type textarea "Sent"
click at [687, 356] on button "Save" at bounding box center [695, 357] width 67 height 28
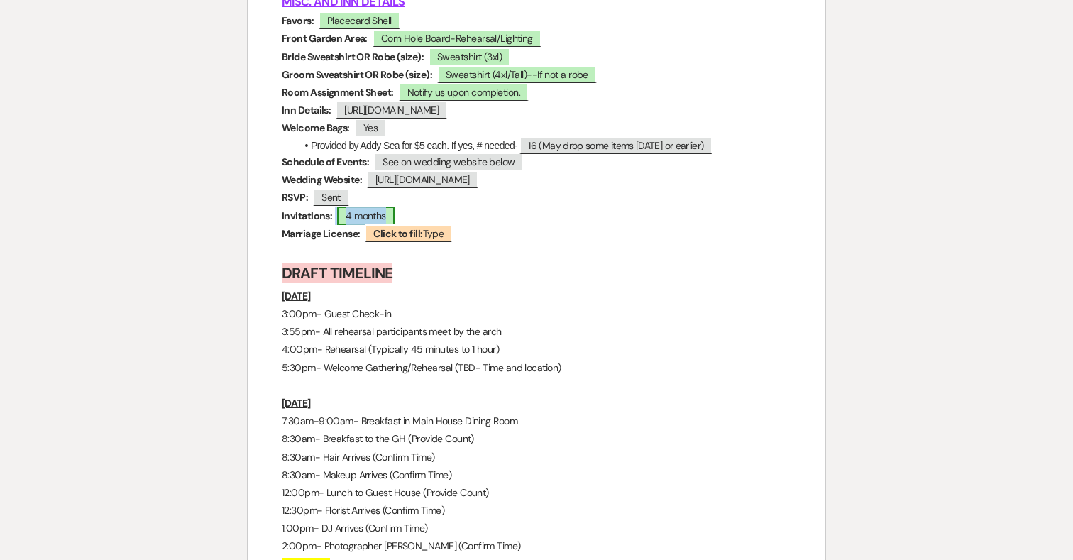
click at [377, 225] on span "4 months" at bounding box center [366, 216] width 58 height 18
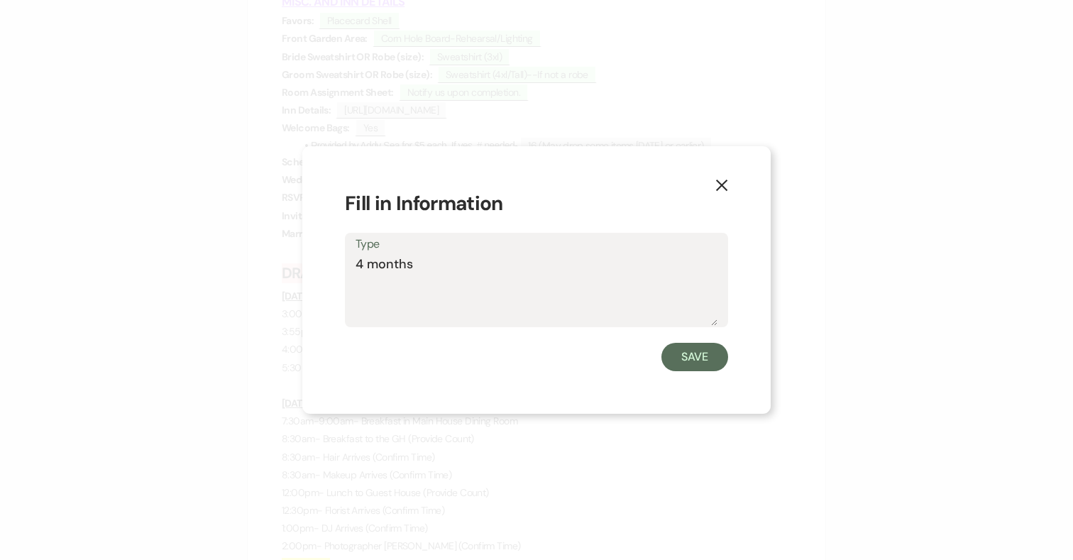
drag, startPoint x: 405, startPoint y: 272, endPoint x: 318, endPoint y: 268, distance: 86.7
click at [318, 268] on div "X Fill in Information Type 4 months Save" at bounding box center [536, 280] width 469 height 268
type textarea "Sent"
click at [695, 365] on button "Save" at bounding box center [695, 357] width 67 height 28
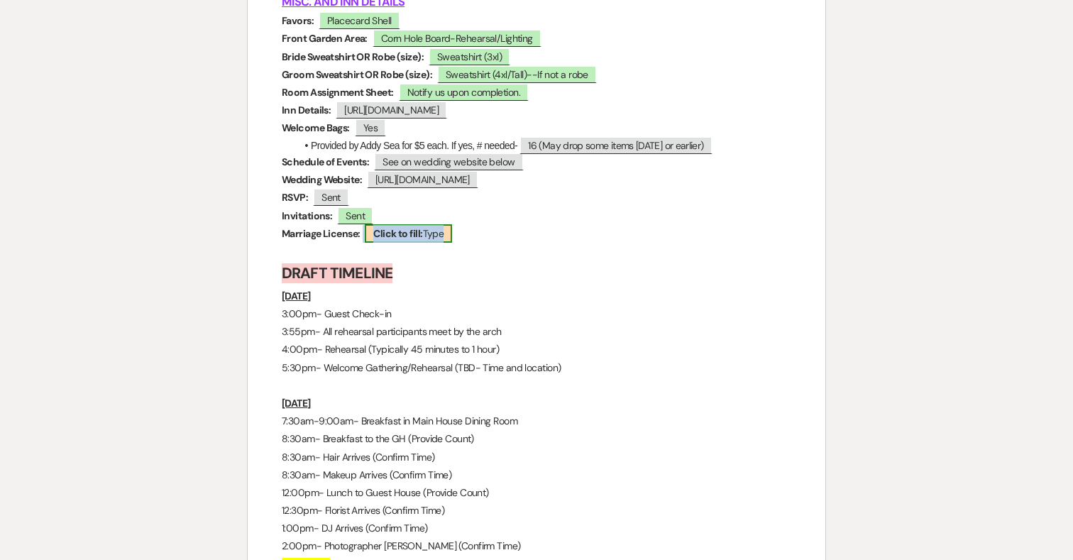
click at [404, 240] on b "Click to fill:" at bounding box center [397, 233] width 49 height 13
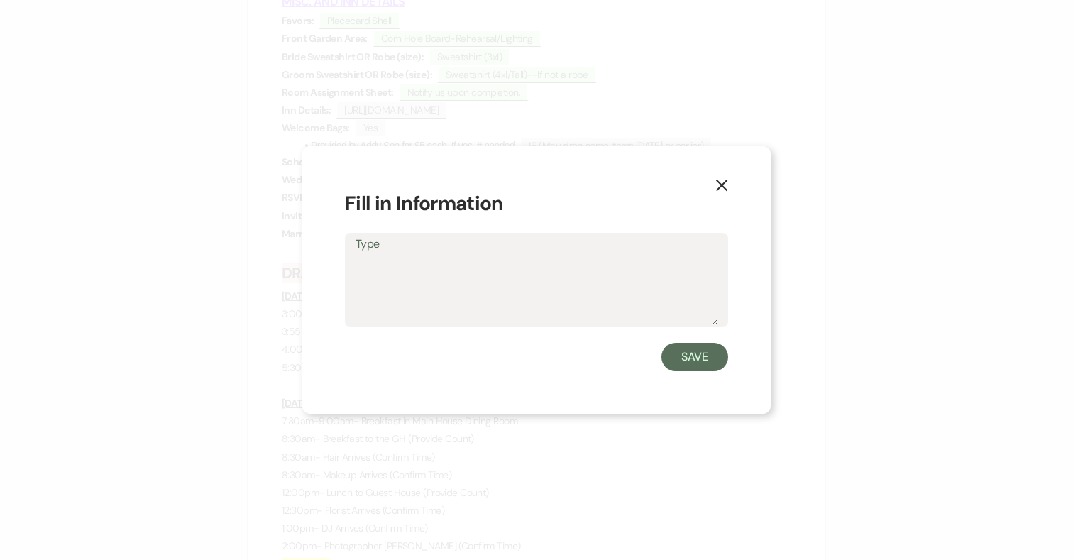
click at [434, 273] on textarea "Type" at bounding box center [537, 290] width 362 height 71
type textarea "[DATE]"
click at [691, 355] on button "Save" at bounding box center [695, 357] width 67 height 28
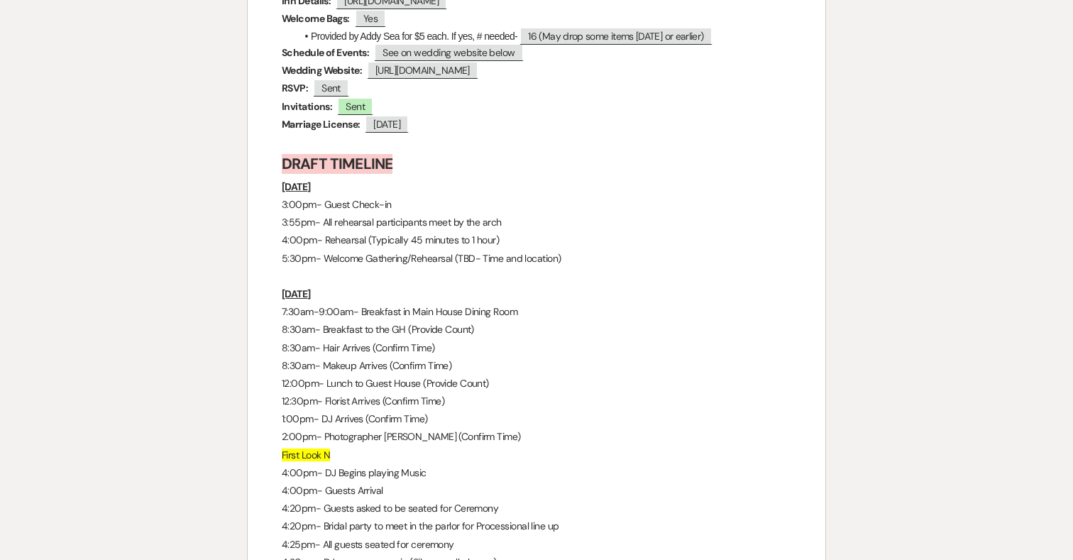
scroll to position [6356, 0]
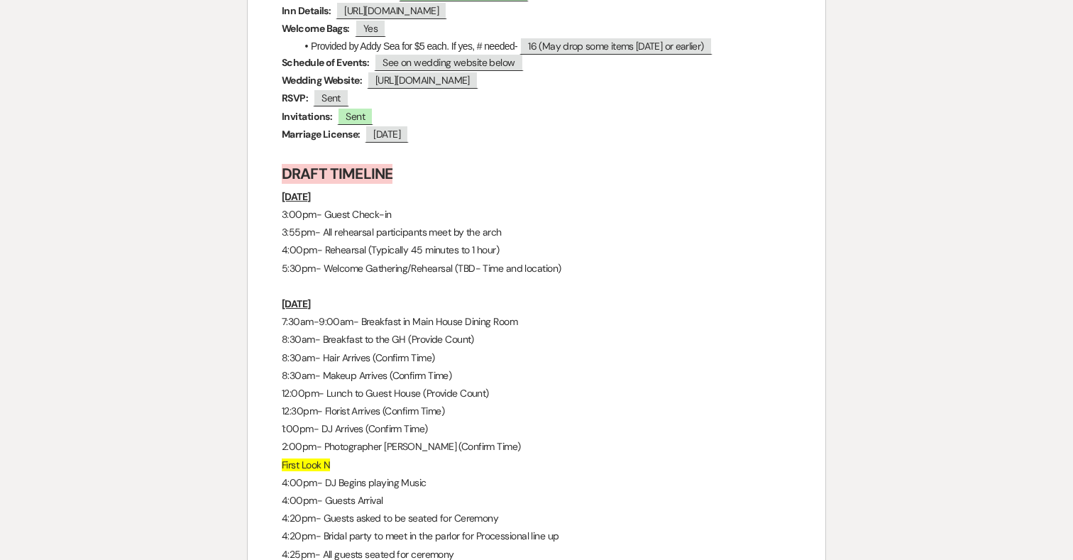
click at [358, 181] on strong "DRAFT TIMELINE" at bounding box center [337, 174] width 111 height 20
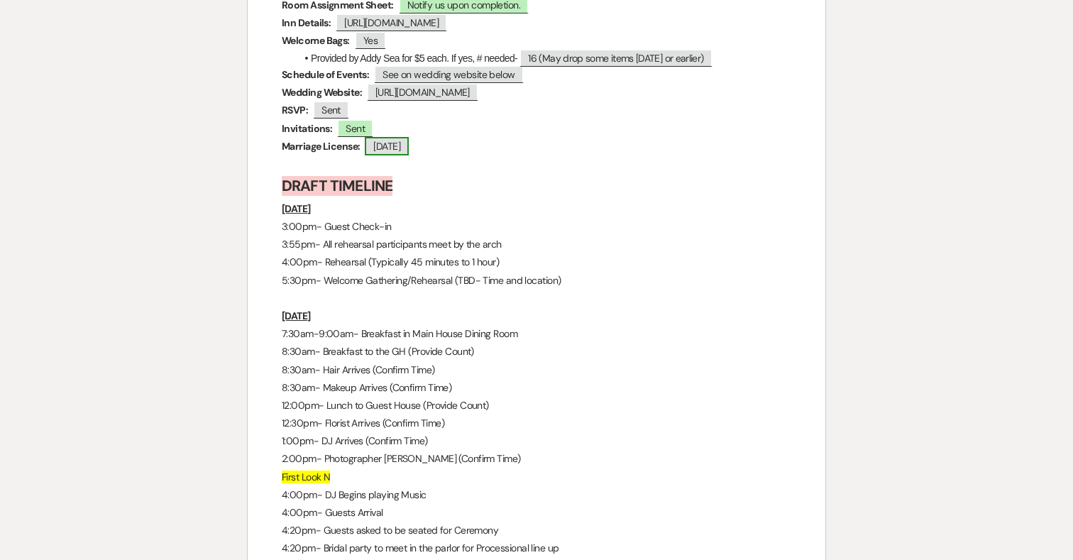
click at [404, 155] on span "[DATE]" at bounding box center [387, 146] width 44 height 18
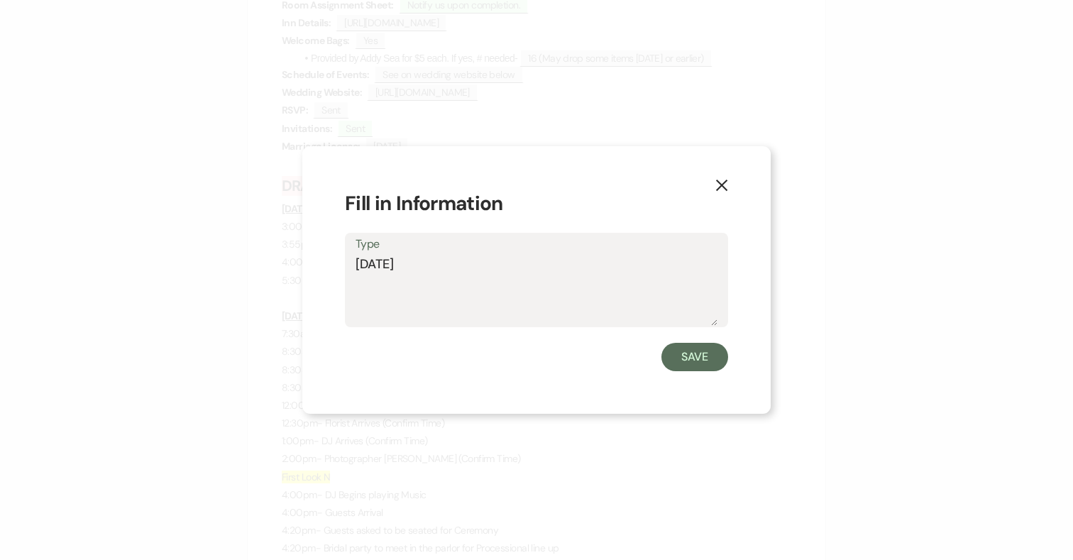
click at [476, 253] on label "Type" at bounding box center [537, 244] width 362 height 21
click at [476, 255] on textarea "[DATE]" at bounding box center [537, 290] width 362 height 71
click at [402, 265] on textarea "[DATE]" at bounding box center [537, 290] width 362 height 71
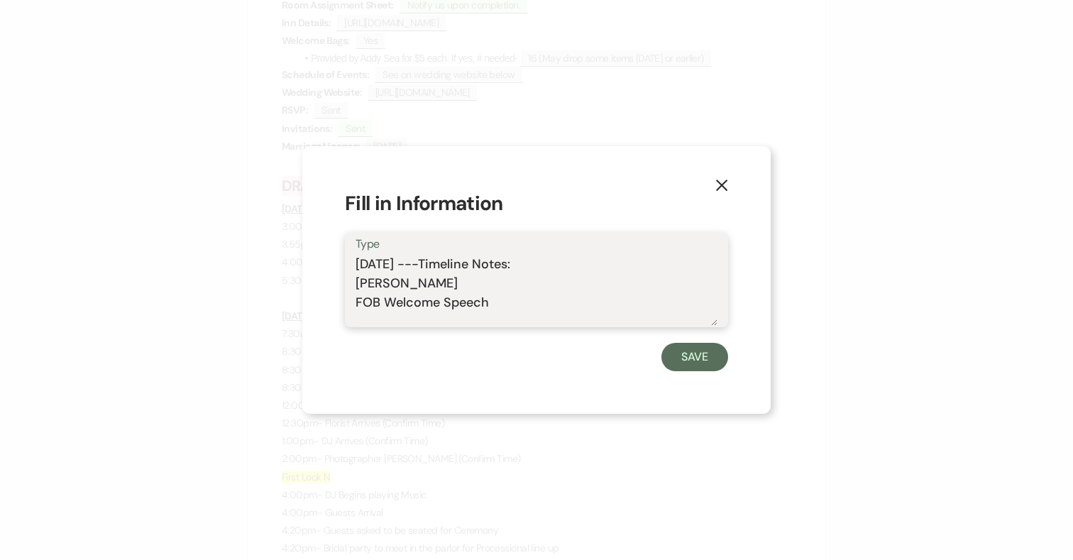
scroll to position [4, 0]
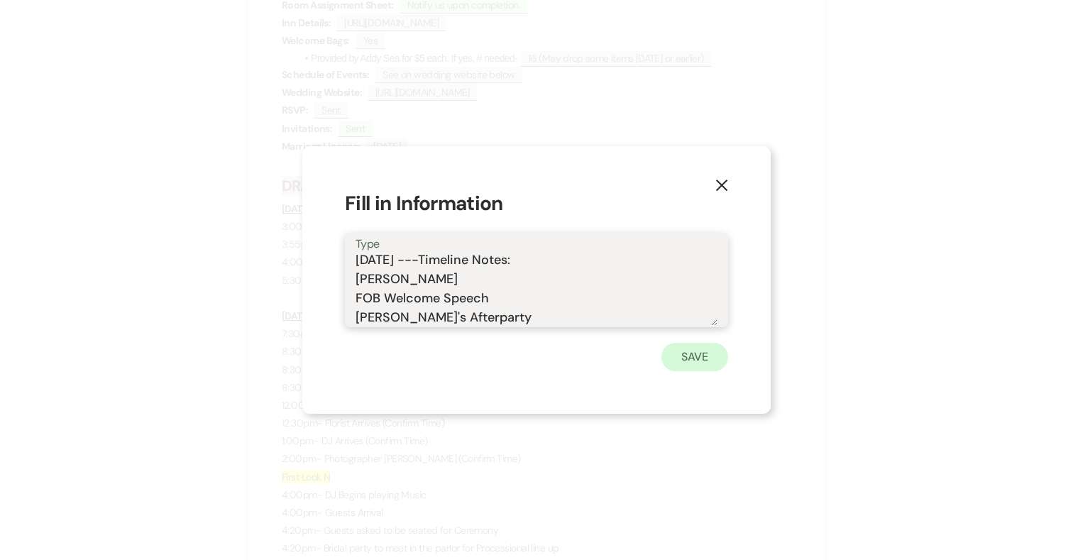
type textarea "[DATE] ---Timeline Notes: [PERSON_NAME] FOB Welcome Speech [PERSON_NAME]'s Afte…"
click at [713, 366] on button "Save" at bounding box center [695, 357] width 67 height 28
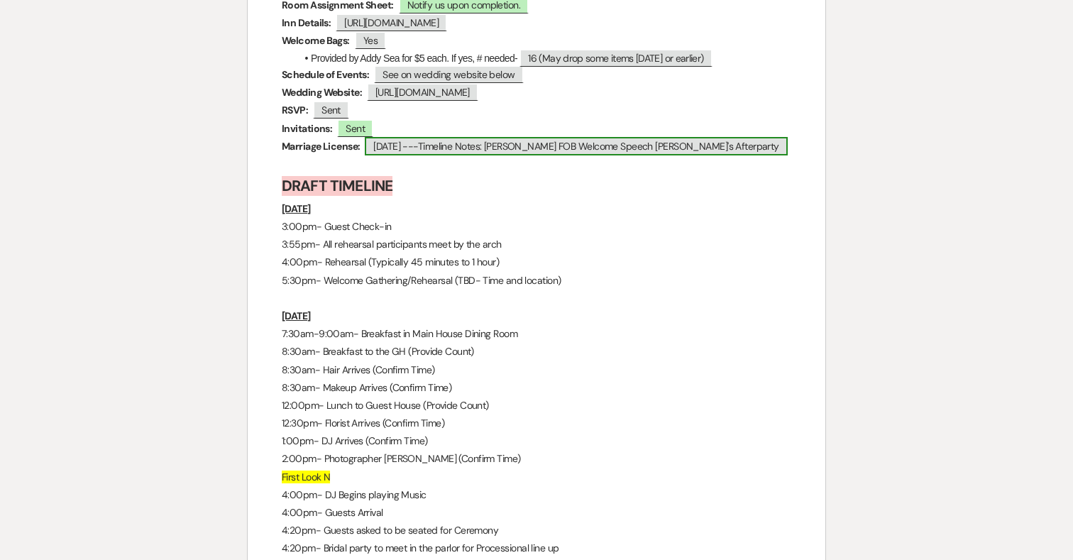
click at [652, 153] on span "[DATE] ---Timeline Notes: [PERSON_NAME] FOB Welcome Speech [PERSON_NAME]'s Afte…" at bounding box center [576, 146] width 422 height 18
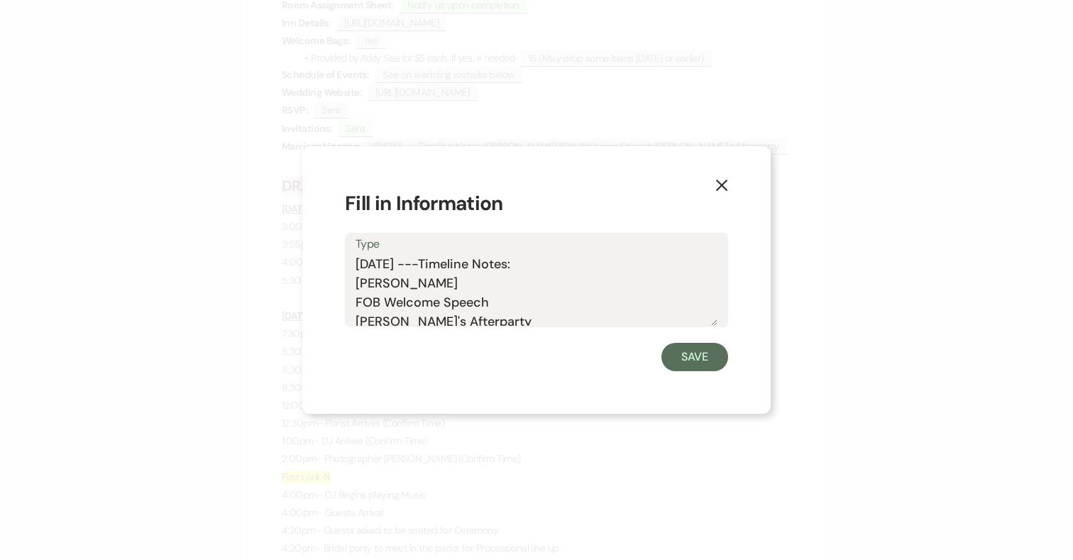
click at [496, 317] on textarea "[DATE] ---Timeline Notes: [PERSON_NAME] FOB Welcome Speech [PERSON_NAME]'s Afte…" at bounding box center [537, 290] width 362 height 71
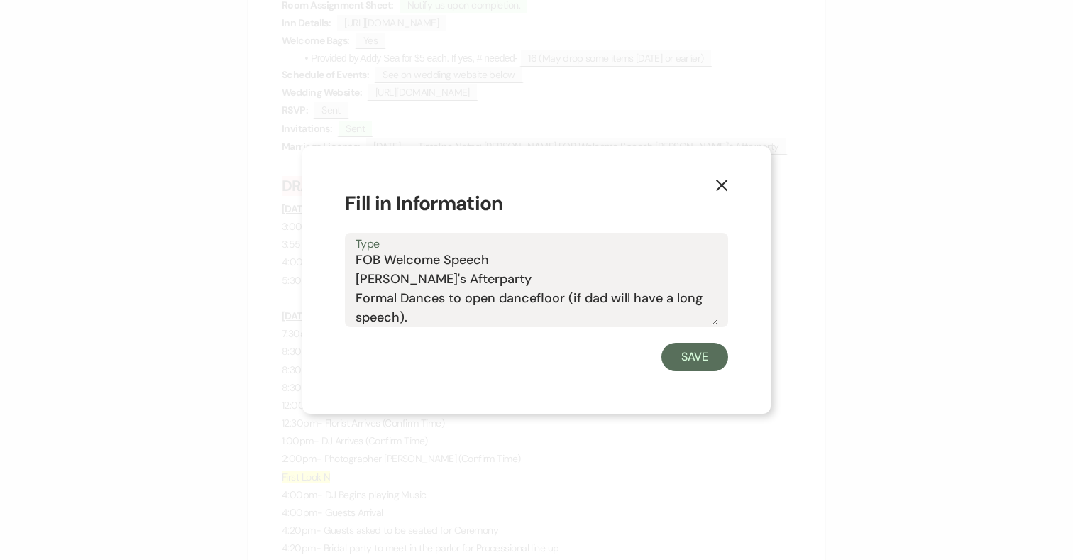
scroll to position [62, 0]
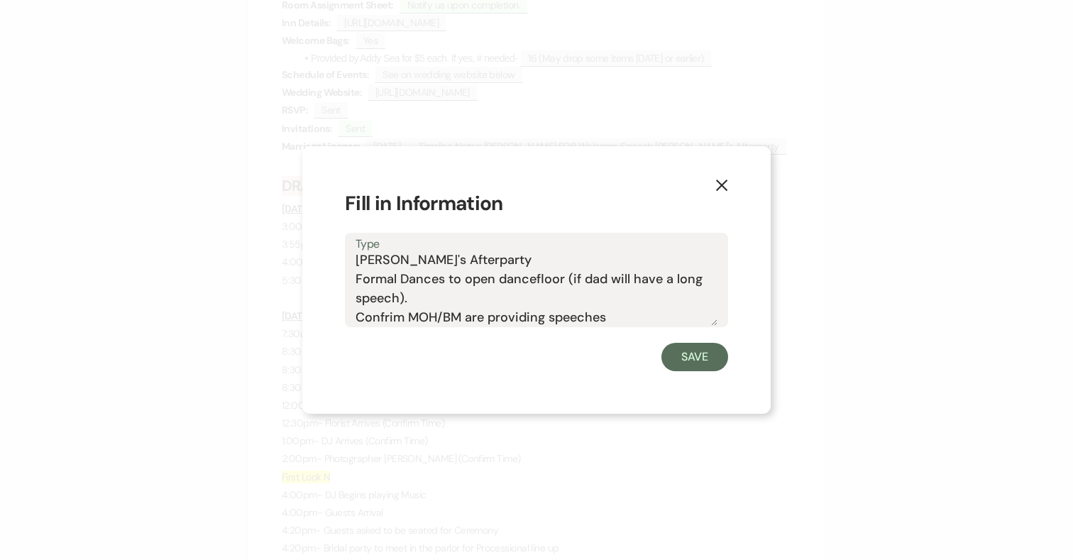
click at [393, 315] on textarea "[DATE] ---Timeline Notes: [PERSON_NAME] FOB Welcome Speech [PERSON_NAME]'s Afte…" at bounding box center [537, 290] width 362 height 71
type textarea "[DATE] ---Timeline Notes: [PERSON_NAME] FOB Welcome Speech [PERSON_NAME]'s Afte…"
click at [695, 364] on button "Save" at bounding box center [695, 357] width 67 height 28
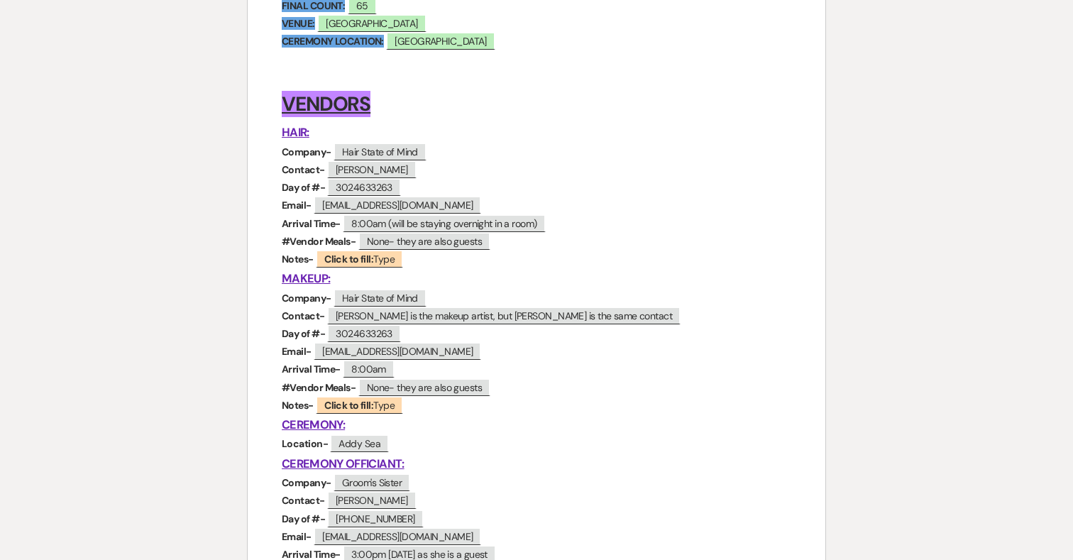
scroll to position [0, 0]
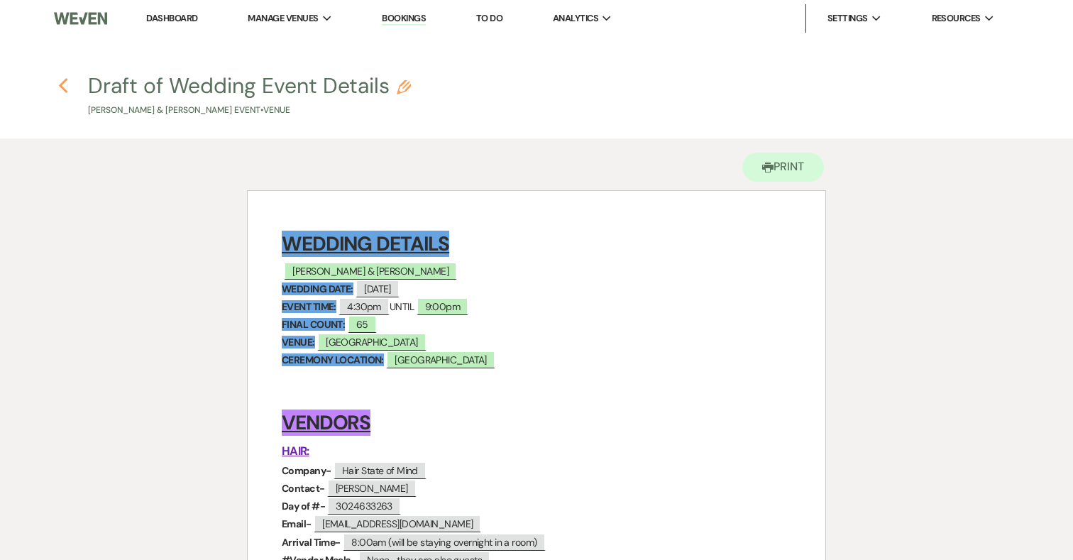
click at [64, 84] on icon "Previous" at bounding box center [63, 85] width 11 height 17
